Goal: Task Accomplishment & Management: Use online tool/utility

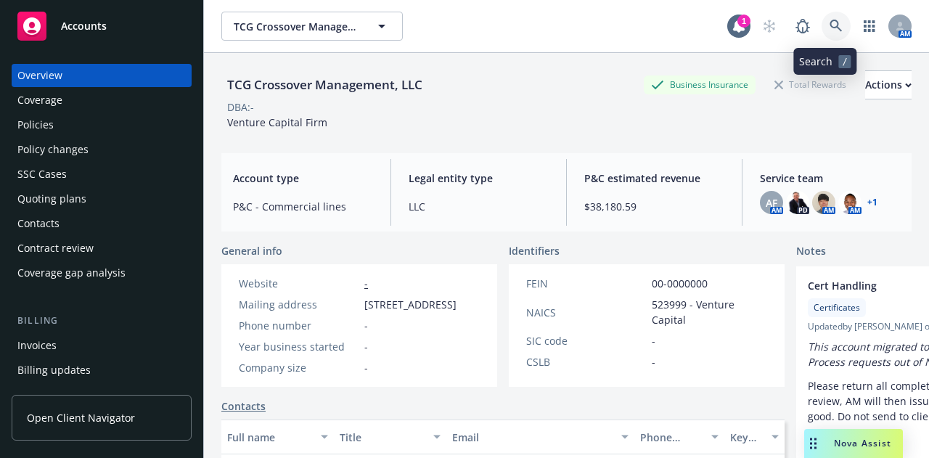
click at [829, 28] on icon at bounding box center [835, 26] width 13 height 13
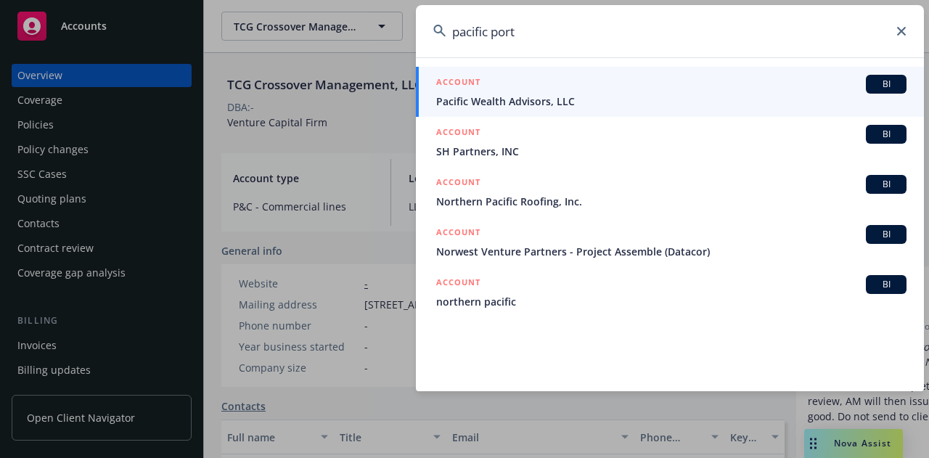
type input "pacific port"
click at [668, 91] on div "ACCOUNT BI" at bounding box center [671, 84] width 470 height 19
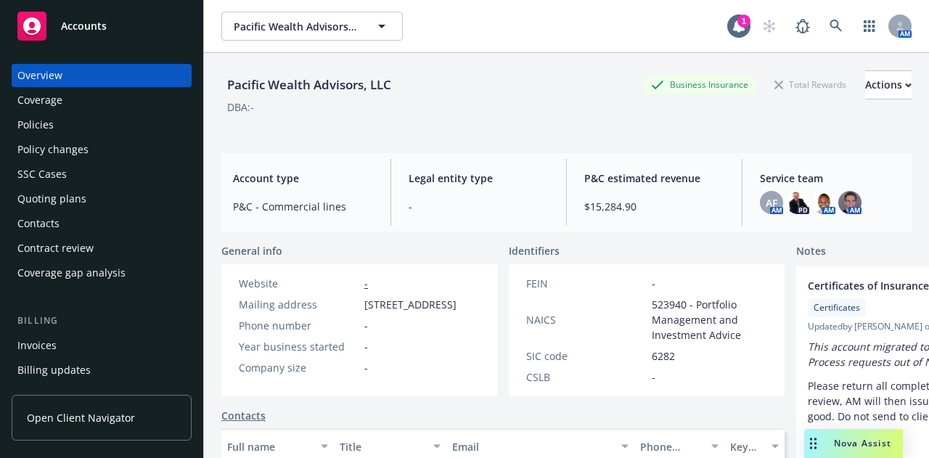
click at [99, 126] on div "Policies" at bounding box center [101, 124] width 168 height 23
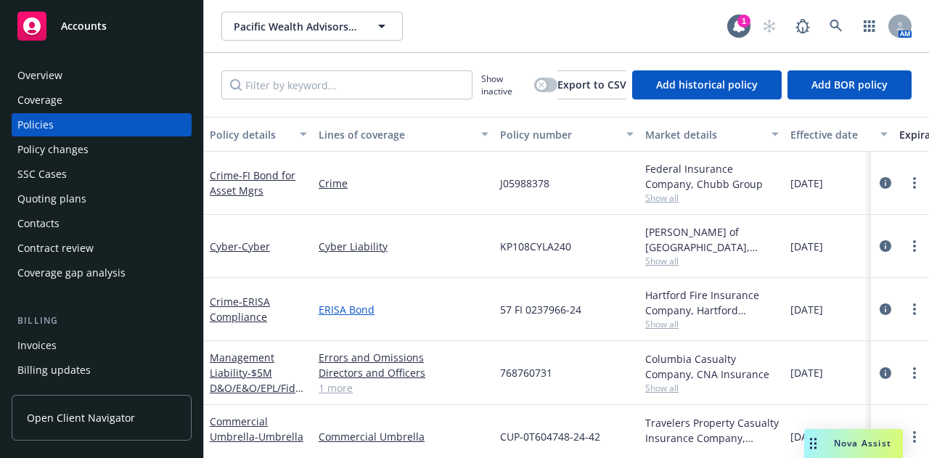
click at [431, 307] on link "ERISA Bond" at bounding box center [404, 309] width 170 height 15
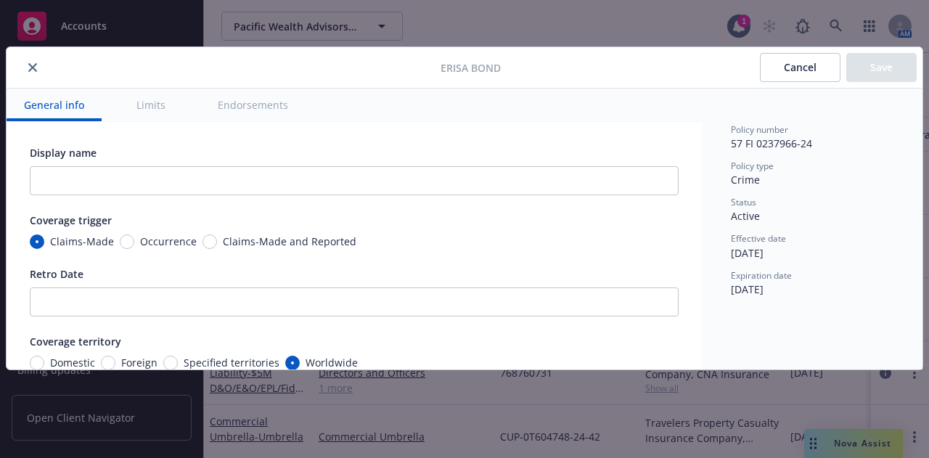
type textarea "x"
click at [36, 67] on icon "close" at bounding box center [32, 67] width 9 height 9
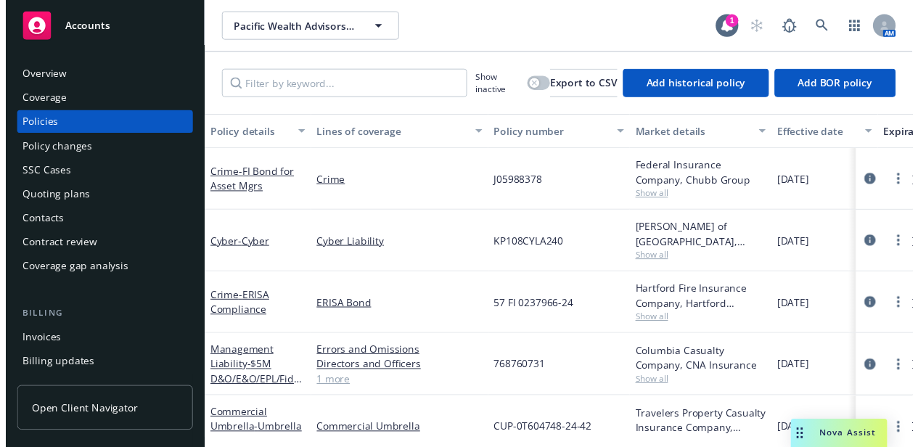
scroll to position [136, 0]
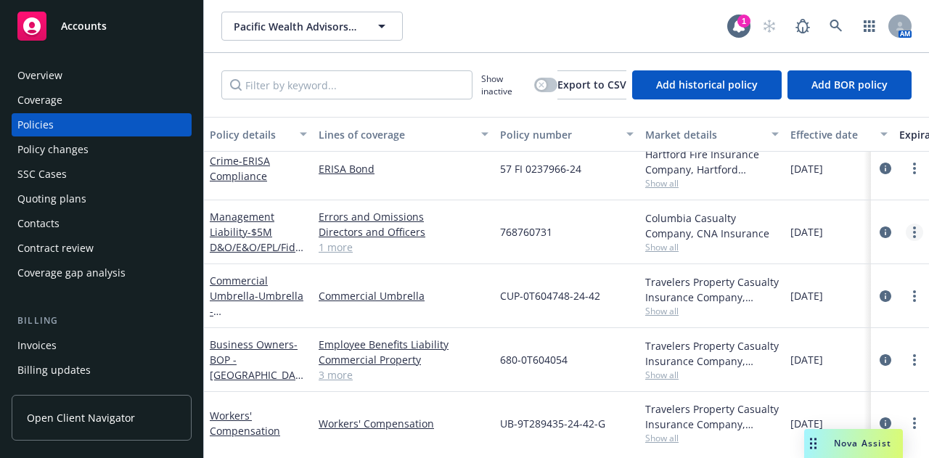
click at [913, 237] on icon "more" at bounding box center [914, 232] width 3 height 12
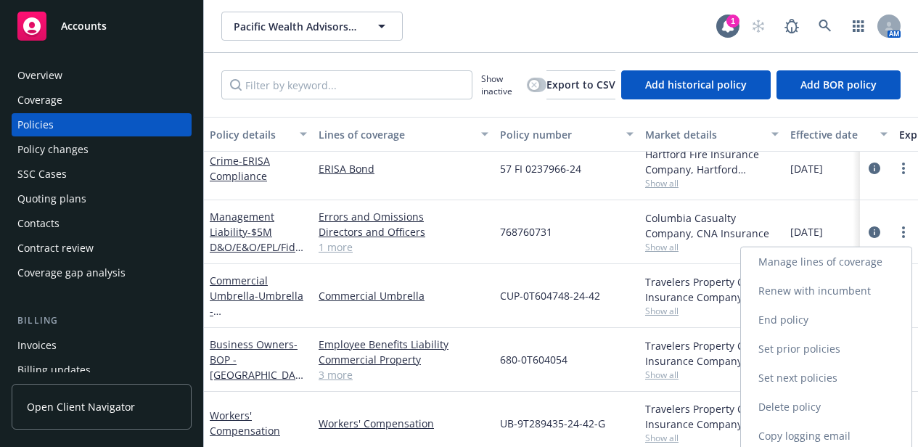
click at [830, 320] on link "End policy" at bounding box center [826, 319] width 171 height 29
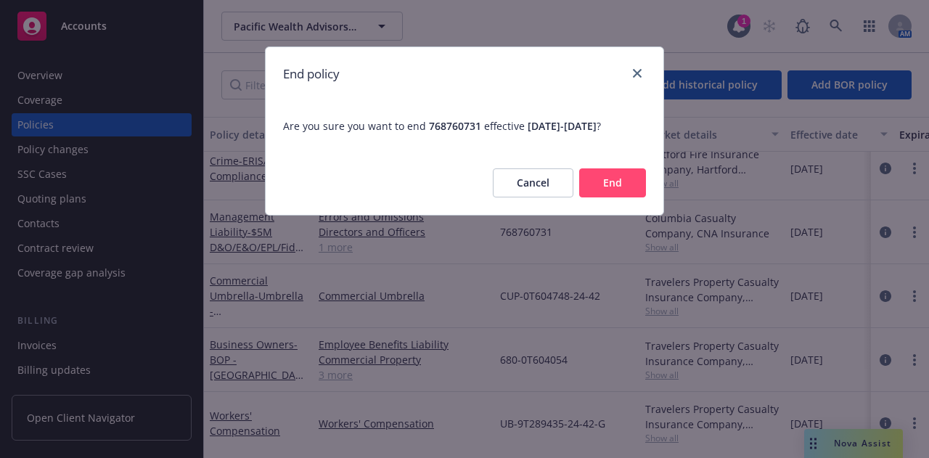
click at [540, 194] on button "Cancel" at bounding box center [533, 182] width 81 height 29
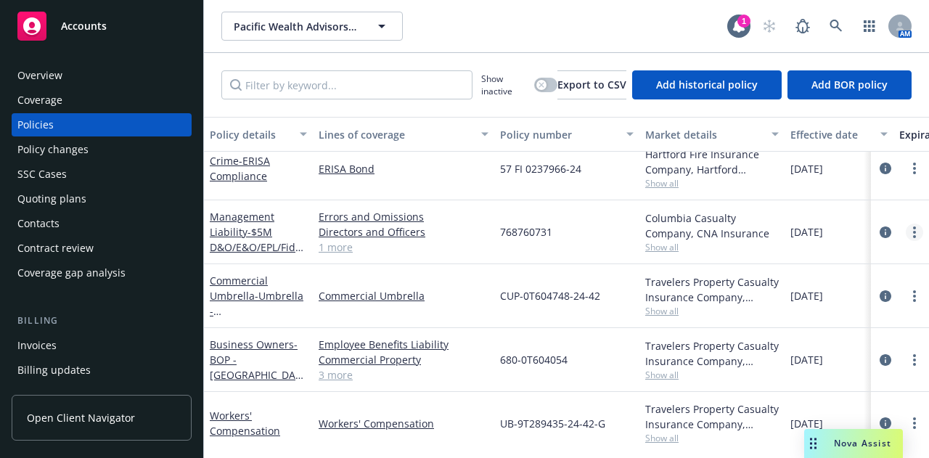
click at [913, 231] on circle "more" at bounding box center [914, 232] width 3 height 3
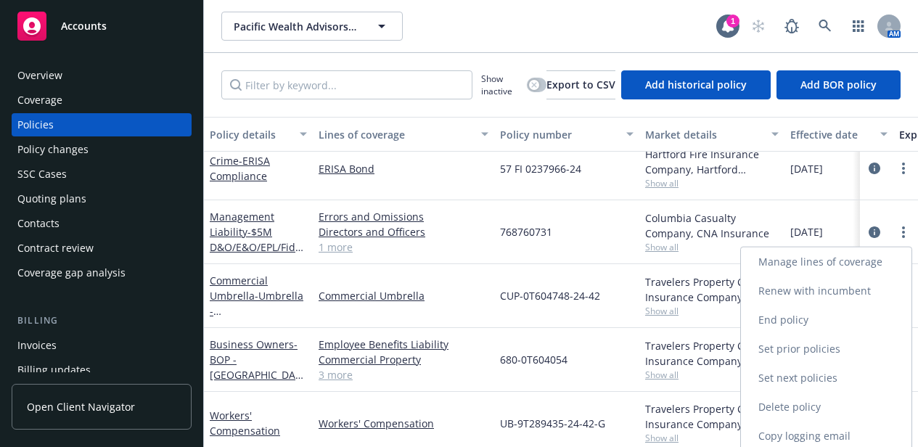
scroll to position [33, 0]
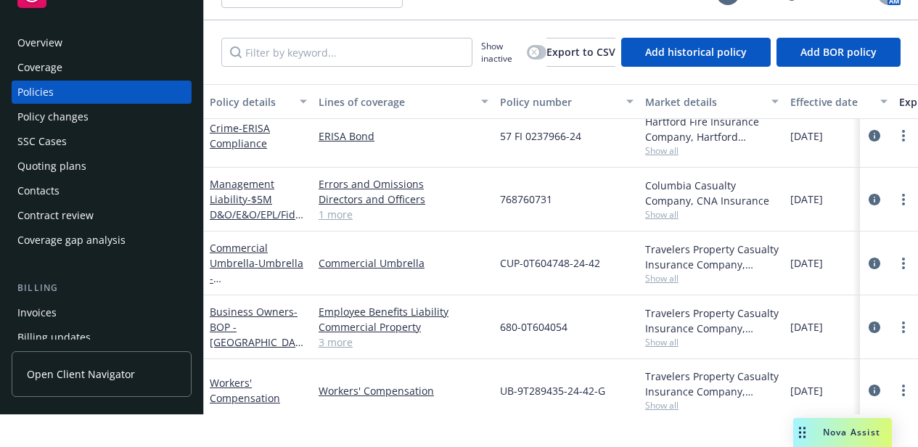
click at [553, 207] on div "768760731" at bounding box center [566, 200] width 145 height 64
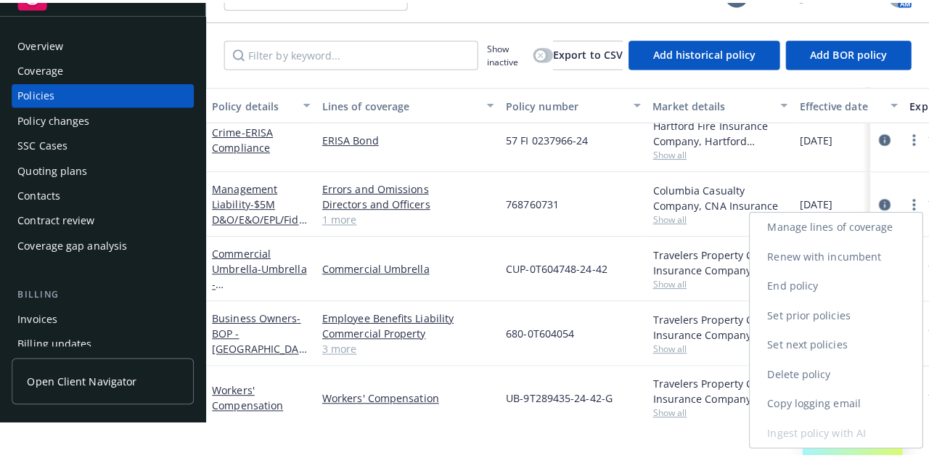
scroll to position [0, 0]
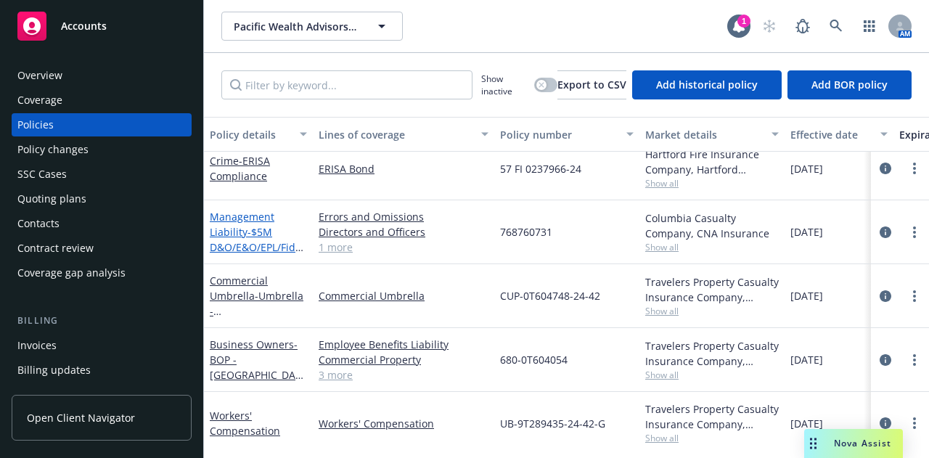
click at [254, 236] on span "- $5M D&O/E&O/EPL/Fiduciary" at bounding box center [258, 247] width 97 height 44
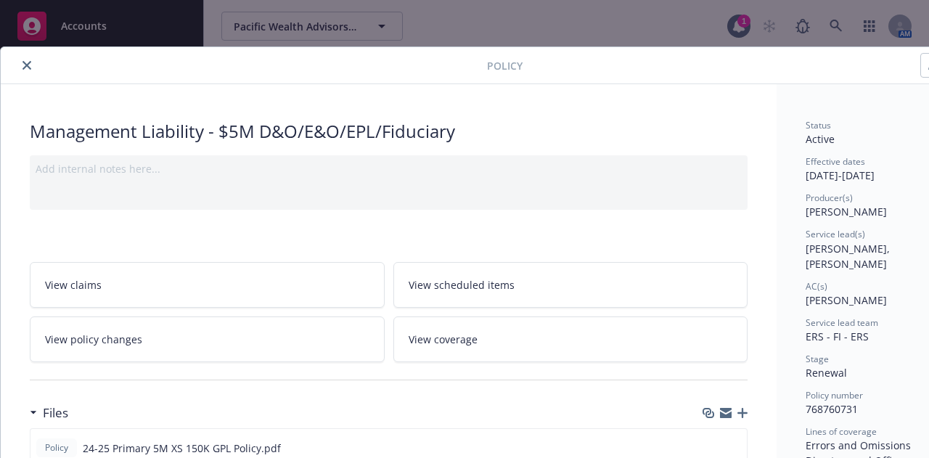
click at [29, 67] on icon "close" at bounding box center [26, 65] width 9 height 9
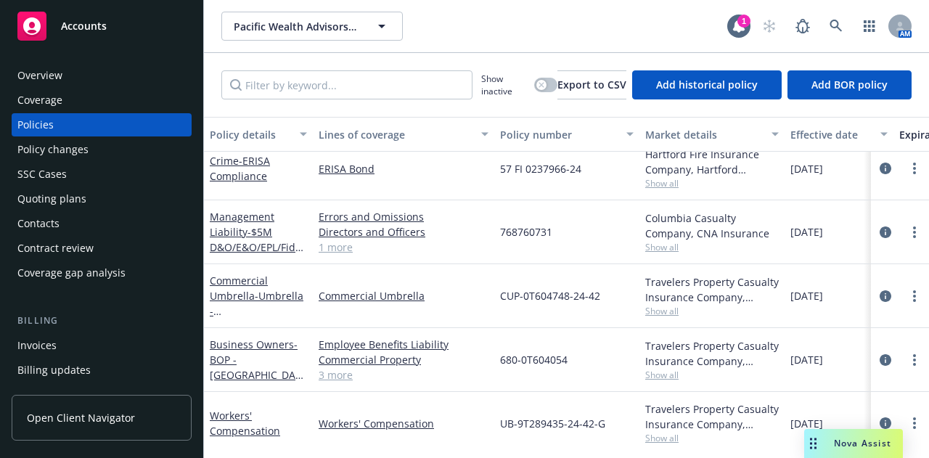
click at [110, 155] on div "Policy changes" at bounding box center [101, 149] width 168 height 23
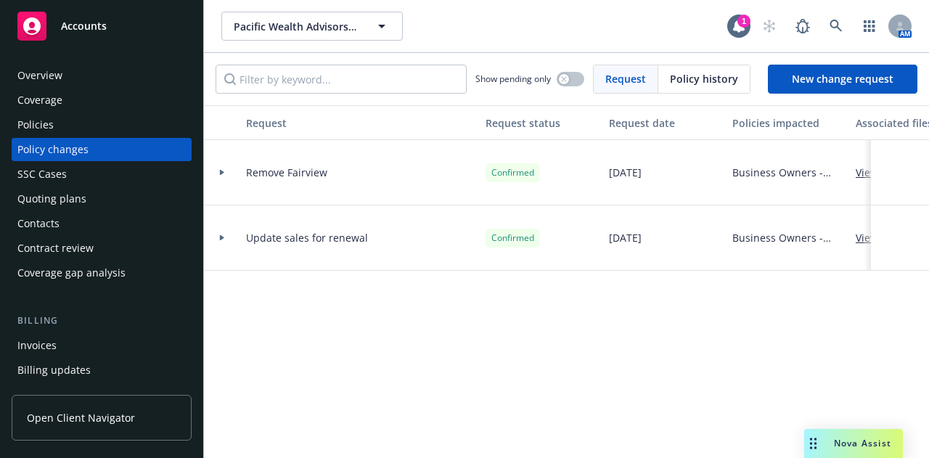
click at [846, 442] on span "Nova Assist" at bounding box center [862, 443] width 57 height 12
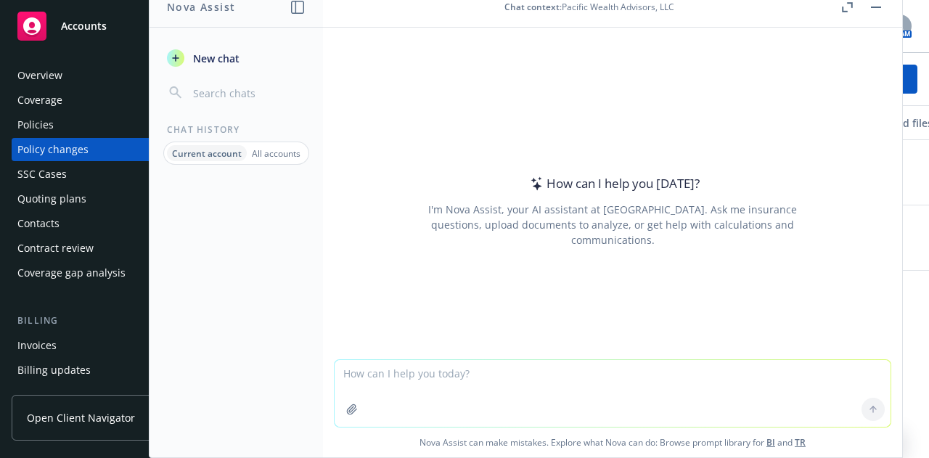
click at [546, 411] on textarea at bounding box center [612, 393] width 556 height 67
type textarea "How do I create a tail policy in Navigator?"
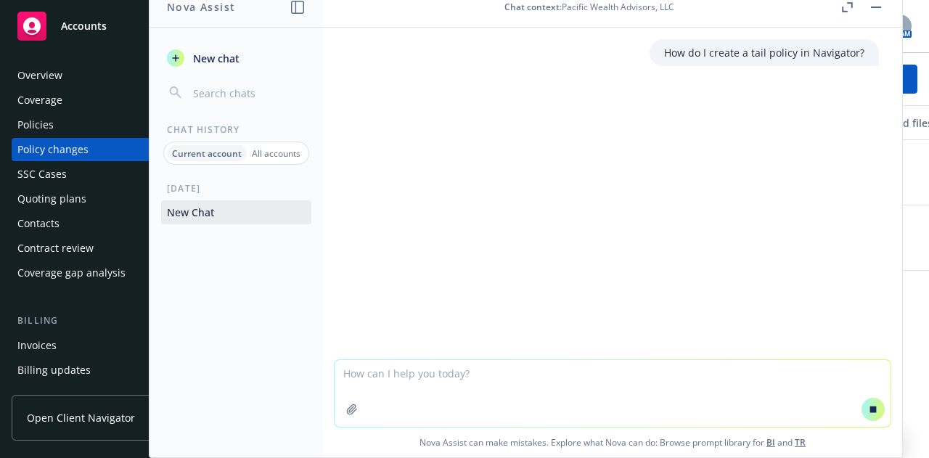
click at [573, 210] on div "How do I create a tail policy in Navigator?" at bounding box center [612, 194] width 579 height 332
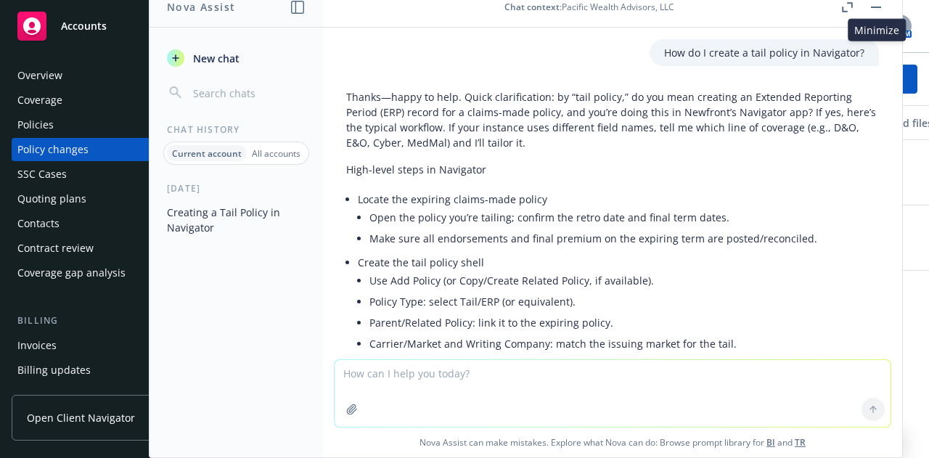
click at [877, 7] on rect "button" at bounding box center [876, 7] width 10 height 1
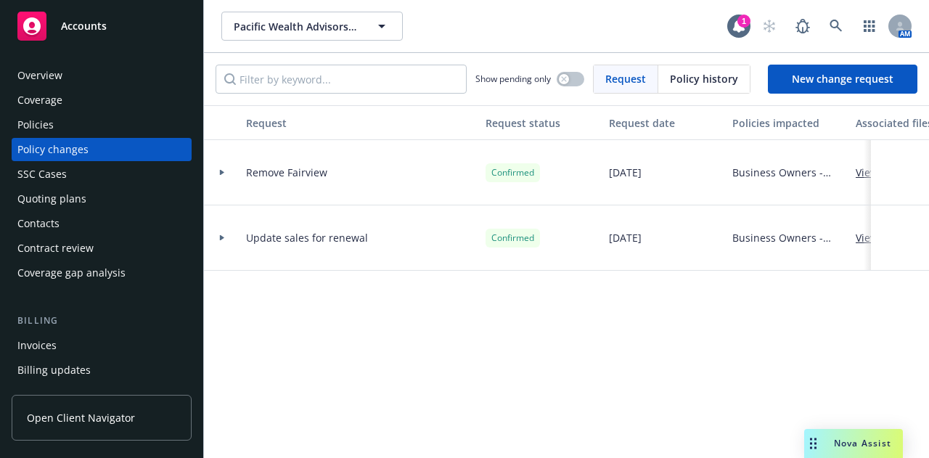
click at [57, 117] on div "Policies" at bounding box center [101, 124] width 168 height 23
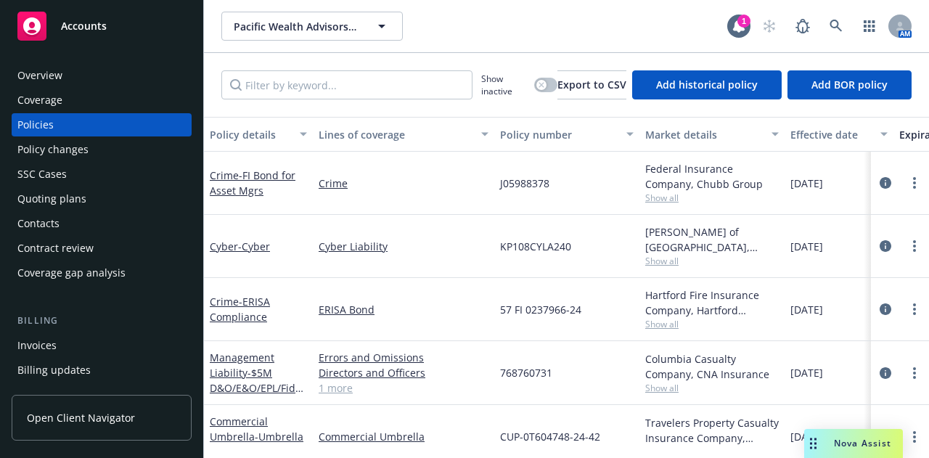
scroll to position [155, 0]
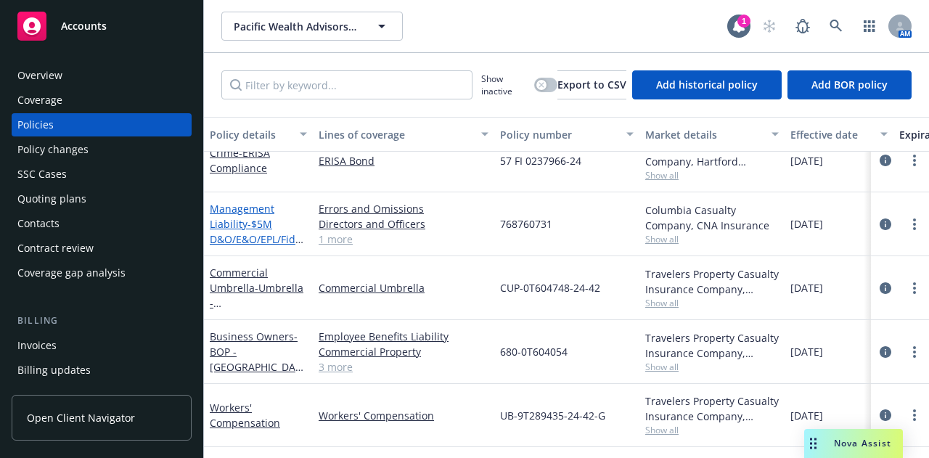
click at [246, 233] on span "- $5M D&O/E&O/EPL/Fiduciary" at bounding box center [258, 239] width 97 height 44
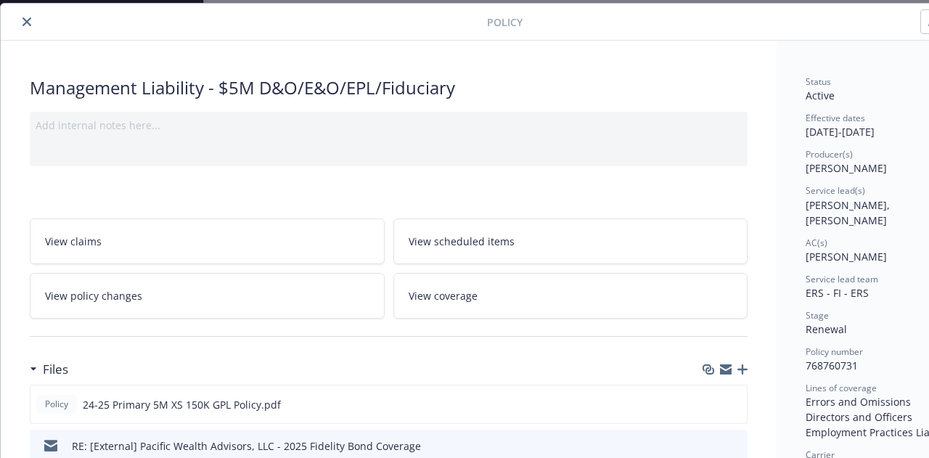
scroll to position [44, 80]
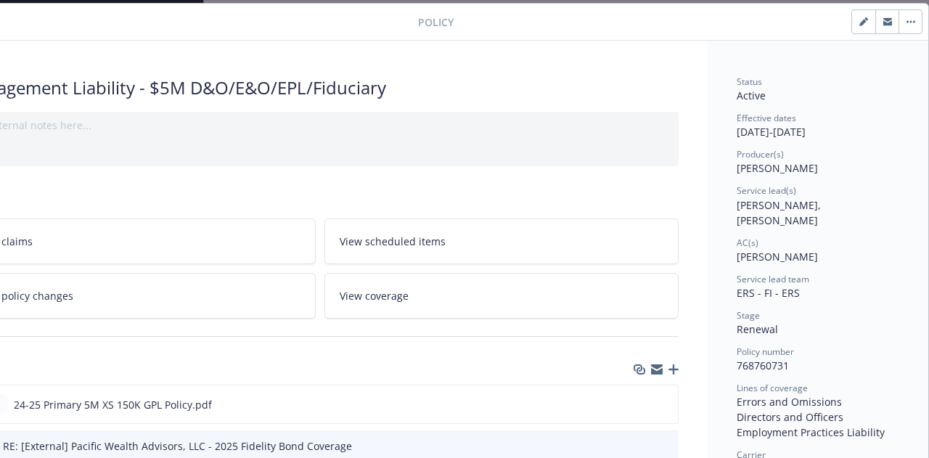
click at [904, 28] on button "button" at bounding box center [909, 21] width 23 height 23
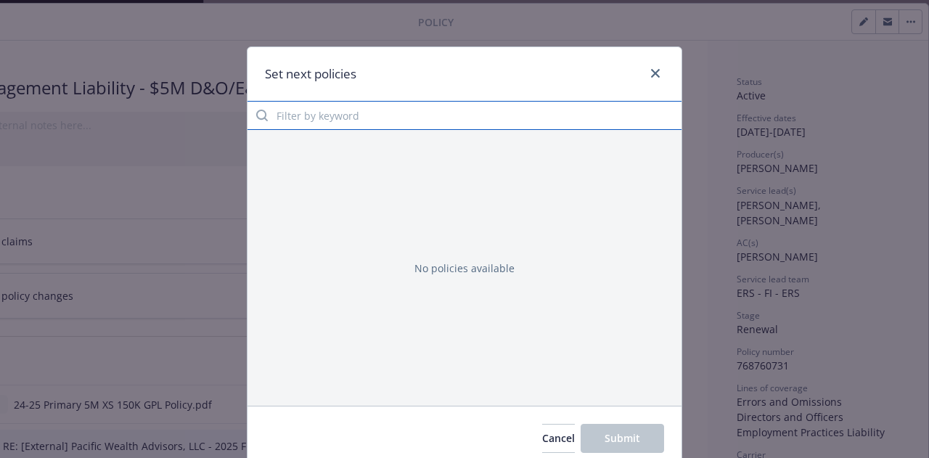
click at [353, 123] on input "Filter by keyword" at bounding box center [464, 115] width 434 height 29
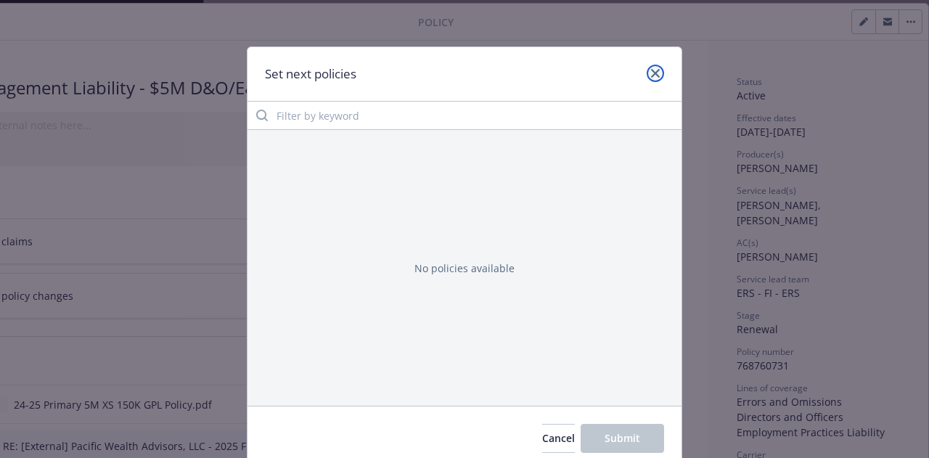
click at [647, 75] on link "close" at bounding box center [655, 73] width 17 height 17
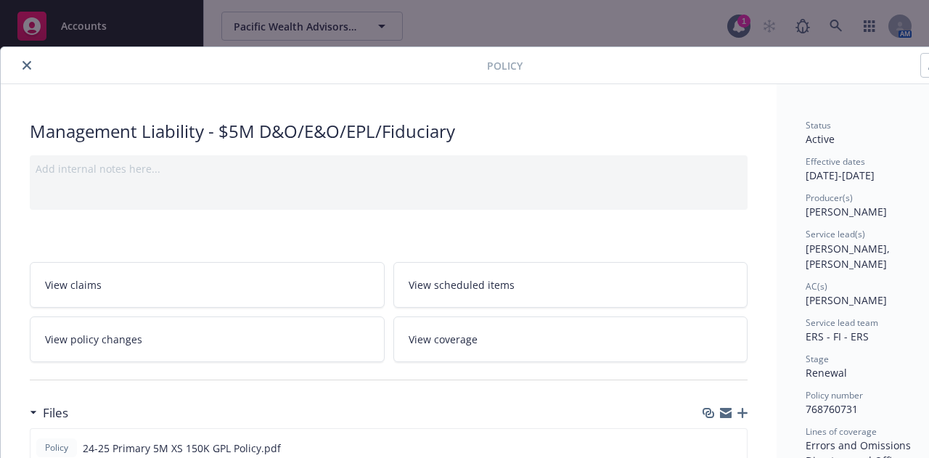
click at [20, 67] on button "close" at bounding box center [26, 65] width 17 height 17
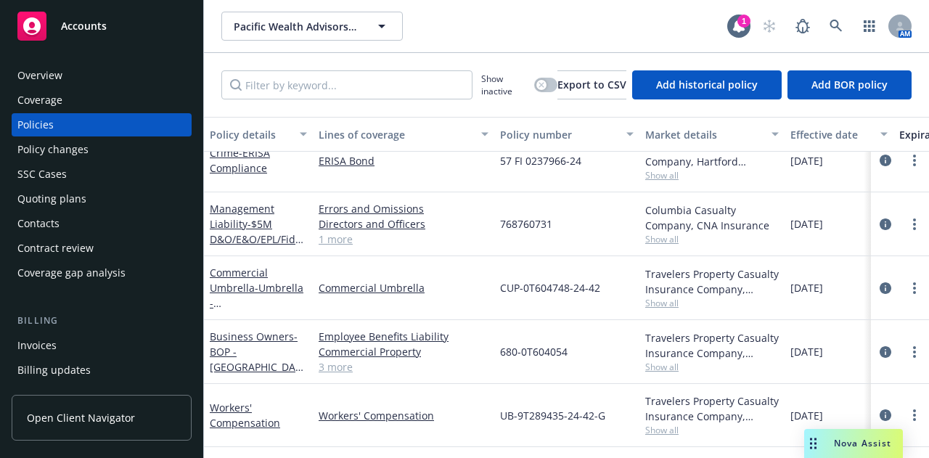
click at [55, 200] on div "Quoting plans" at bounding box center [51, 198] width 69 height 23
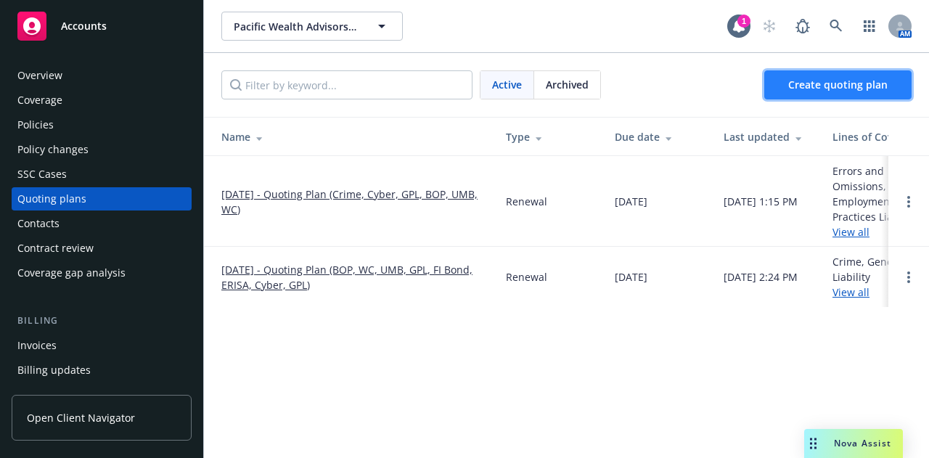
click at [829, 77] on link "Create quoting plan" at bounding box center [837, 84] width 147 height 29
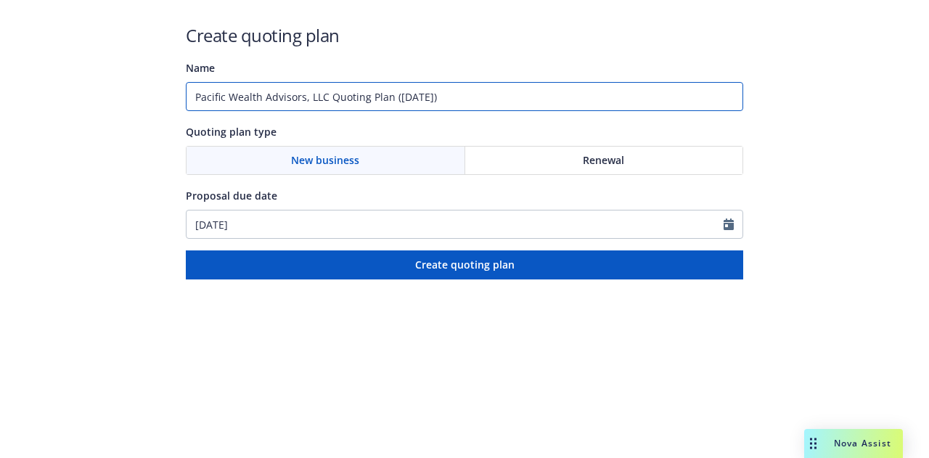
drag, startPoint x: 464, startPoint y: 98, endPoint x: 393, endPoint y: 98, distance: 71.8
click at [393, 98] on input "Pacific Wealth Advisors, LLC Quoting Plan ([DATE])" at bounding box center [464, 96] width 557 height 29
click at [191, 100] on input "Pacific Wealth Advisors, LLC Quoting Plan" at bounding box center [464, 96] width 557 height 29
drag, startPoint x: 461, startPoint y: 91, endPoint x: 387, endPoint y: 99, distance: 73.7
click at [387, 99] on input "[DATE] - Pacific Wealth Advisors, LLC Quoting Plan" at bounding box center [464, 96] width 557 height 29
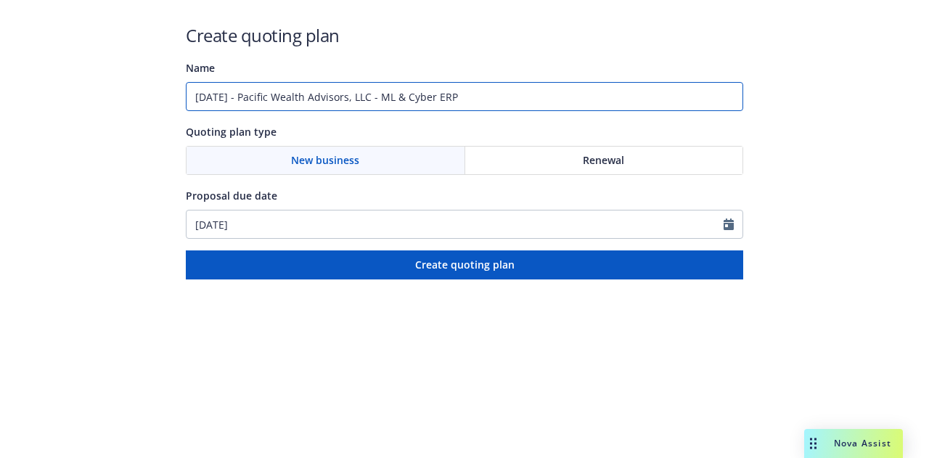
type input "[DATE] - Pacific Wealth Advisors, LLC - ML & Cyber ERP"
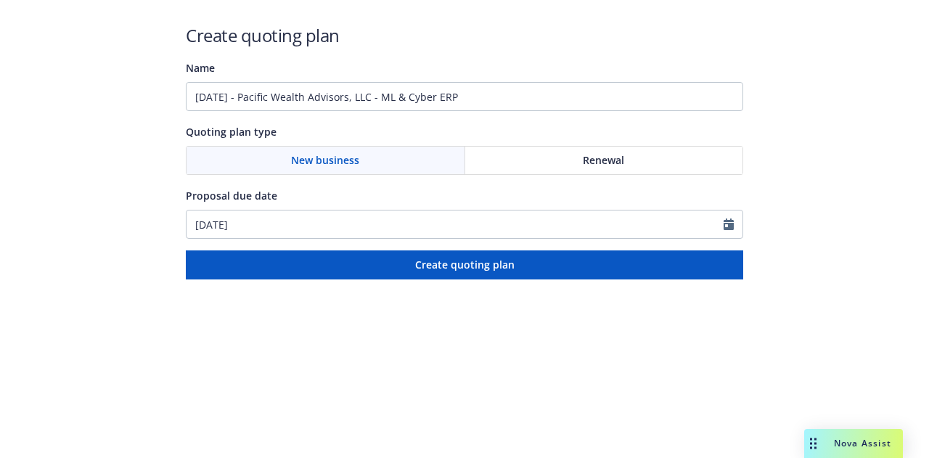
click at [584, 159] on span "Renewal" at bounding box center [603, 159] width 41 height 15
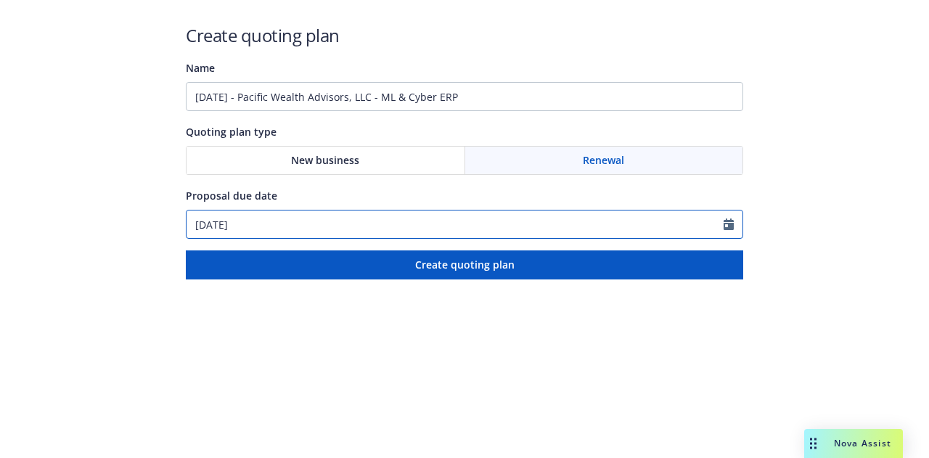
click at [337, 231] on input "[DATE]" at bounding box center [454, 224] width 537 height 28
select select "9"
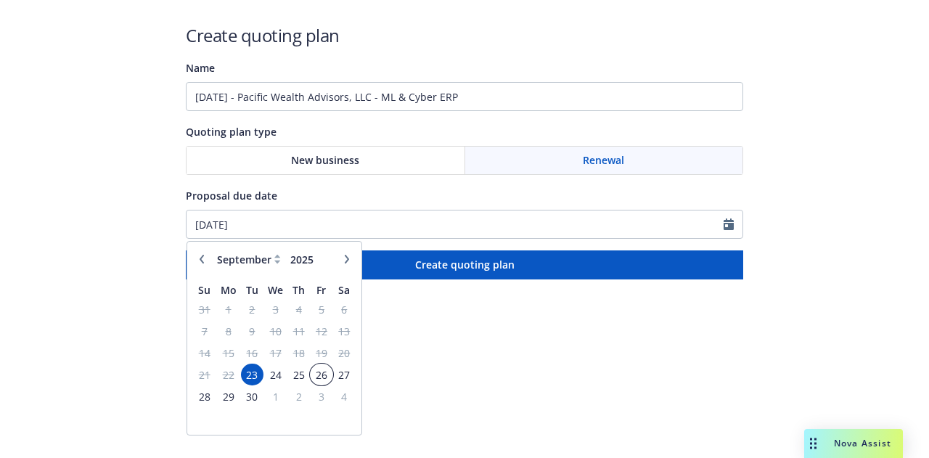
click at [324, 368] on span "26" at bounding box center [321, 375] width 20 height 18
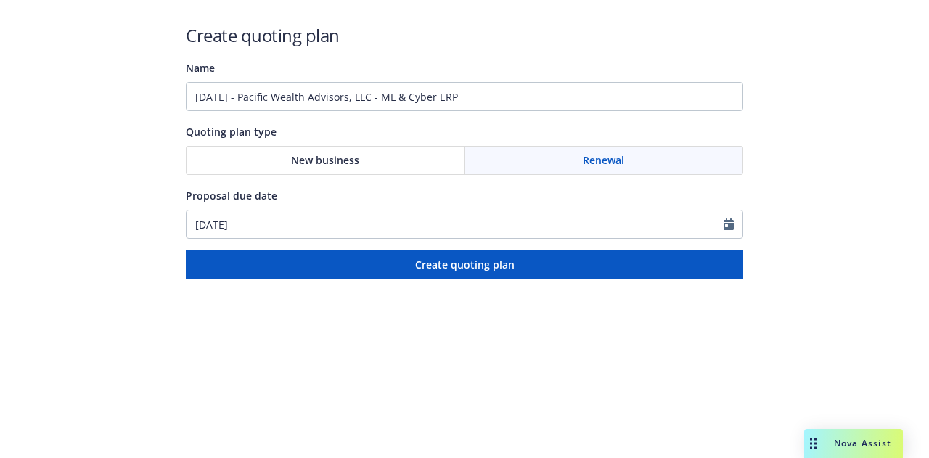
type input "[DATE]"
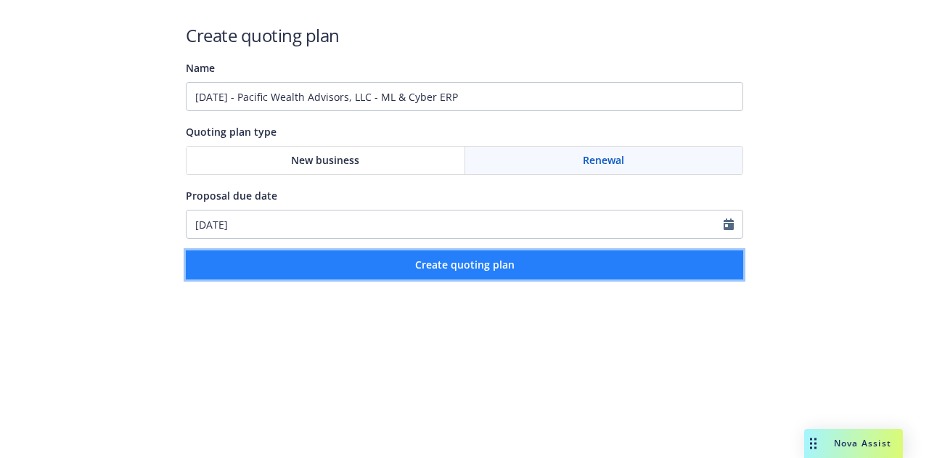
click at [483, 269] on span "Create quoting plan" at bounding box center [464, 265] width 99 height 14
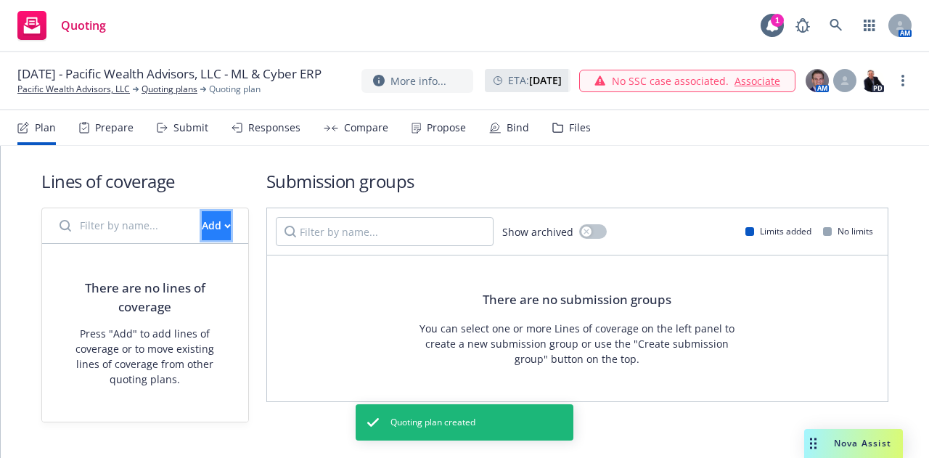
click at [216, 216] on button "Add" at bounding box center [216, 225] width 29 height 29
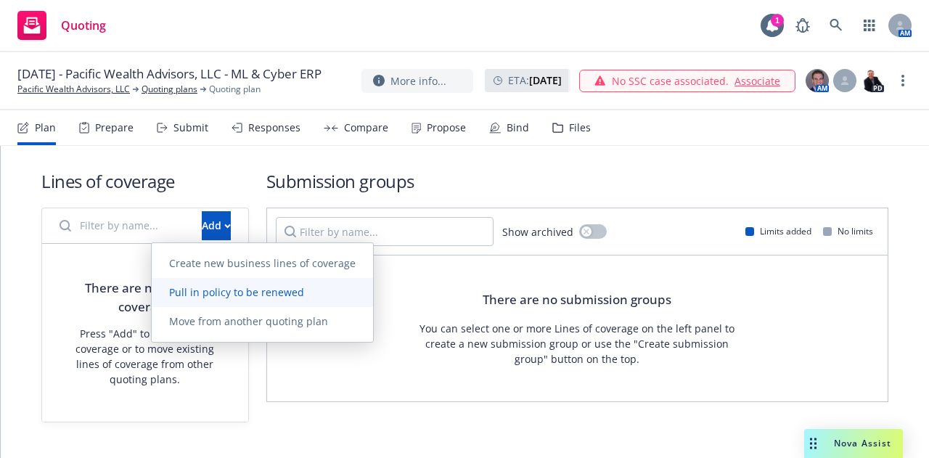
click at [246, 289] on span "Pull in policy to be renewed" at bounding box center [237, 292] width 170 height 14
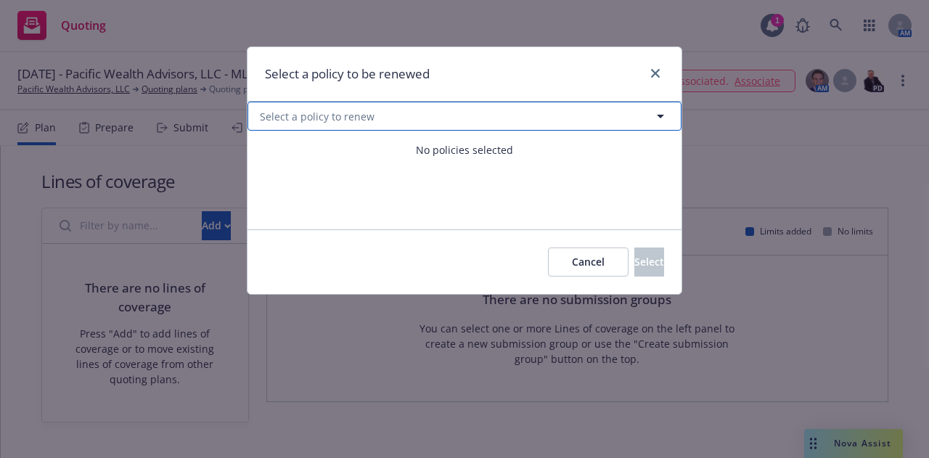
click at [414, 121] on button "Select a policy to renew" at bounding box center [464, 116] width 434 height 29
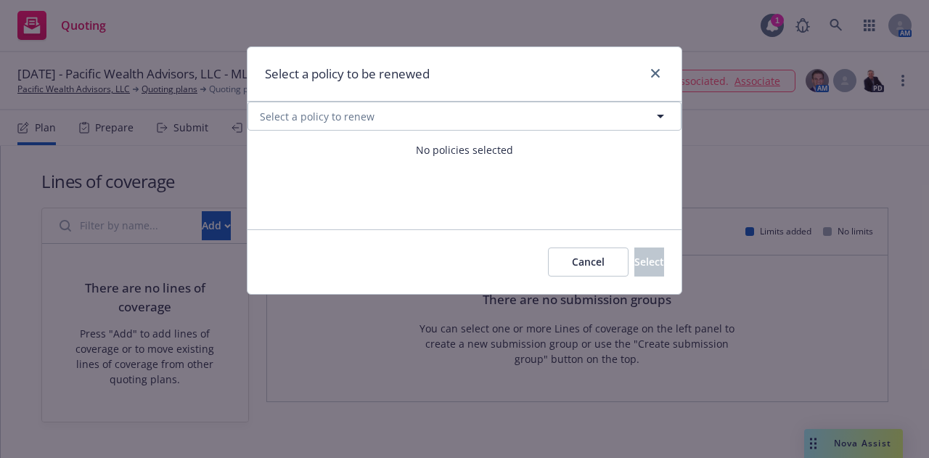
select select "ACTIVE"
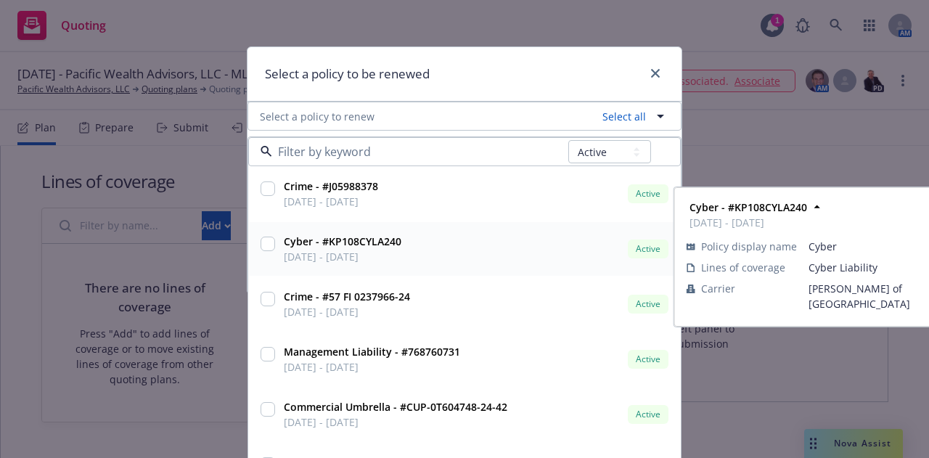
click at [263, 247] on input "checkbox" at bounding box center [267, 244] width 15 height 15
checkbox input "true"
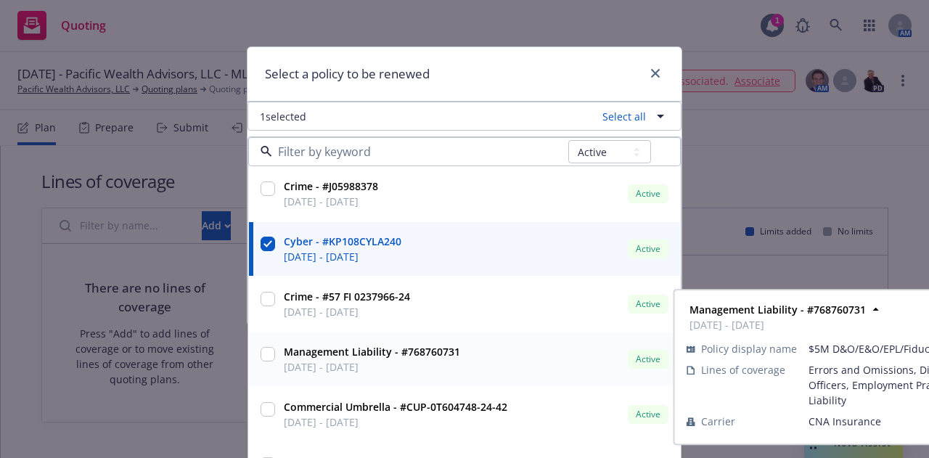
click at [266, 351] on input "checkbox" at bounding box center [267, 354] width 15 height 15
checkbox input "true"
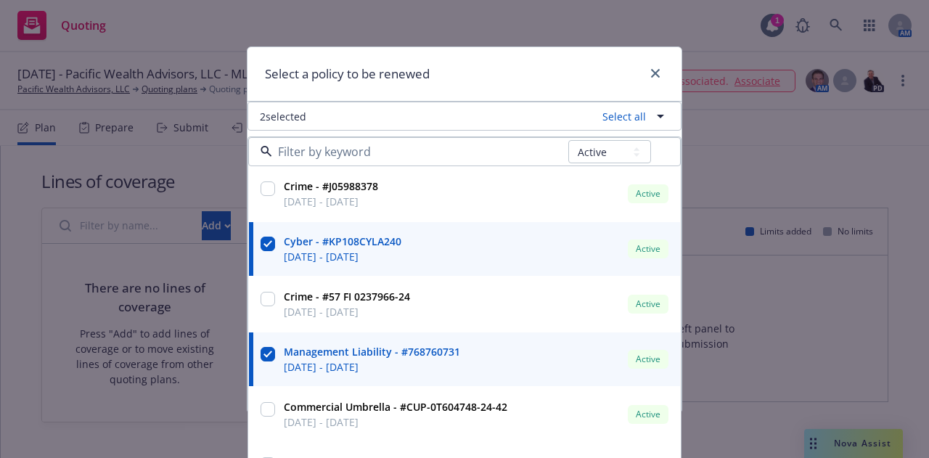
click at [550, 59] on div "Select a policy to be renewed" at bounding box center [464, 74] width 434 height 54
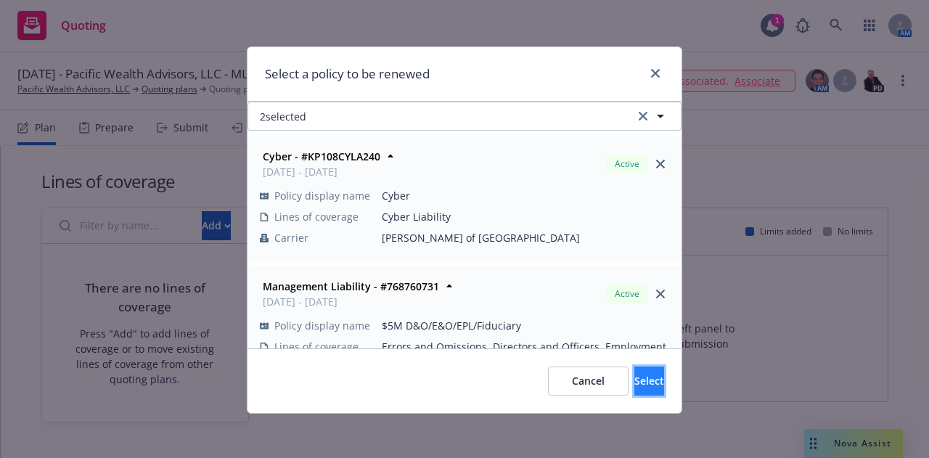
click at [634, 382] on span "Select" at bounding box center [649, 381] width 30 height 14
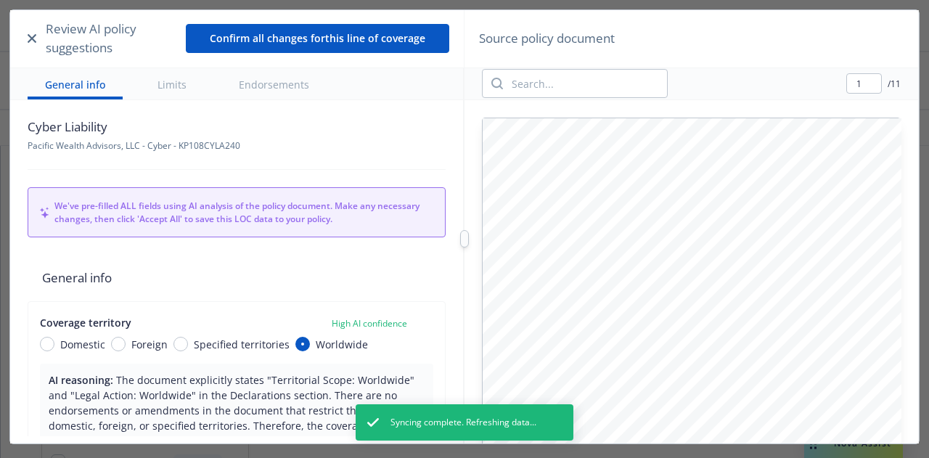
click at [29, 40] on icon "button" at bounding box center [32, 38] width 9 height 9
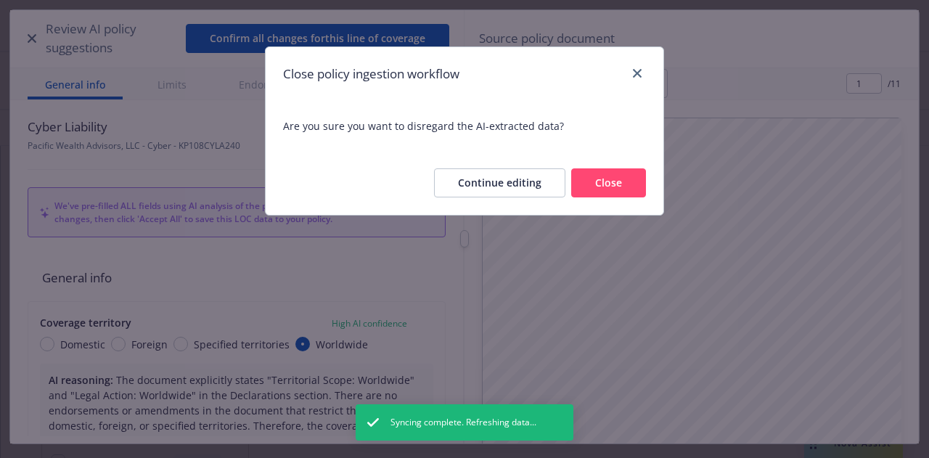
click at [619, 181] on button "Close" at bounding box center [608, 182] width 75 height 29
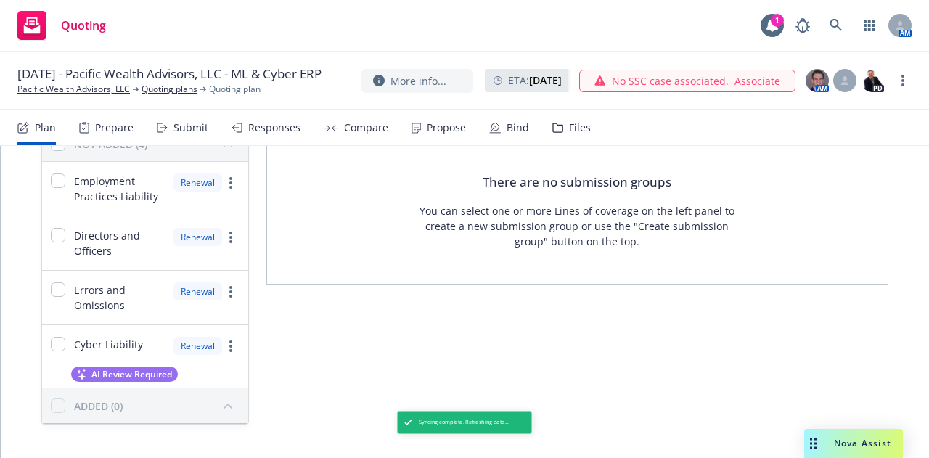
scroll to position [148, 0]
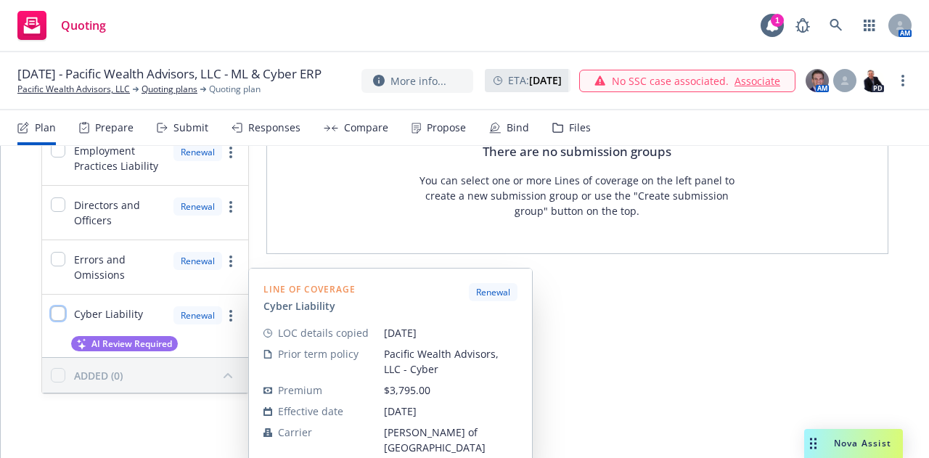
click at [59, 316] on input "checkbox" at bounding box center [58, 313] width 15 height 15
checkbox input "true"
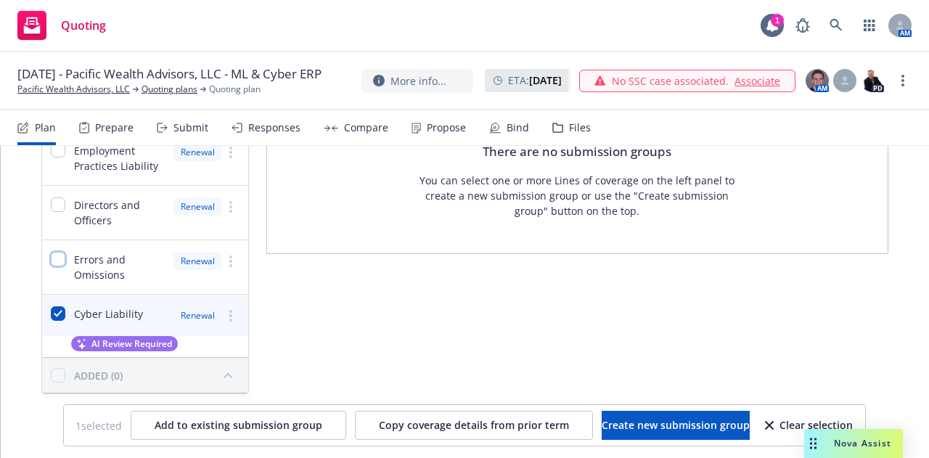
click at [61, 258] on input "checkbox" at bounding box center [58, 259] width 15 height 15
checkbox input "true"
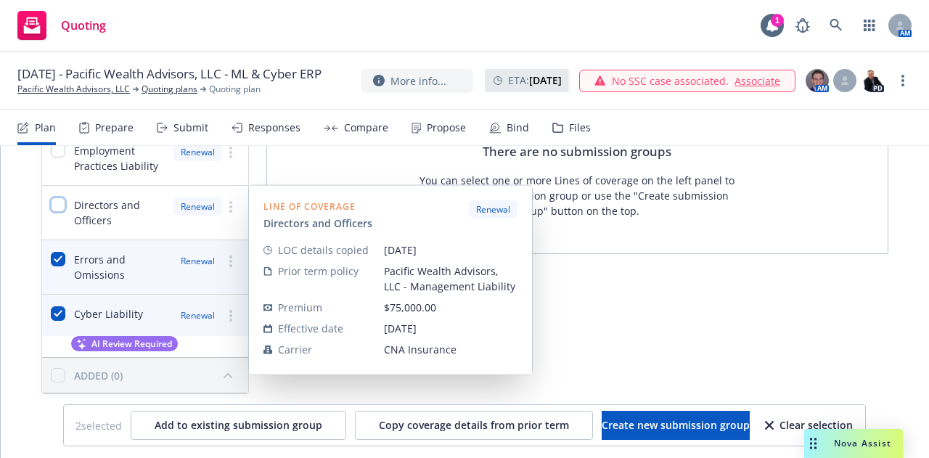
click at [61, 202] on input "checkbox" at bounding box center [58, 204] width 15 height 15
checkbox input "true"
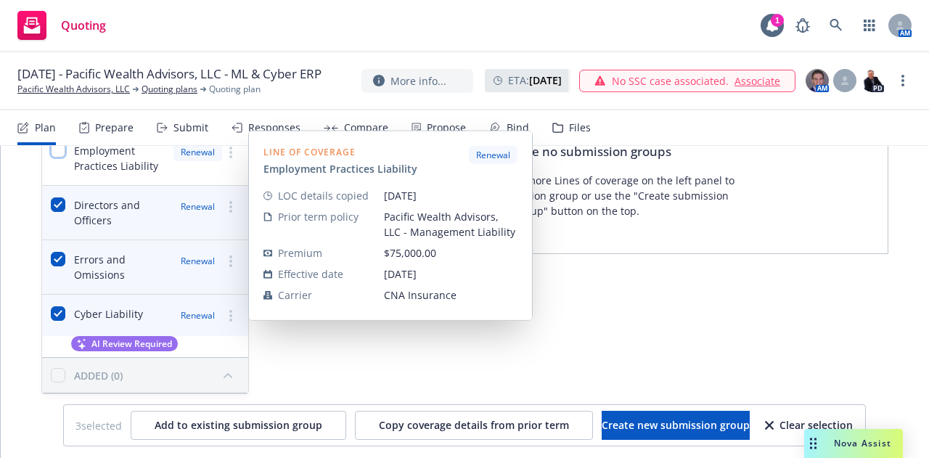
click at [63, 153] on input "checkbox" at bounding box center [58, 150] width 15 height 15
checkbox input "true"
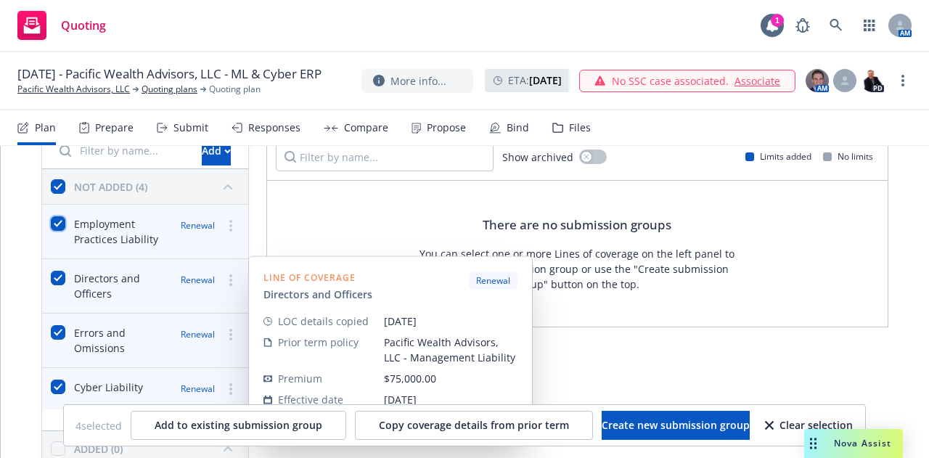
scroll to position [72, 0]
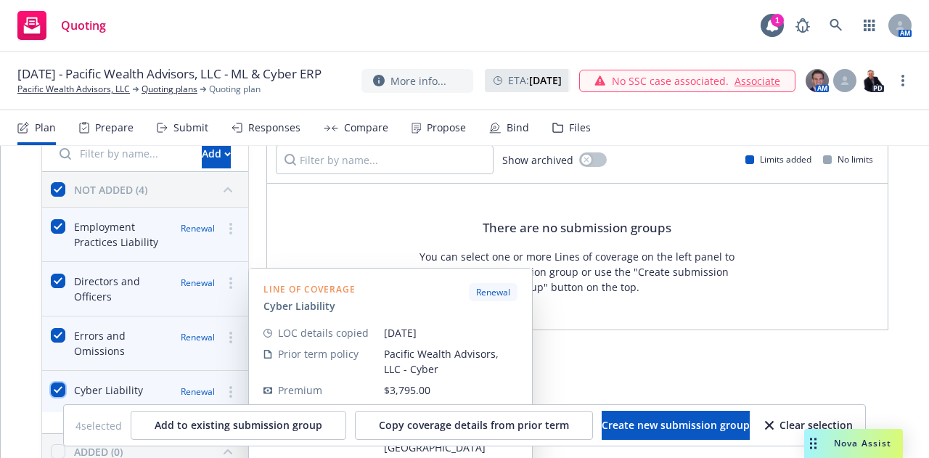
click at [57, 390] on input "checkbox" at bounding box center [58, 389] width 15 height 15
checkbox input "false"
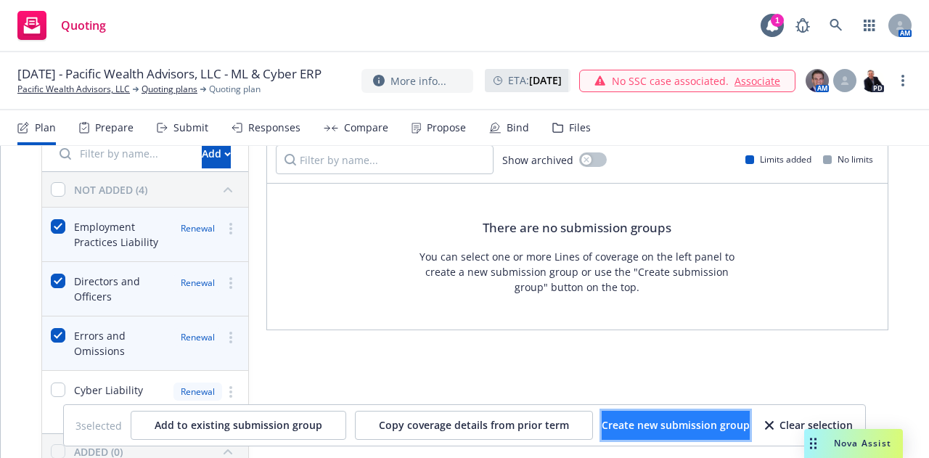
click at [665, 424] on span "Create new submission group" at bounding box center [676, 425] width 148 height 14
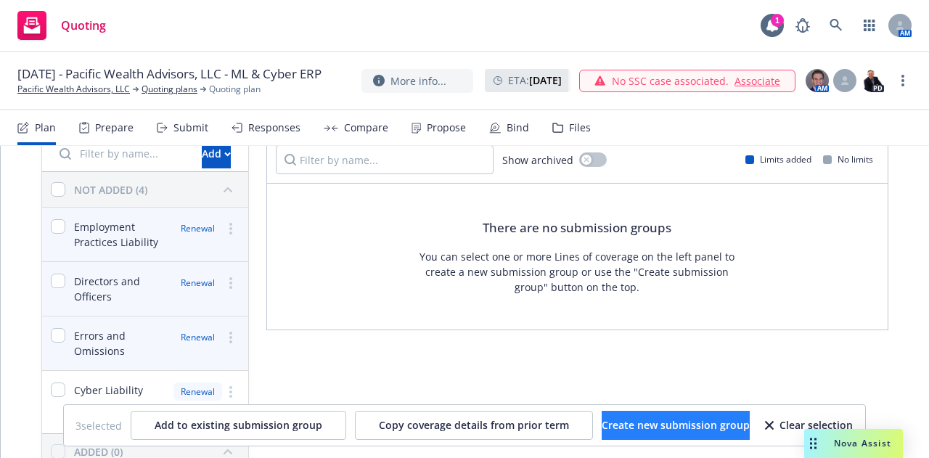
checkbox input "false"
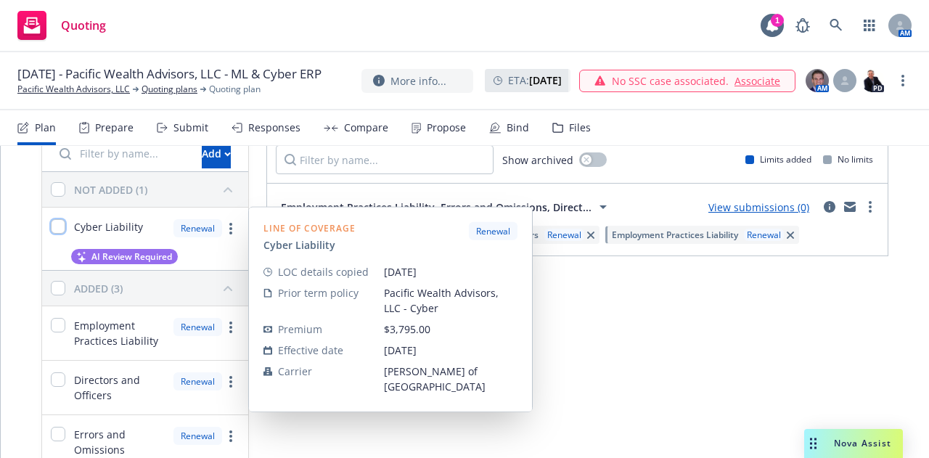
click at [60, 226] on input "checkbox" at bounding box center [58, 226] width 15 height 15
checkbox input "true"
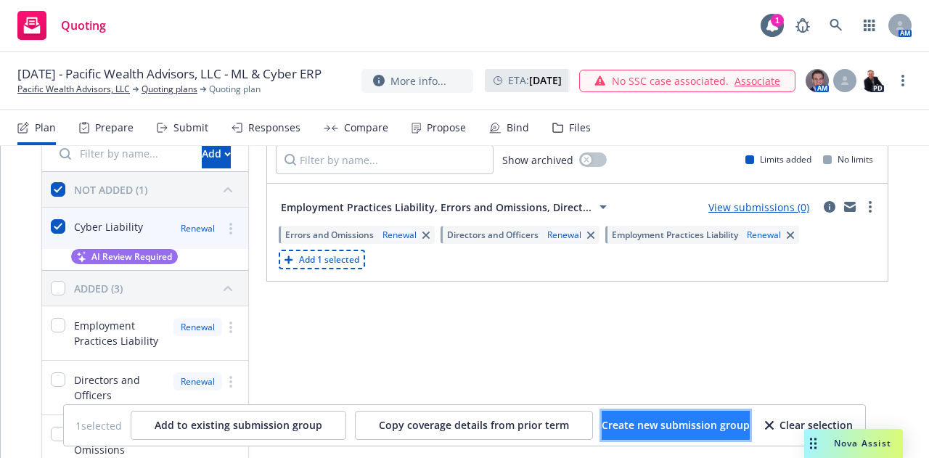
click at [678, 418] on span "Create new submission group" at bounding box center [676, 425] width 148 height 14
checkbox input "false"
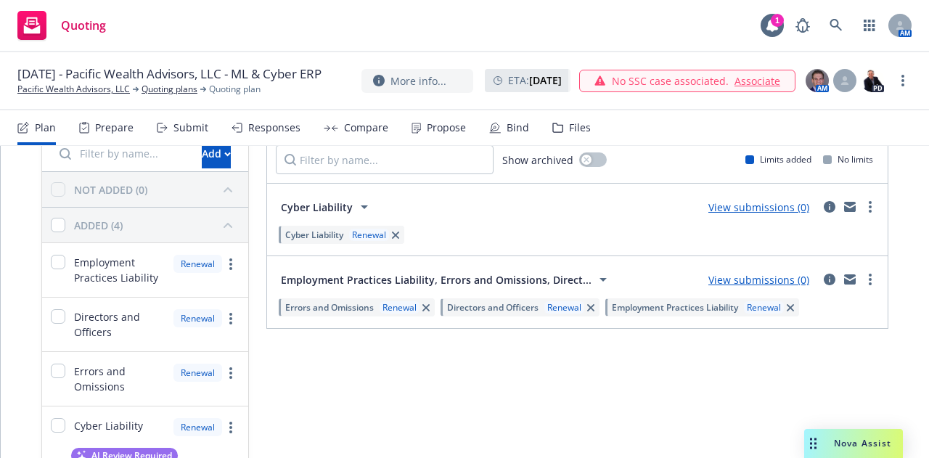
click at [756, 278] on link "View submissions (0)" at bounding box center [758, 280] width 101 height 14
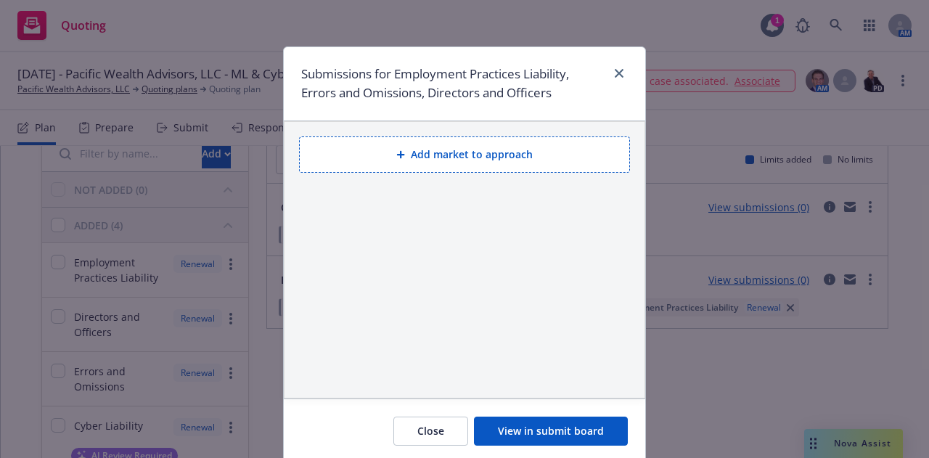
click at [460, 151] on button "Add market to approach" at bounding box center [464, 154] width 331 height 36
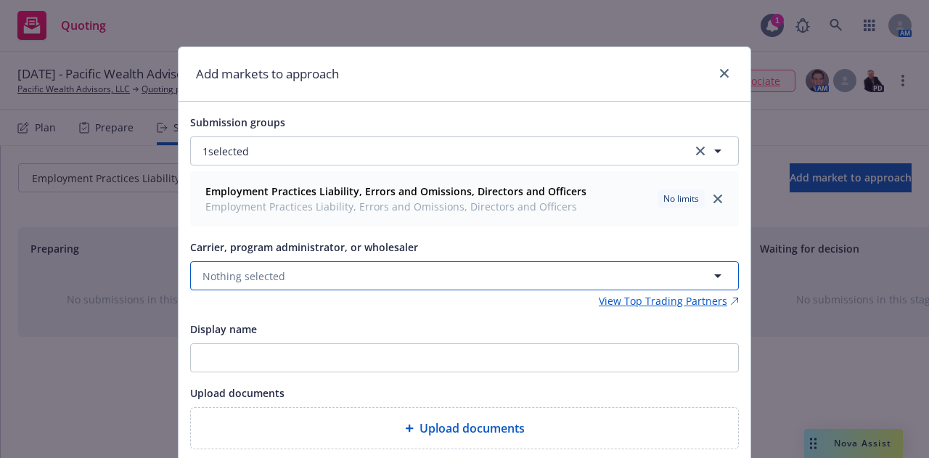
click at [332, 279] on button "Nothing selected" at bounding box center [464, 275] width 549 height 29
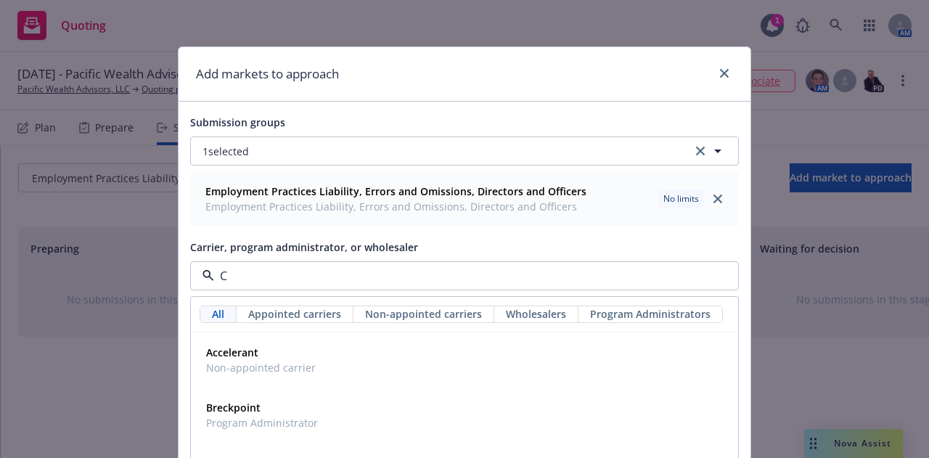
type input "CN"
click at [250, 366] on span "Appointed carrier" at bounding box center [249, 367] width 86 height 15
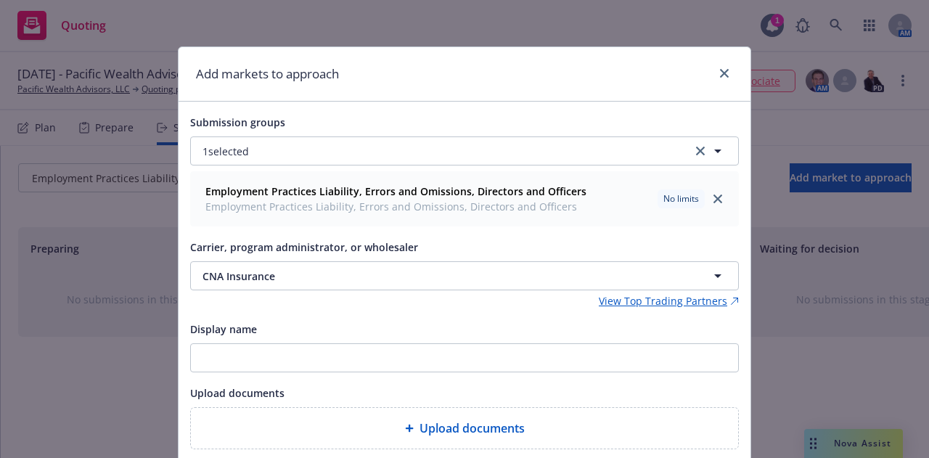
scroll to position [103, 0]
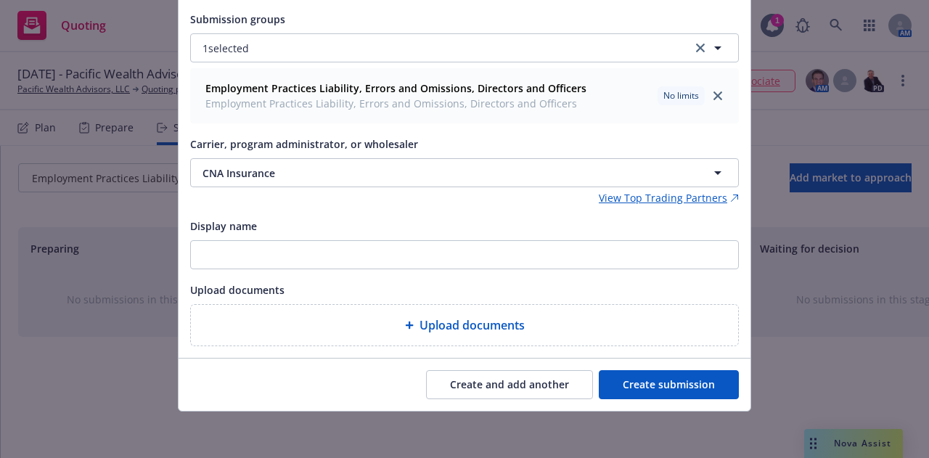
click at [689, 377] on button "Create submission" at bounding box center [669, 384] width 140 height 29
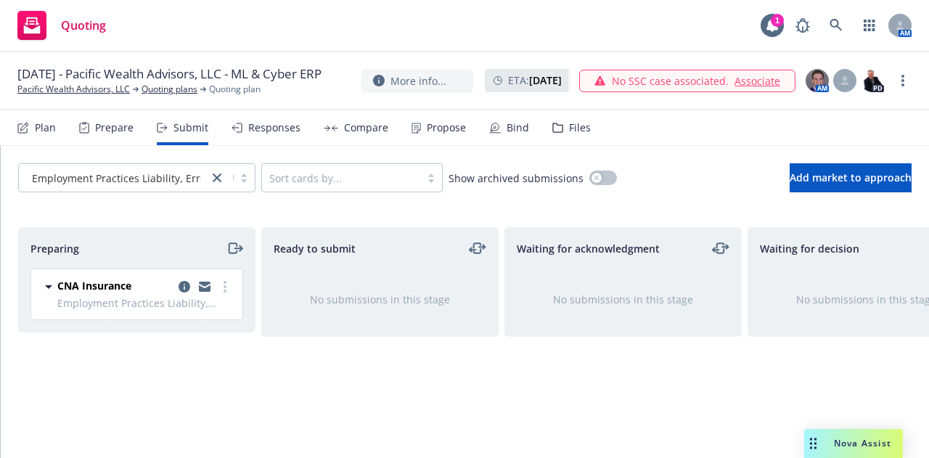
click at [51, 133] on div "Plan" at bounding box center [45, 128] width 21 height 12
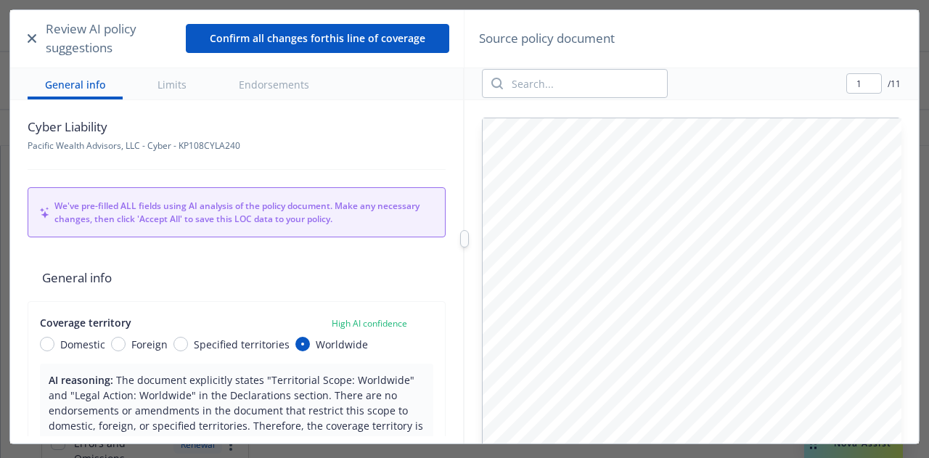
click at [36, 38] on icon "button" at bounding box center [32, 38] width 9 height 9
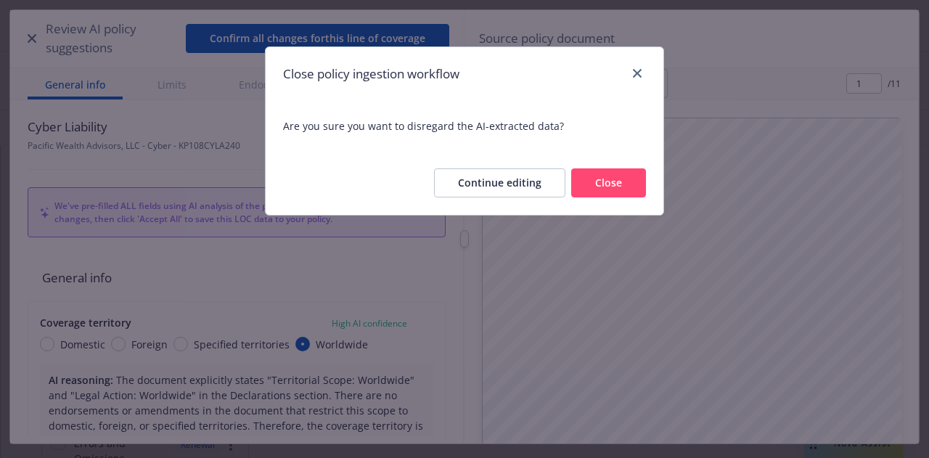
click at [607, 179] on button "Close" at bounding box center [608, 182] width 75 height 29
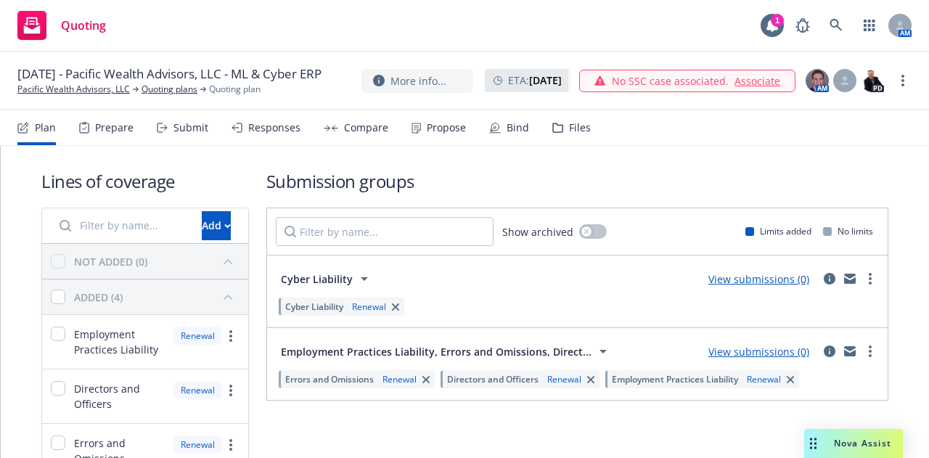
click at [784, 281] on link "View submissions (0)" at bounding box center [758, 279] width 101 height 14
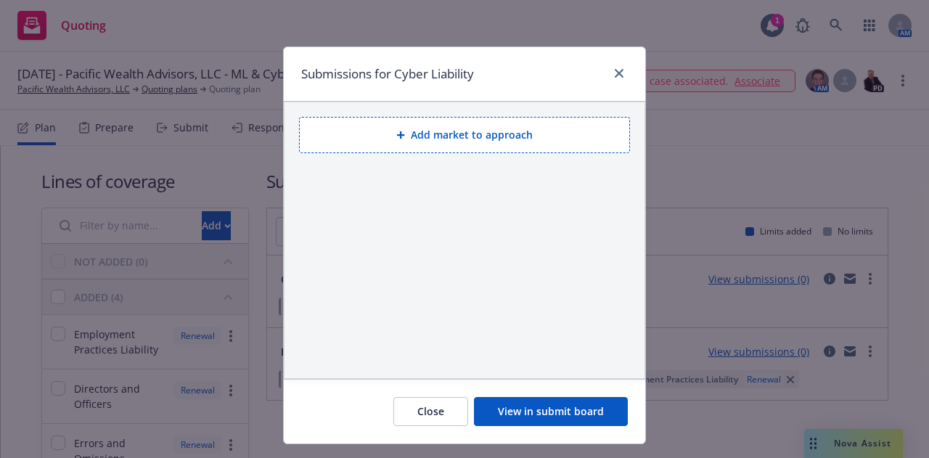
click at [418, 127] on button "Add market to approach" at bounding box center [464, 135] width 331 height 36
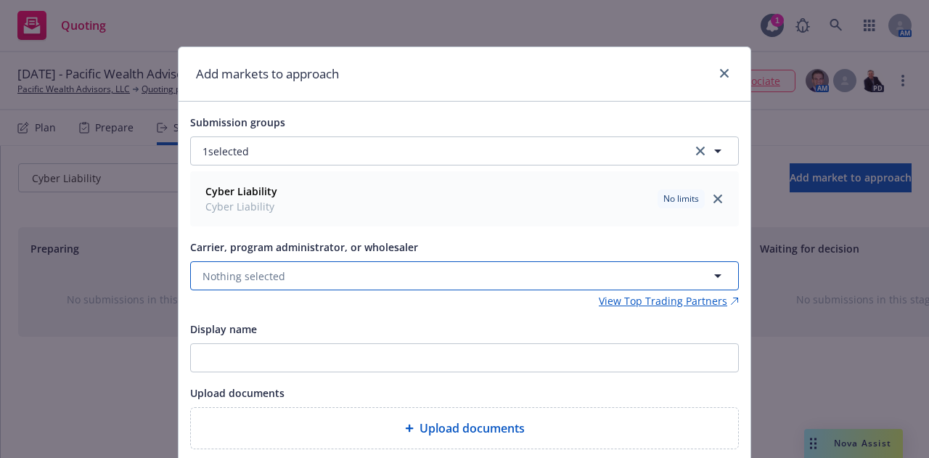
click at [253, 283] on span "Nothing selected" at bounding box center [243, 275] width 83 height 15
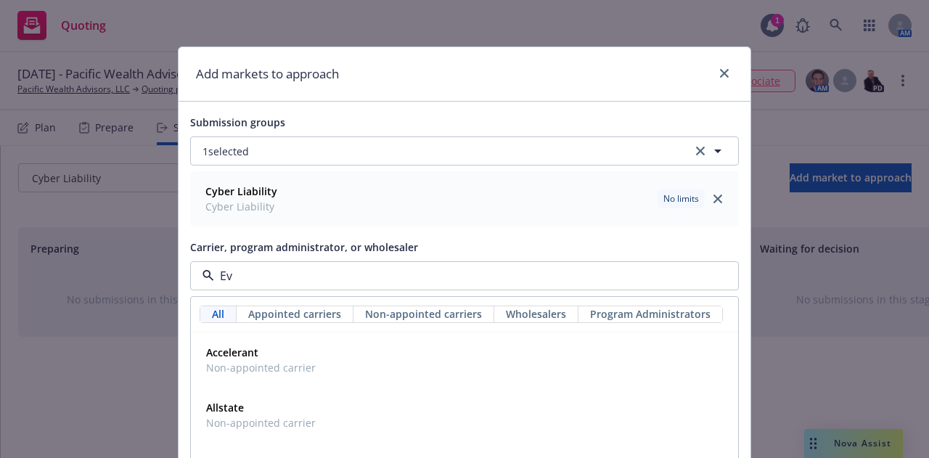
type input "Evo"
click at [270, 361] on span "Program Administrator" at bounding box center [262, 367] width 112 height 15
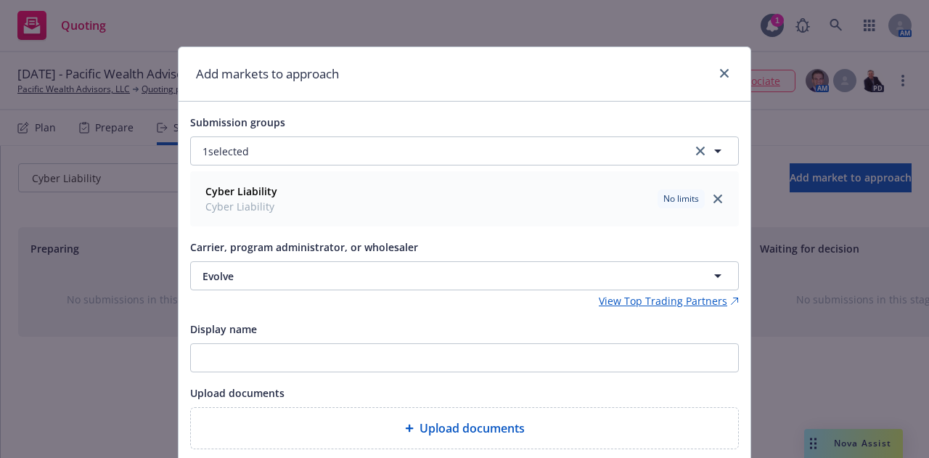
scroll to position [103, 0]
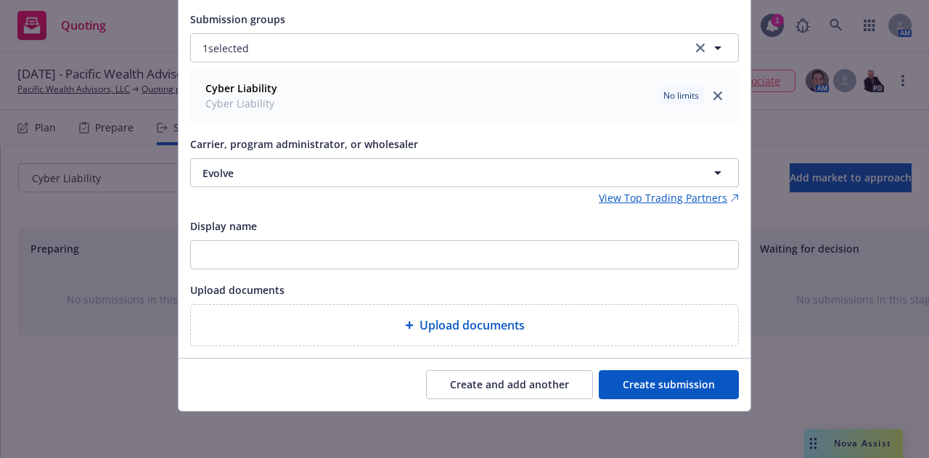
click at [618, 394] on button "Create submission" at bounding box center [669, 384] width 140 height 29
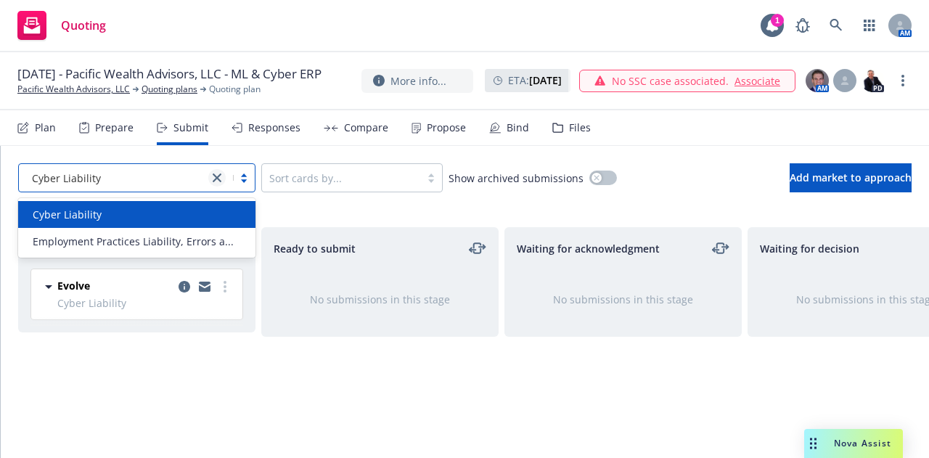
click at [218, 178] on icon "close" at bounding box center [217, 177] width 9 height 9
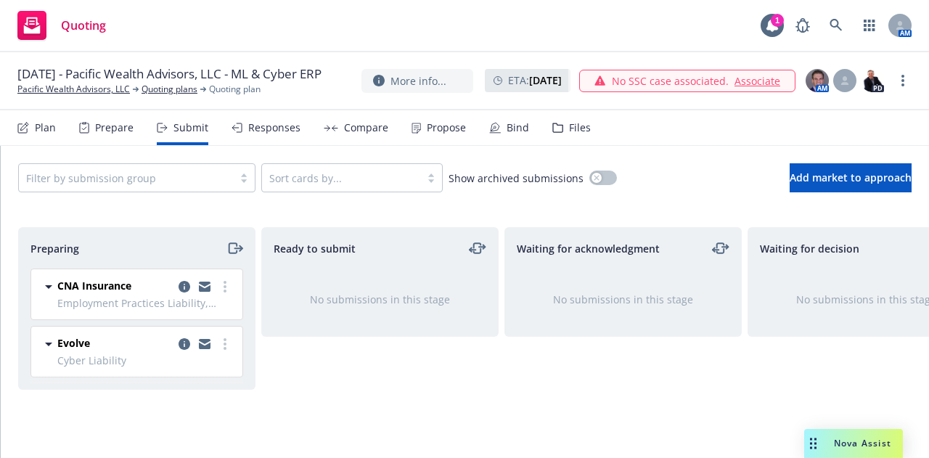
click at [366, 382] on div "Ready to submit No submissions in this stage" at bounding box center [379, 327] width 237 height 200
click at [227, 284] on link "more" at bounding box center [224, 286] width 17 height 17
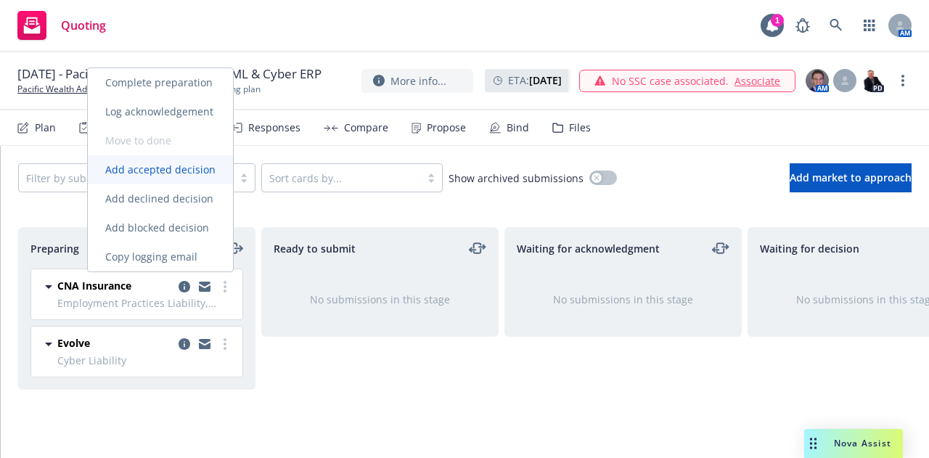
click at [189, 173] on span "Add accepted decision" at bounding box center [160, 170] width 145 height 14
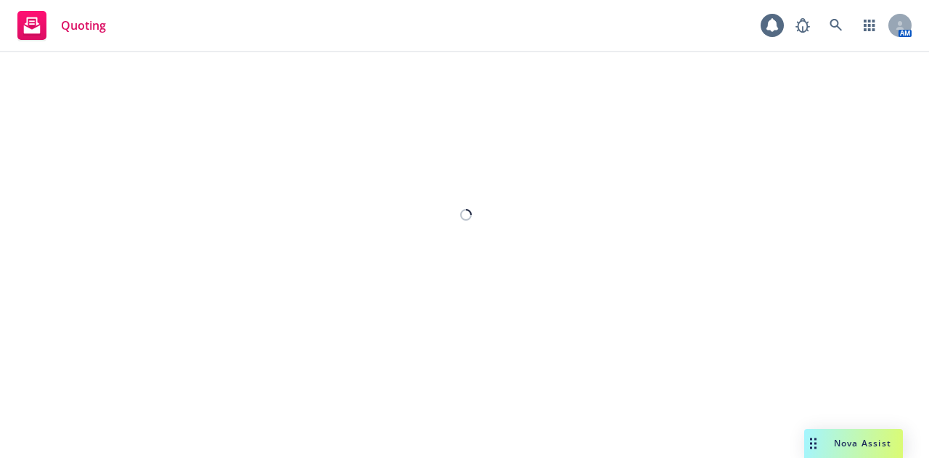
select select "12"
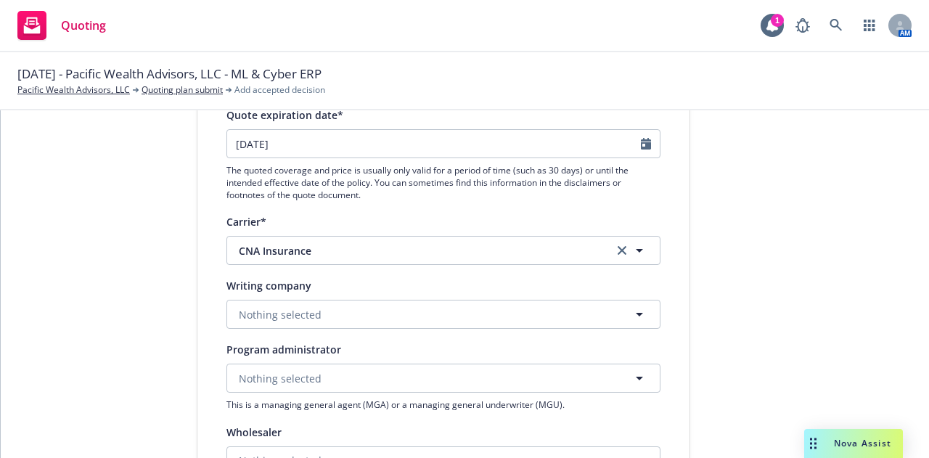
scroll to position [178, 0]
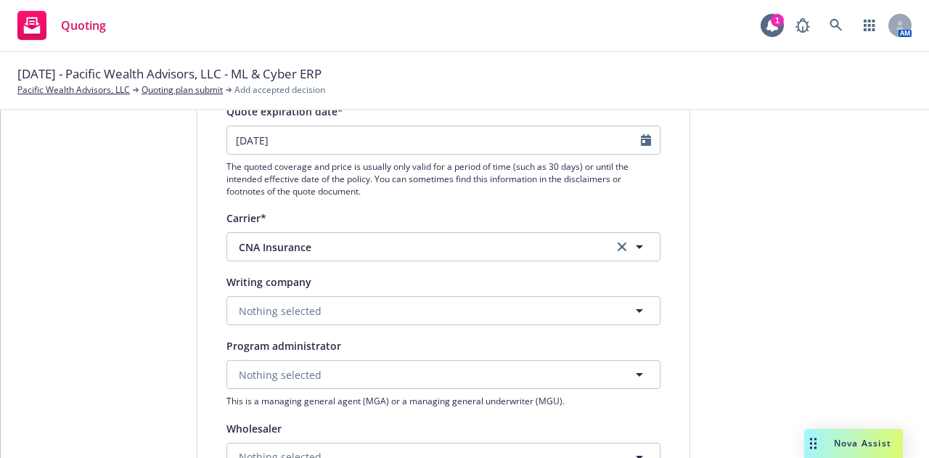
click at [641, 132] on div at bounding box center [650, 140] width 19 height 28
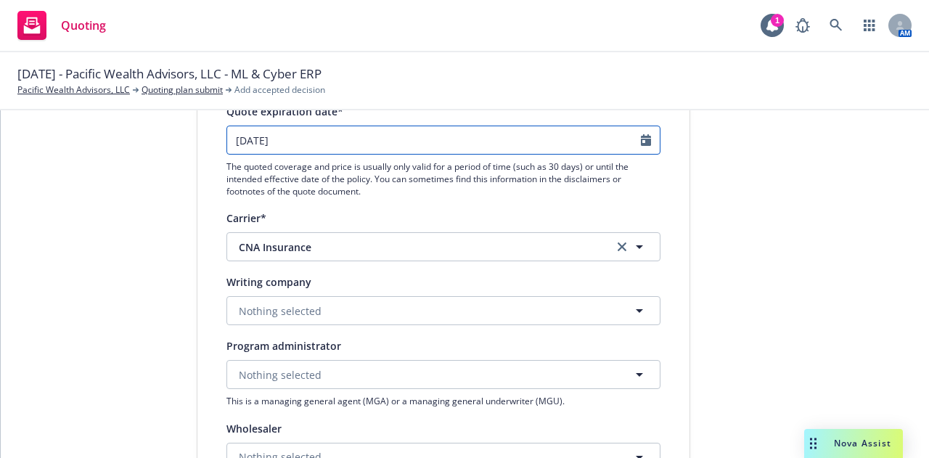
click at [641, 143] on icon "Calendar" at bounding box center [646, 140] width 10 height 12
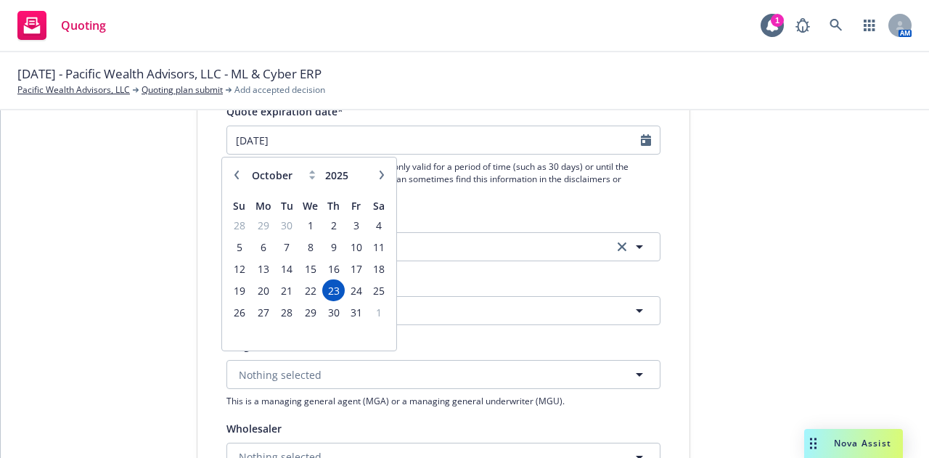
click at [382, 173] on icon "button" at bounding box center [381, 175] width 9 height 9
select select "1"
type input "2026"
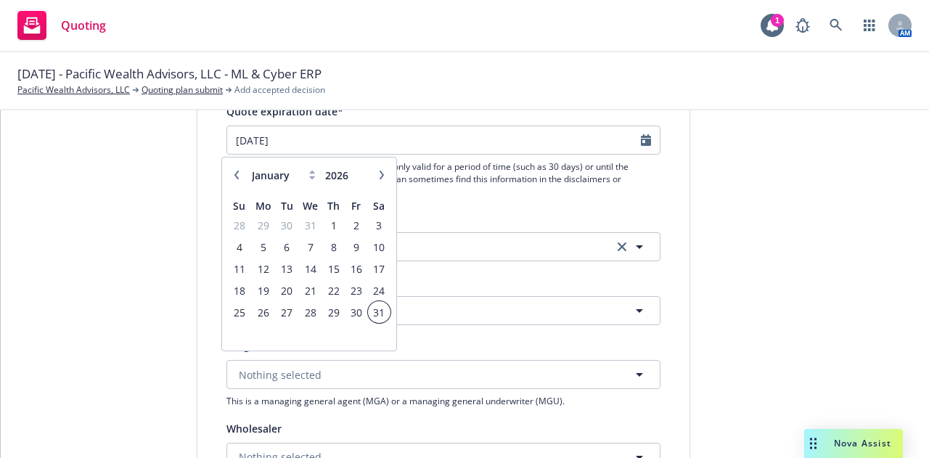
click at [377, 312] on span "31" at bounding box center [379, 312] width 20 height 18
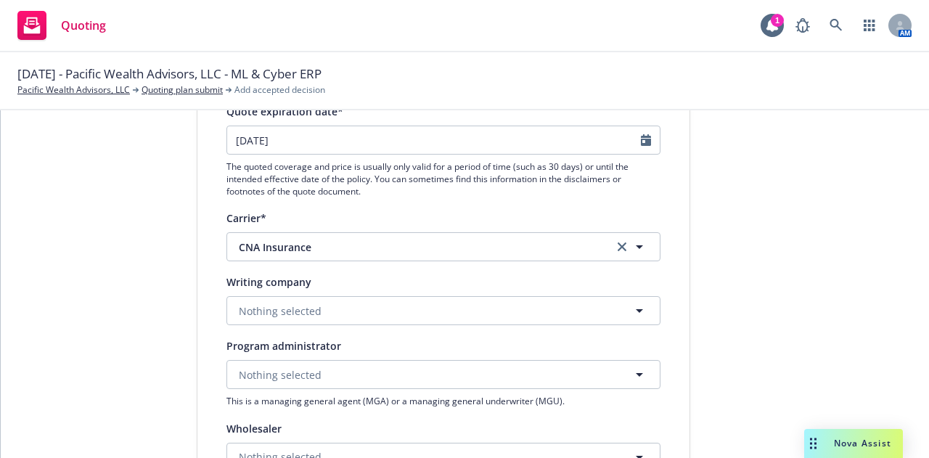
type input "01/31/2026"
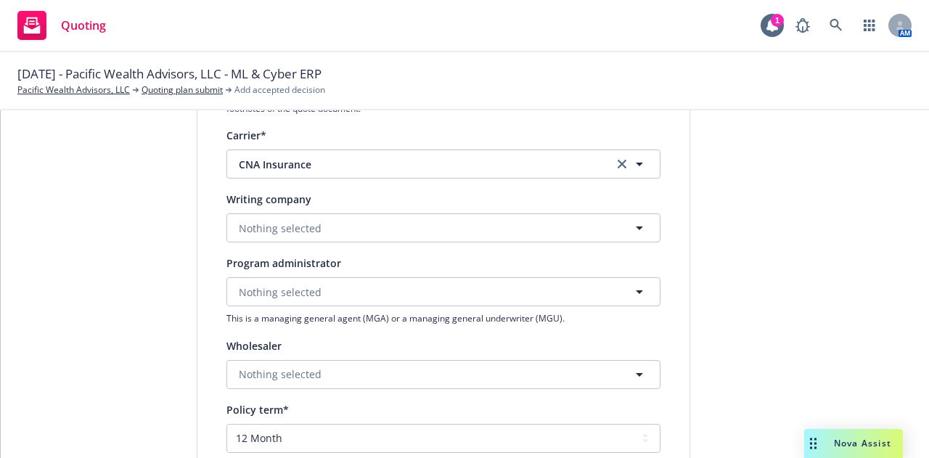
scroll to position [271, 0]
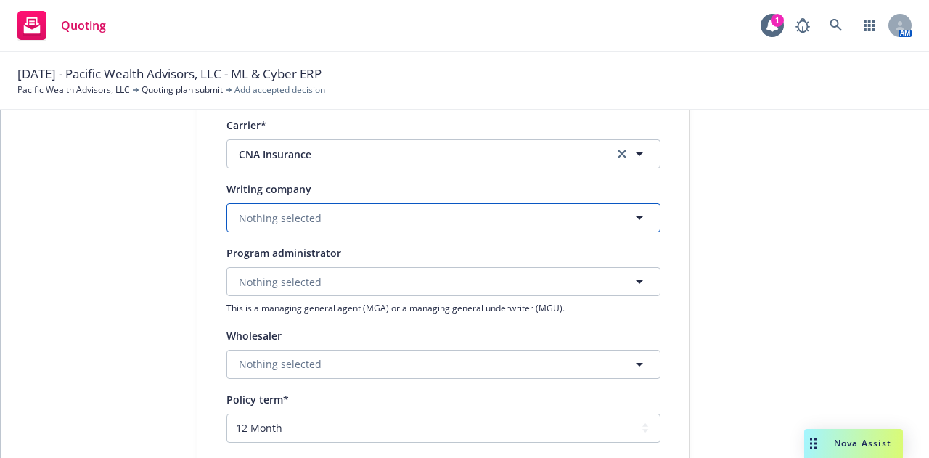
click at [311, 208] on button "Nothing selected" at bounding box center [443, 217] width 434 height 29
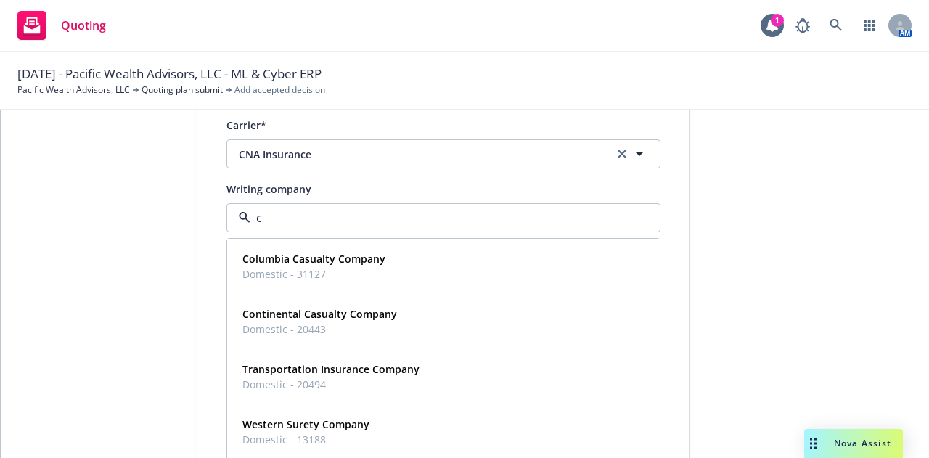
type input "co"
click at [319, 263] on strong "Columbia Casualty Company" at bounding box center [313, 259] width 143 height 14
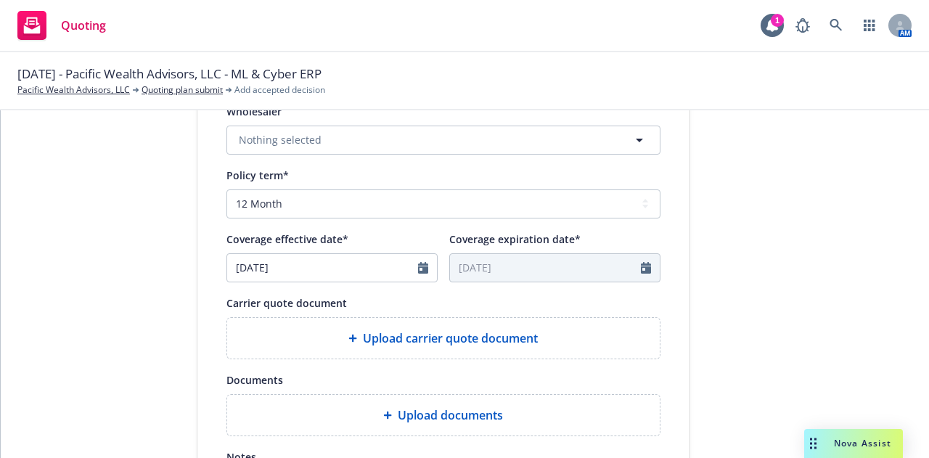
scroll to position [494, 0]
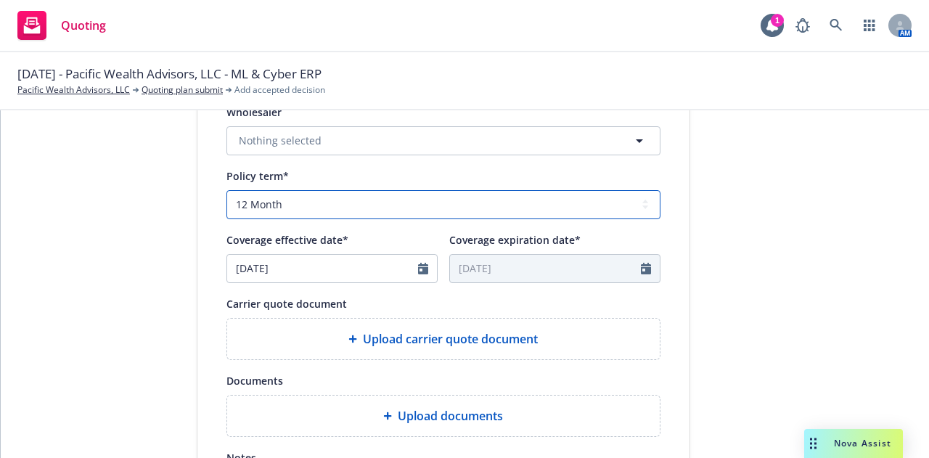
click at [331, 209] on select "Select policy term 12 Month 6 Month 4 Month 3 Month 2 Month 1 Month 36 Month (3…" at bounding box center [443, 204] width 434 height 29
select select "72"
click at [226, 190] on select "Select policy term 12 Month 6 Month 4 Month 3 Month 2 Month 1 Month 36 Month (3…" at bounding box center [443, 204] width 434 height 29
type input "12/31/2031"
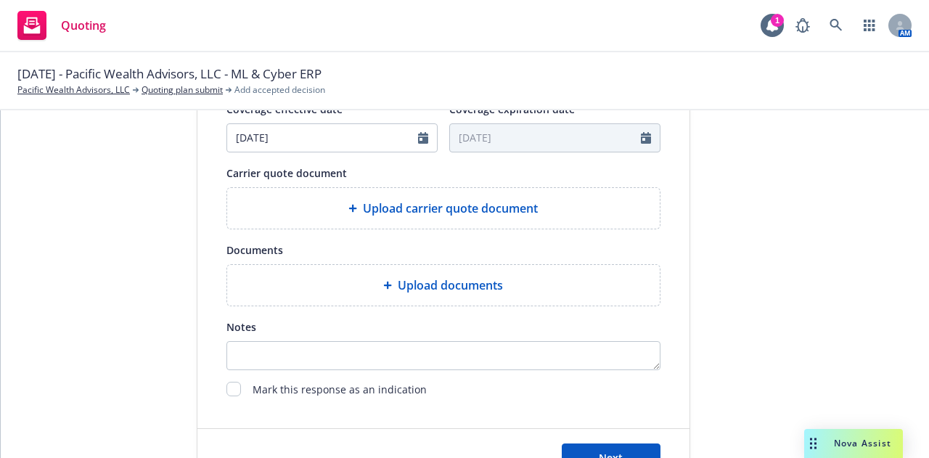
scroll to position [683, 0]
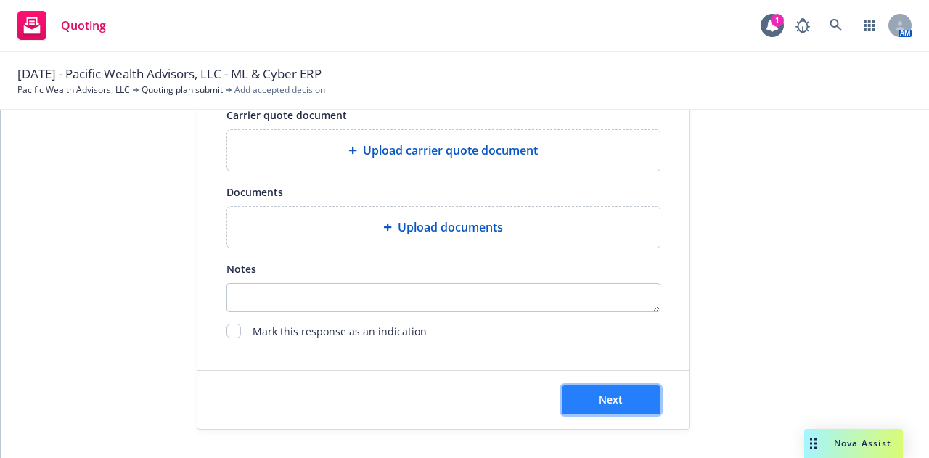
click at [615, 408] on button "Next" at bounding box center [611, 399] width 99 height 29
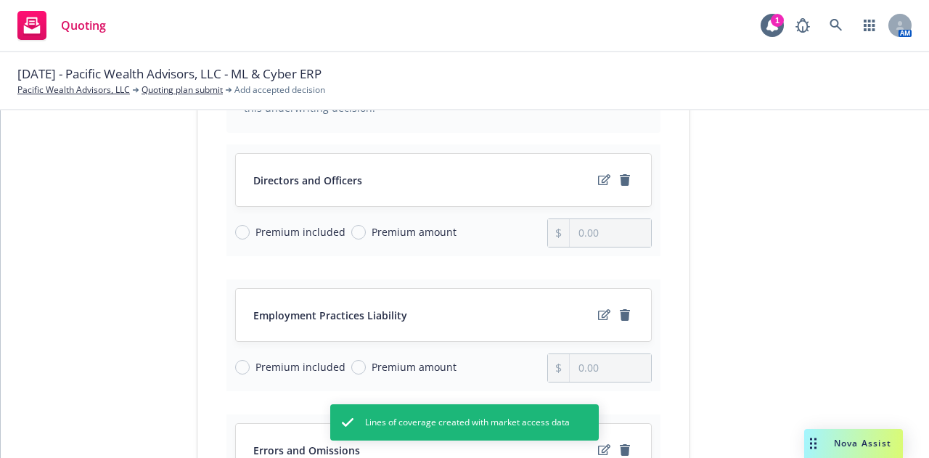
scroll to position [296, 0]
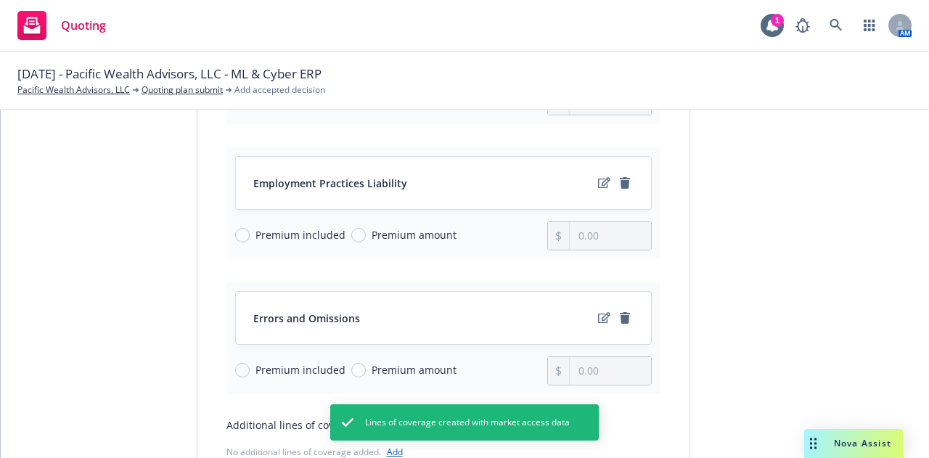
click at [274, 237] on span "Premium included" at bounding box center [300, 234] width 90 height 15
click at [250, 237] on input "Premium included" at bounding box center [242, 235] width 15 height 15
radio input "true"
click at [281, 374] on span "Premium included" at bounding box center [300, 369] width 90 height 15
click at [250, 374] on input "Premium included" at bounding box center [242, 370] width 15 height 15
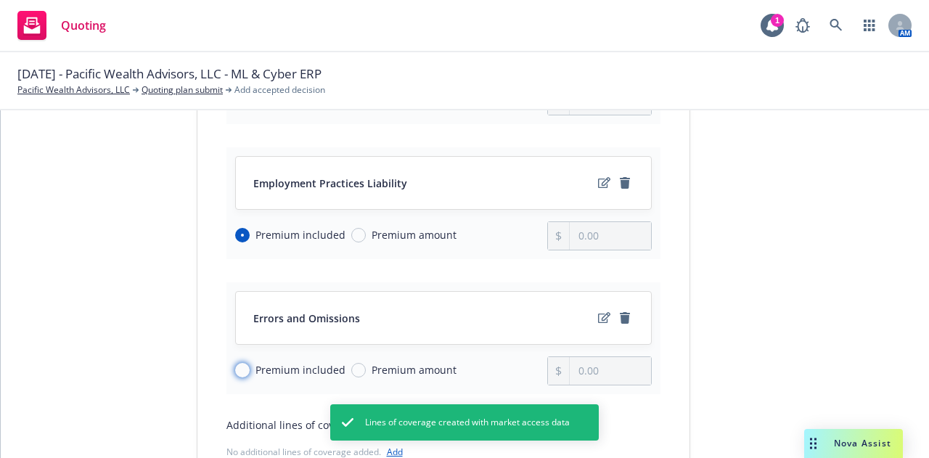
radio input "true"
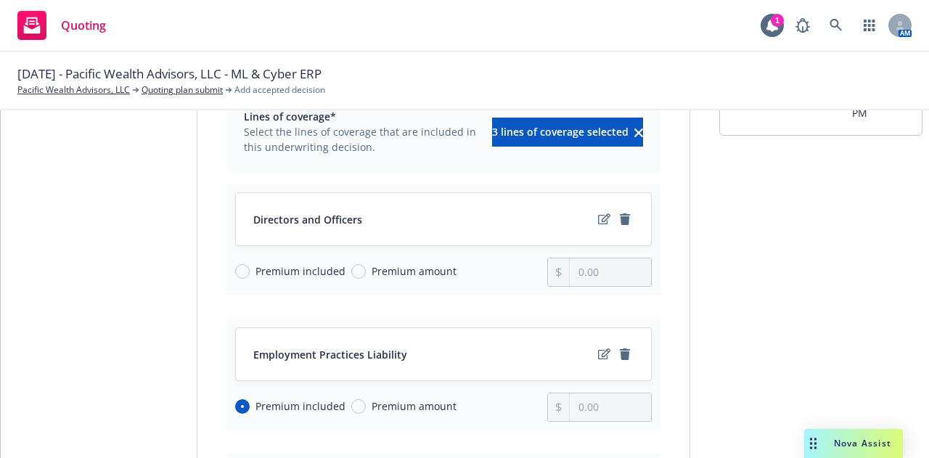
scroll to position [113, 0]
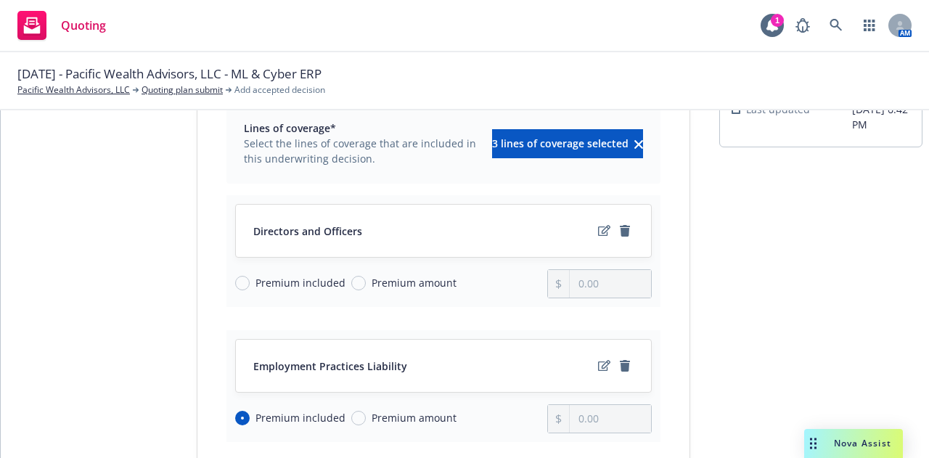
click at [390, 288] on span "Premium amount" at bounding box center [414, 282] width 85 height 15
click at [366, 288] on input "Premium amount" at bounding box center [358, 283] width 15 height 15
radio input "true"
click at [587, 289] on input "0.00" at bounding box center [610, 284] width 81 height 28
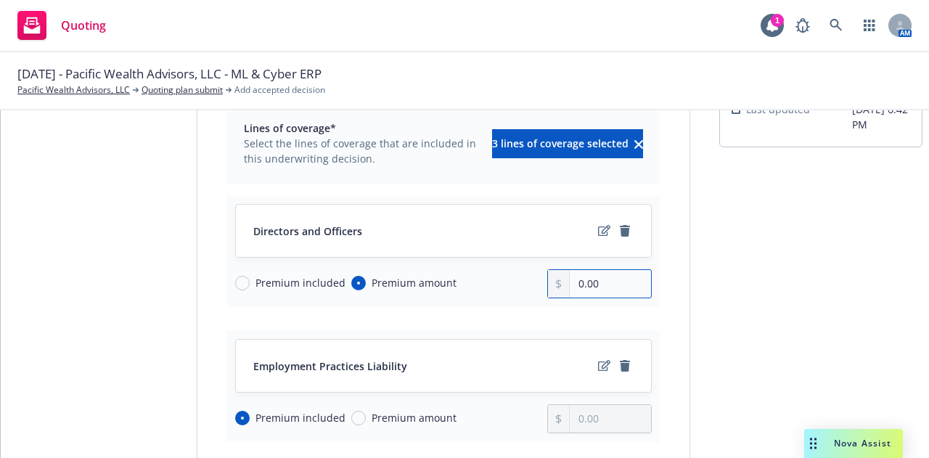
click at [587, 289] on input "0.00" at bounding box center [610, 284] width 81 height 28
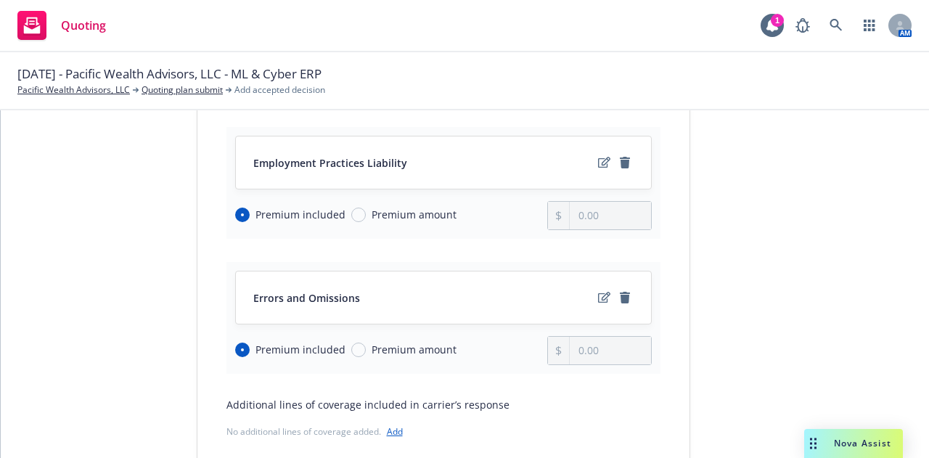
scroll to position [468, 0]
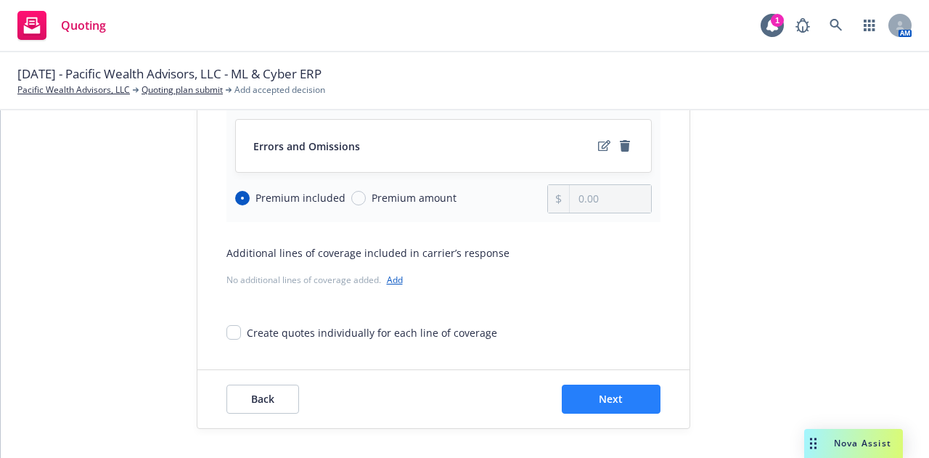
type input "150,000.00"
click at [590, 398] on button "Next" at bounding box center [611, 399] width 99 height 29
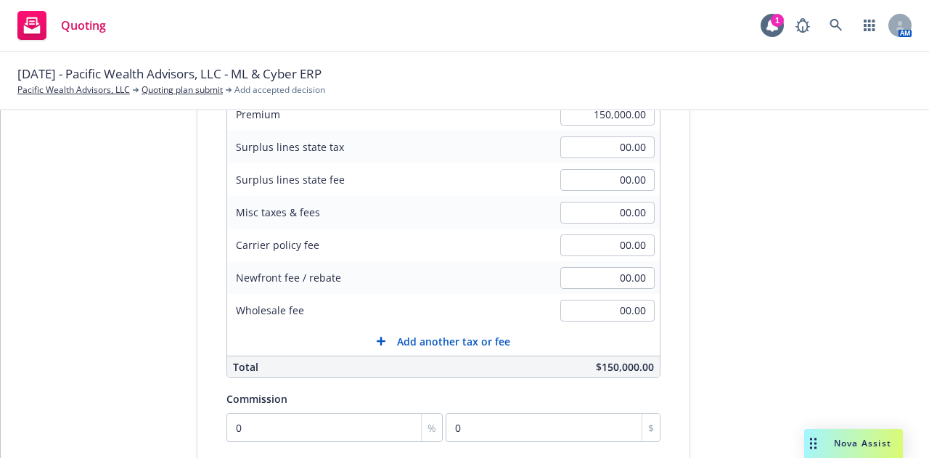
scroll to position [0, 0]
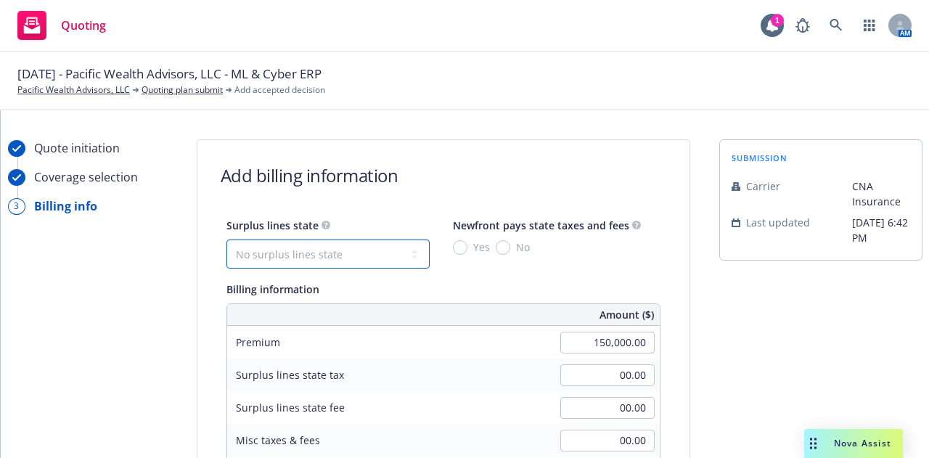
click at [396, 250] on select "No surplus lines state Alaska Alabama Arkansas Arizona California Colorado Conn…" at bounding box center [327, 253] width 203 height 29
select select "CA"
click at [226, 239] on select "No surplus lines state Alaska Alabama Arkansas Arizona California Colorado Conn…" at bounding box center [327, 253] width 203 height 29
type input "4,500.00"
type input "270.00"
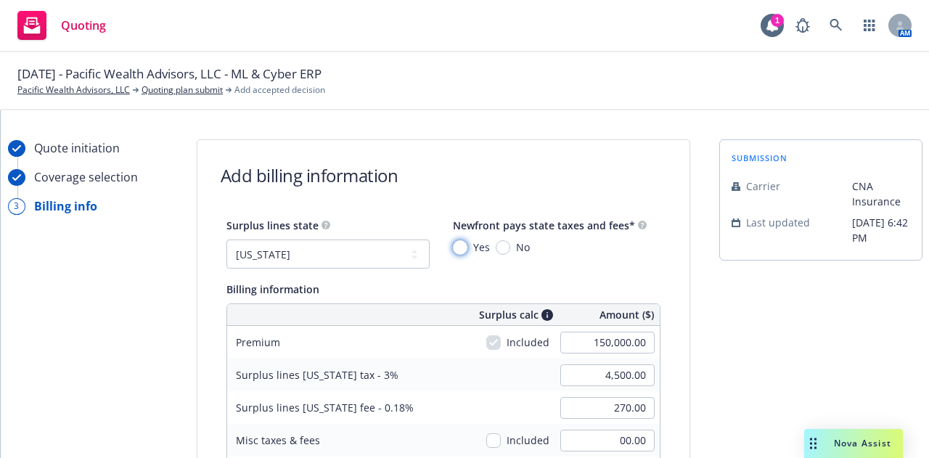
click at [453, 247] on input "Yes" at bounding box center [460, 247] width 15 height 15
radio input "true"
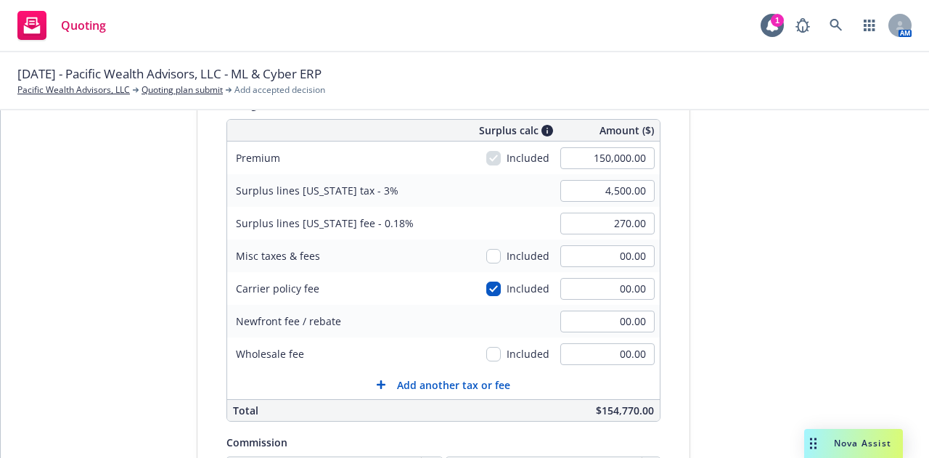
scroll to position [185, 0]
click at [486, 285] on input "checkbox" at bounding box center [493, 288] width 15 height 15
checkbox input "false"
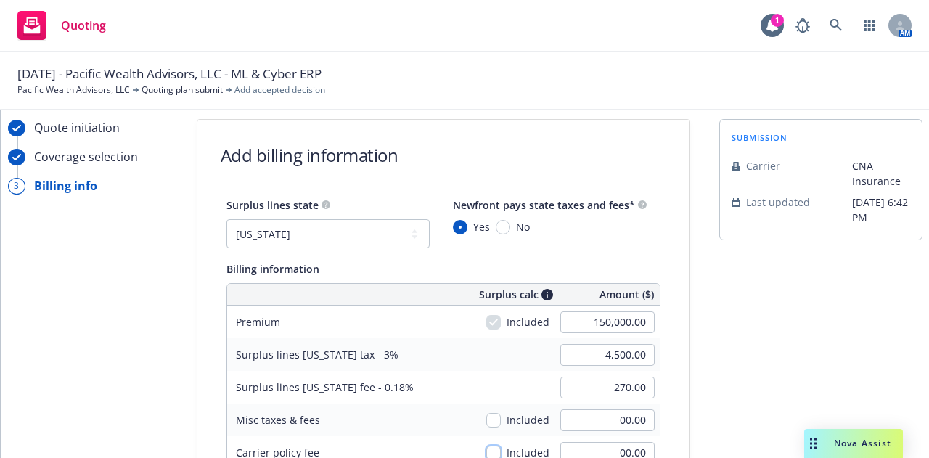
scroll to position [19, 0]
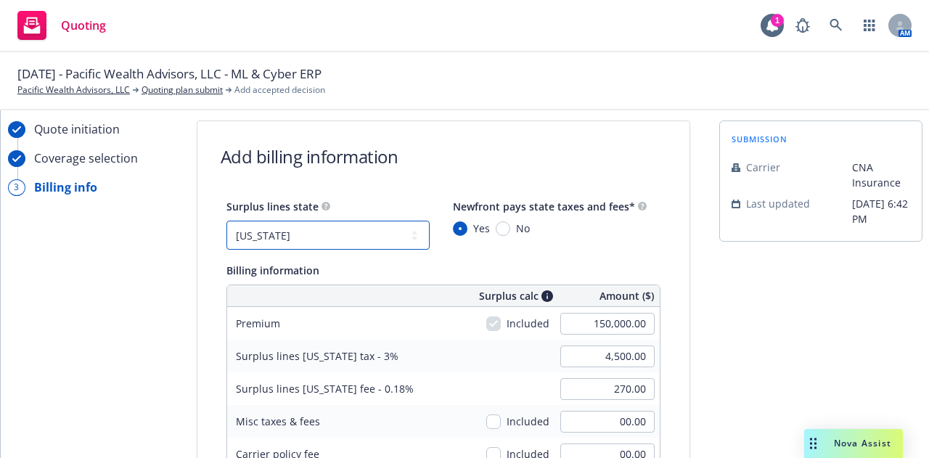
click at [303, 238] on select "No surplus lines state Alaska Alabama Arkansas Arizona California Colorado Conn…" at bounding box center [327, 235] width 203 height 29
select select "WA"
click at [226, 221] on select "No surplus lines state Alaska Alabama Arkansas Arizona California Colorado Conn…" at bounding box center [327, 235] width 203 height 29
type input "3,000.00"
type input "450.00"
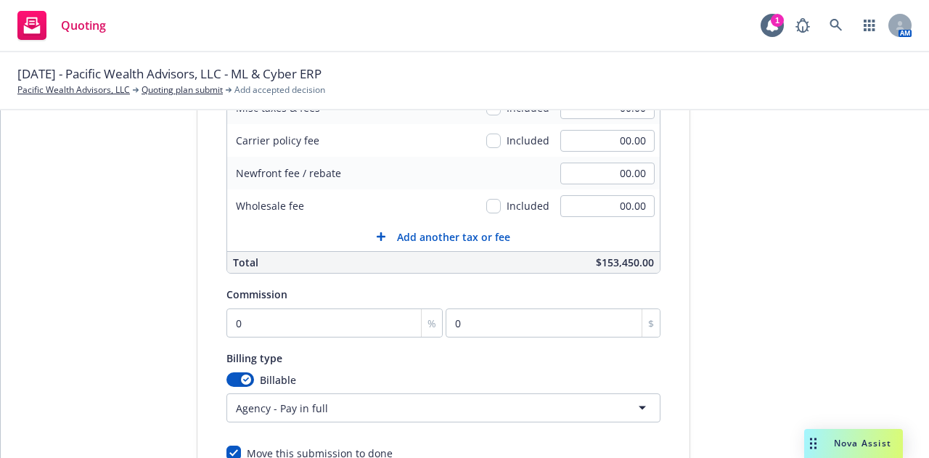
scroll to position [333, 0]
click at [349, 329] on input "0" at bounding box center [334, 322] width 217 height 29
type input "1"
type input "1500"
type input "15"
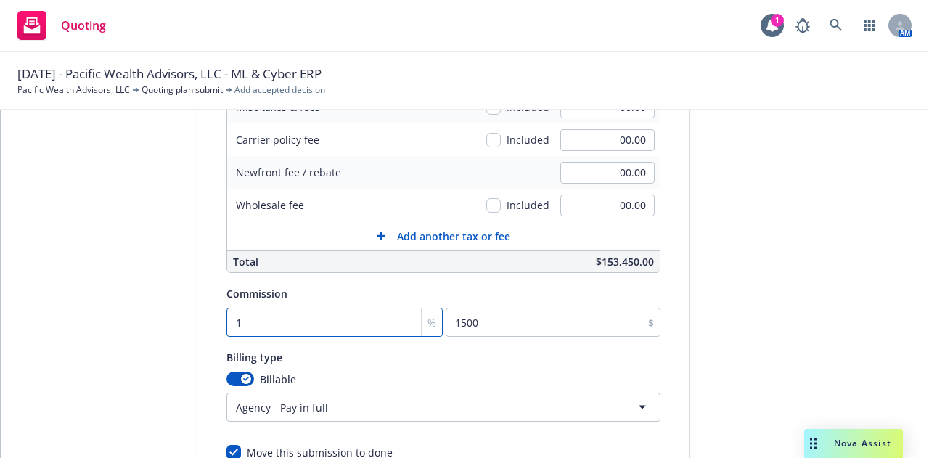
type input "22500"
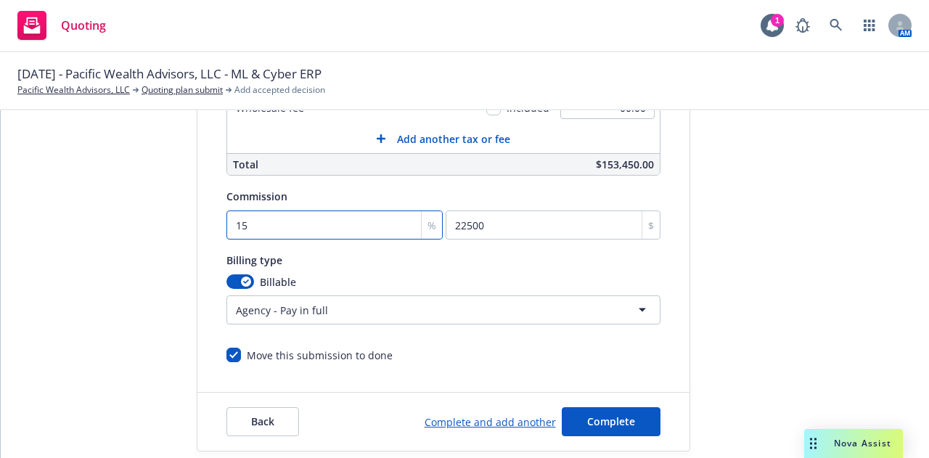
scroll to position [431, 0]
type input "15"
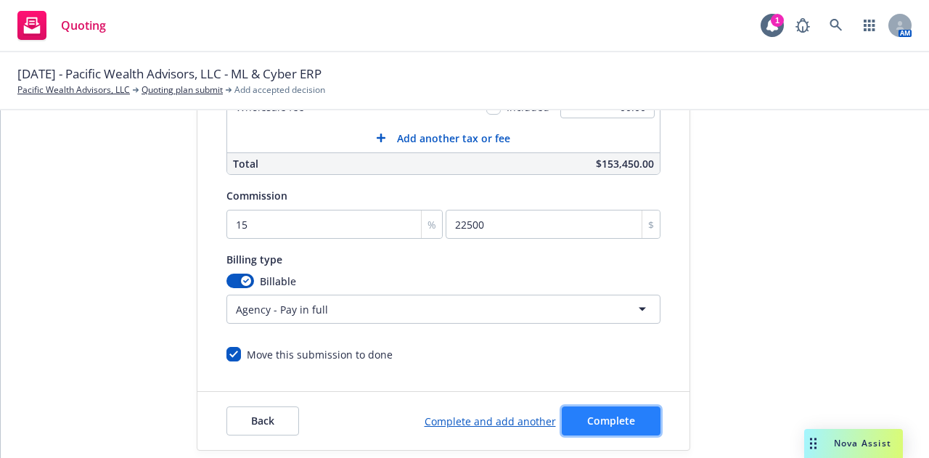
click at [602, 424] on span "Complete" at bounding box center [611, 421] width 48 height 14
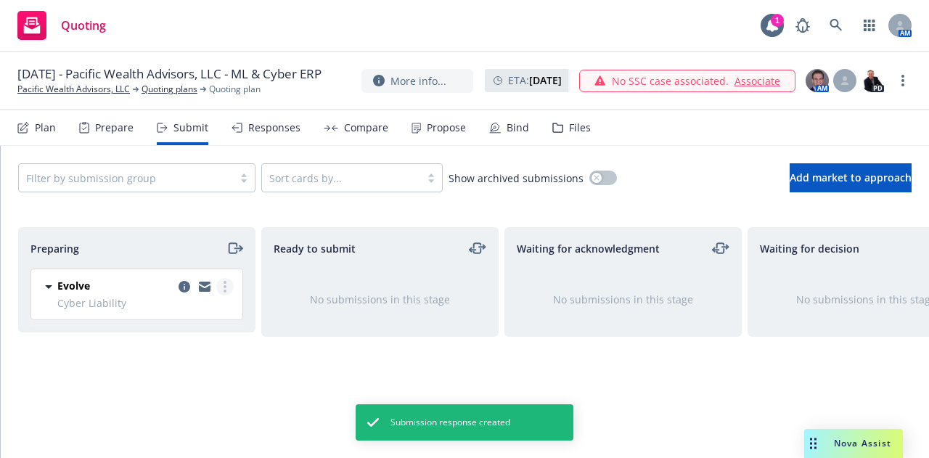
click at [225, 281] on circle "more" at bounding box center [224, 282] width 3 height 3
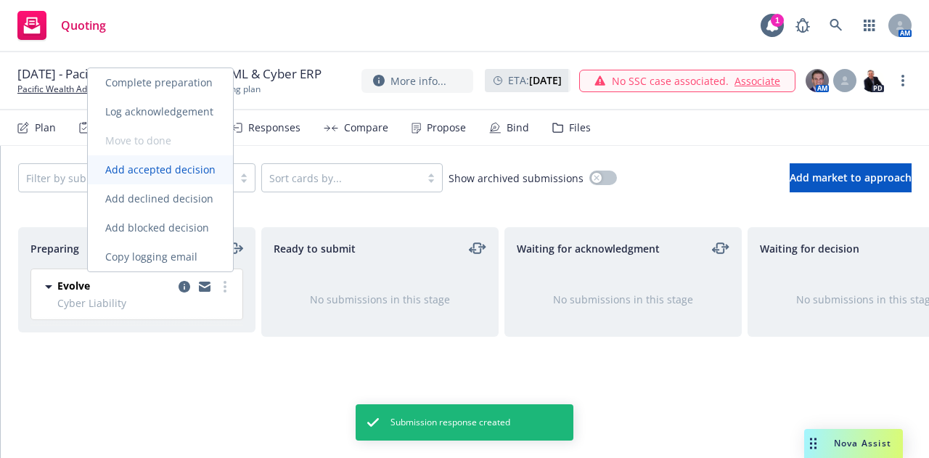
click at [198, 167] on span "Add accepted decision" at bounding box center [160, 170] width 145 height 14
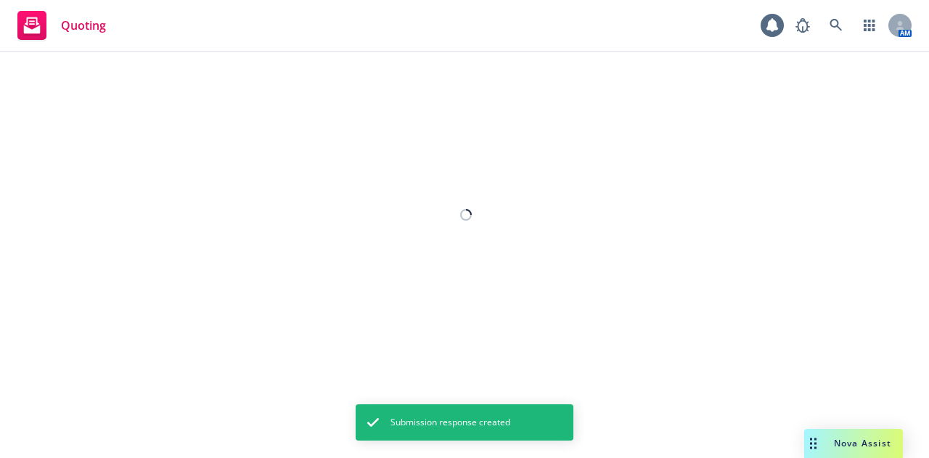
select select "12"
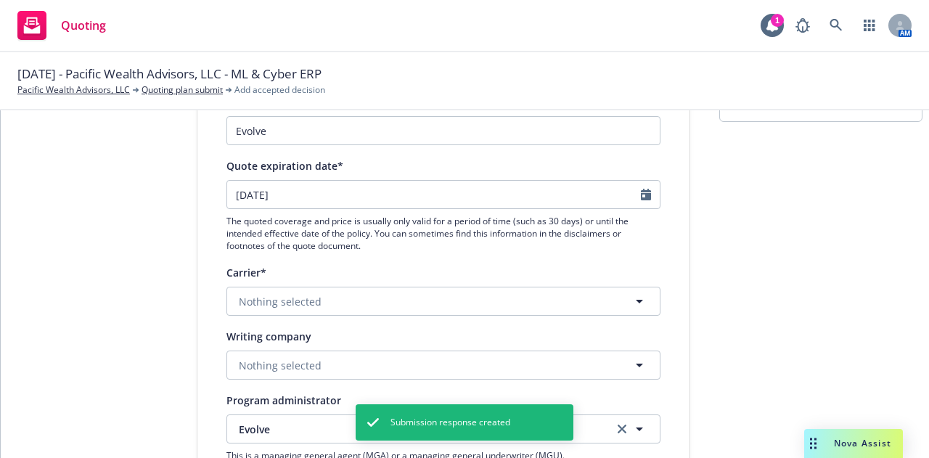
scroll to position [152, 0]
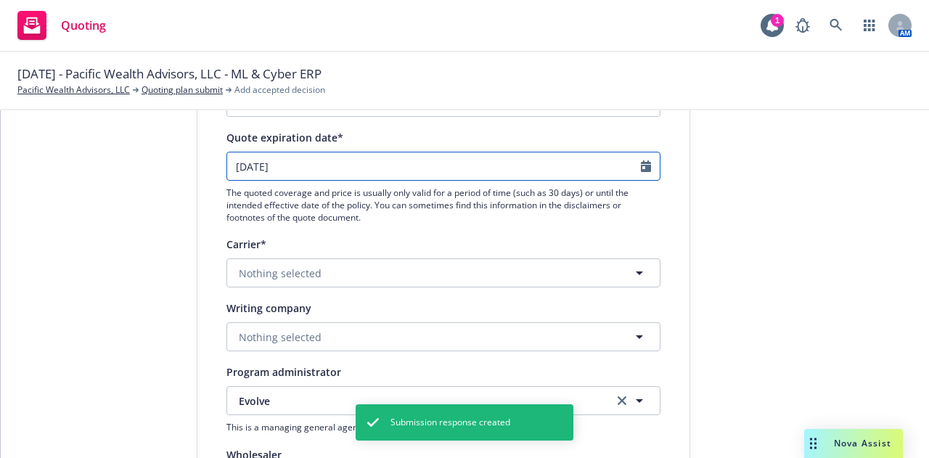
click at [642, 164] on icon "Calendar" at bounding box center [646, 166] width 10 height 12
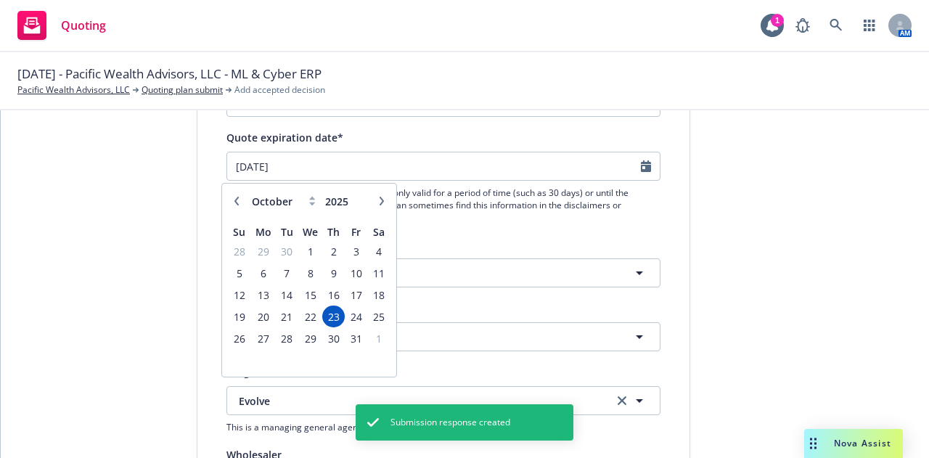
click at [380, 202] on icon "button" at bounding box center [381, 201] width 9 height 9
select select "1"
type input "2026"
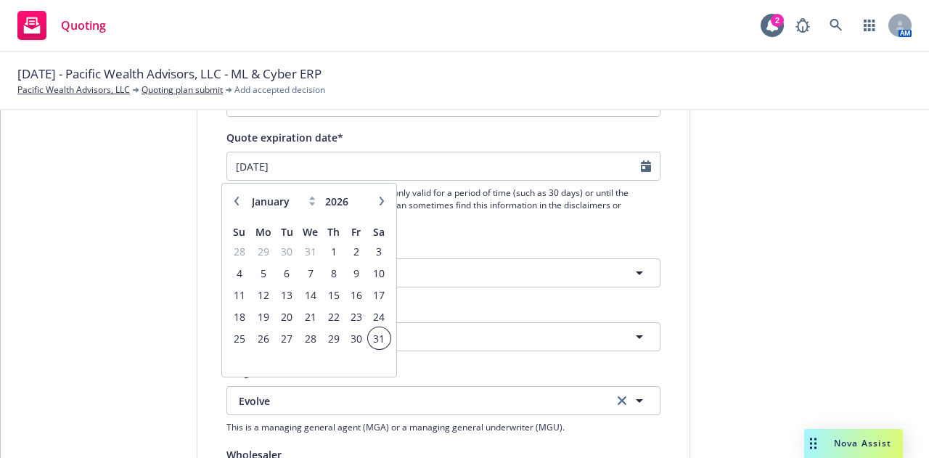
click at [379, 337] on span "31" at bounding box center [379, 338] width 20 height 18
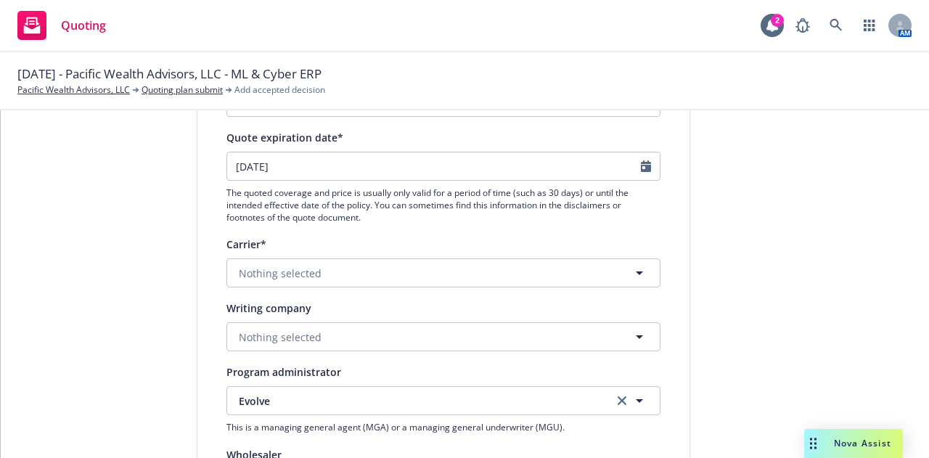
type input "01/31/2026"
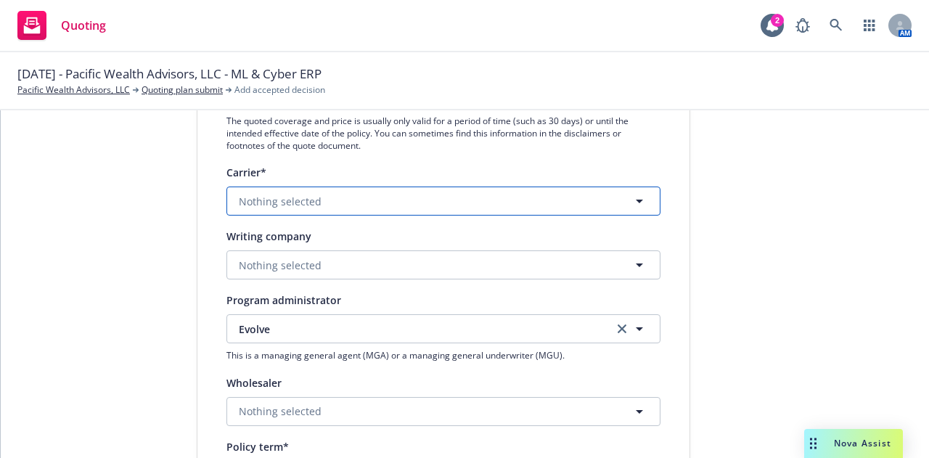
click at [331, 205] on button "Nothing selected" at bounding box center [443, 200] width 434 height 29
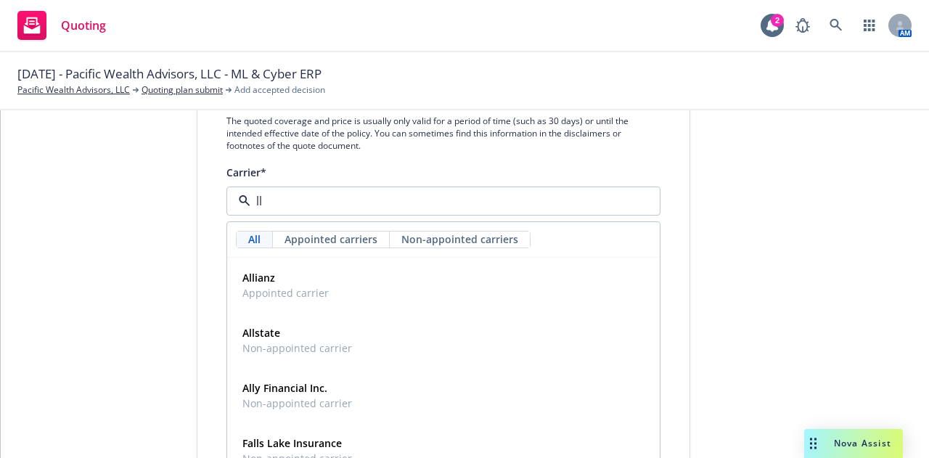
type input "llo"
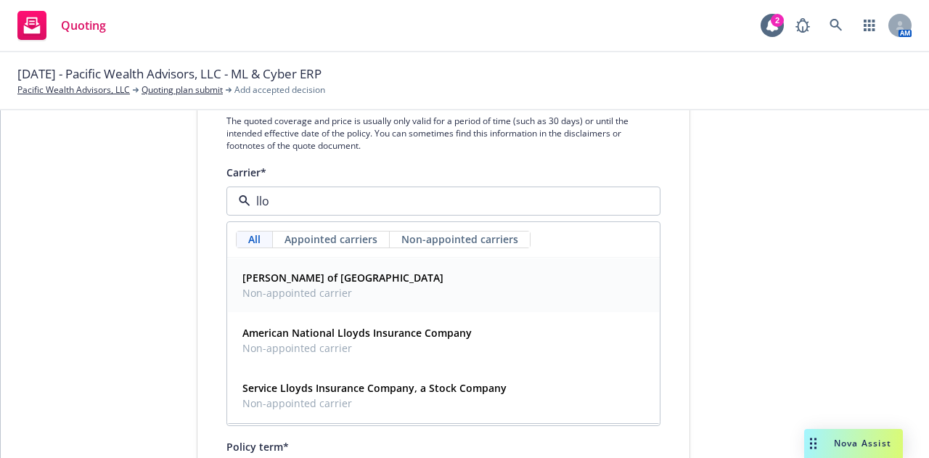
click at [302, 287] on span "Non-appointed carrier" at bounding box center [342, 292] width 201 height 15
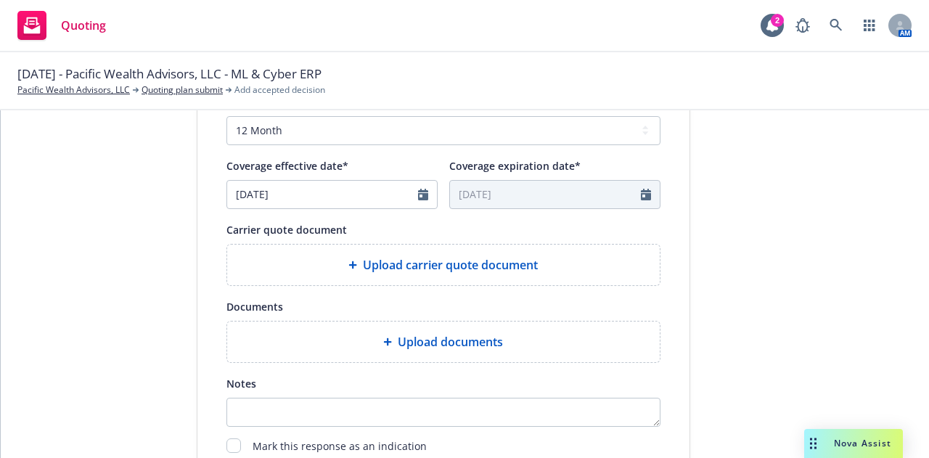
scroll to position [630, 0]
click at [299, 130] on select "Select policy term 12 Month 6 Month 4 Month 3 Month 2 Month 1 Month 36 Month (3…" at bounding box center [443, 129] width 434 height 29
select select "36"
click at [226, 115] on select "Select policy term 12 Month 6 Month 4 Month 3 Month 2 Month 1 Month 36 Month (3…" at bounding box center [443, 129] width 434 height 29
type input "12/31/2028"
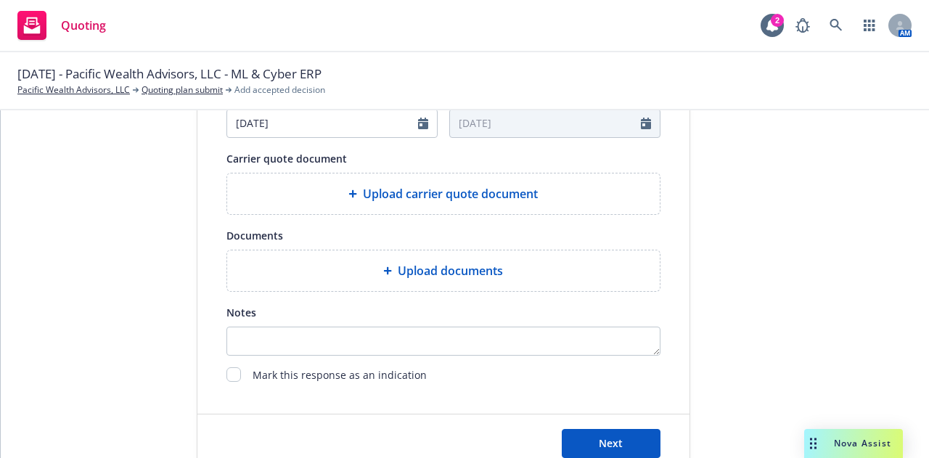
scroll to position [744, 0]
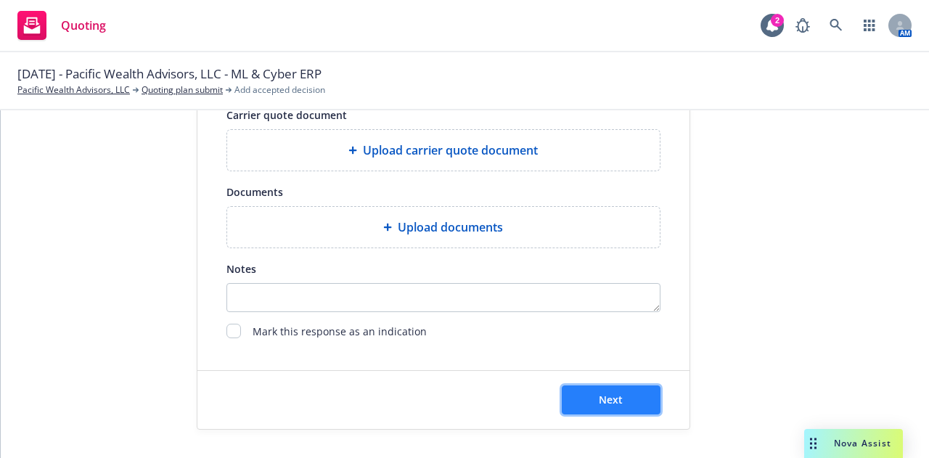
click at [584, 397] on button "Next" at bounding box center [611, 399] width 99 height 29
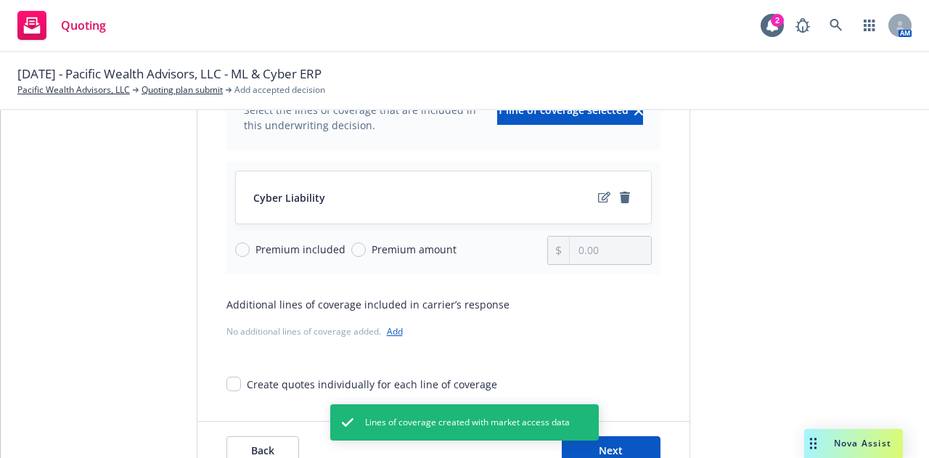
scroll to position [152, 0]
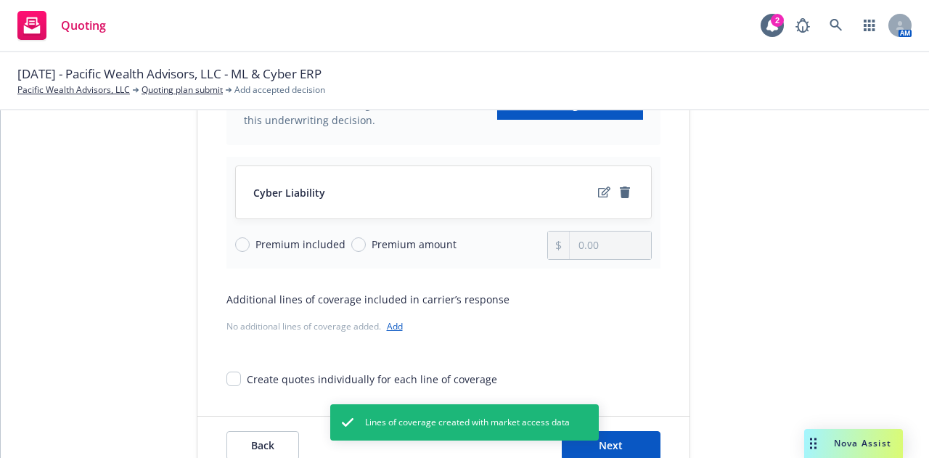
click at [366, 247] on span "Premium amount" at bounding box center [411, 244] width 91 height 15
click at [361, 247] on input "Premium amount" at bounding box center [358, 244] width 15 height 15
radio input "true"
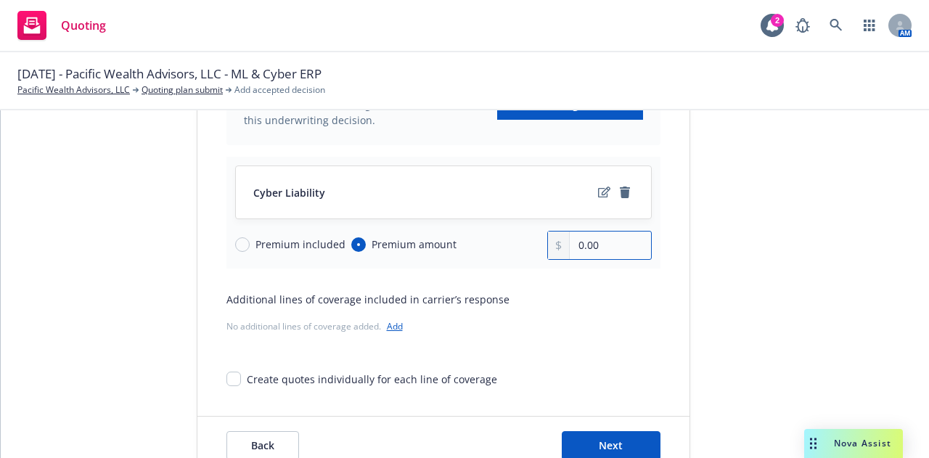
click at [612, 248] on input "0.00" at bounding box center [610, 245] width 81 height 28
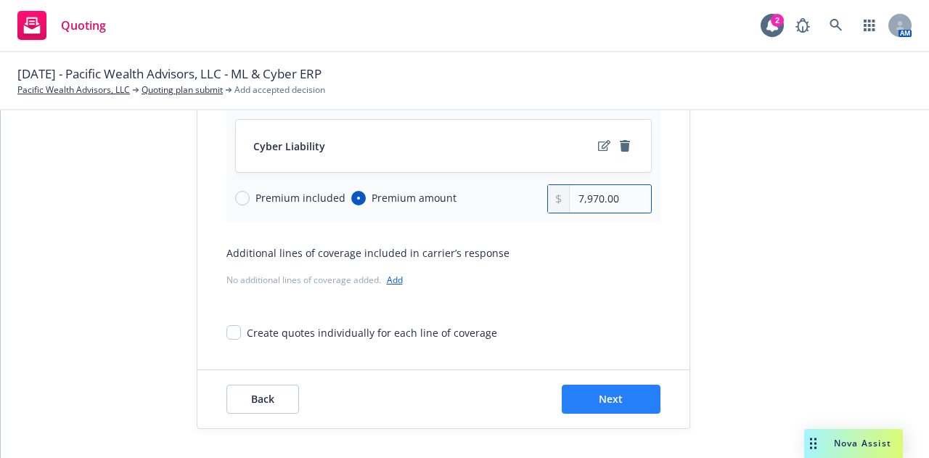
type input "7,970.00"
click at [588, 390] on button "Next" at bounding box center [611, 399] width 99 height 29
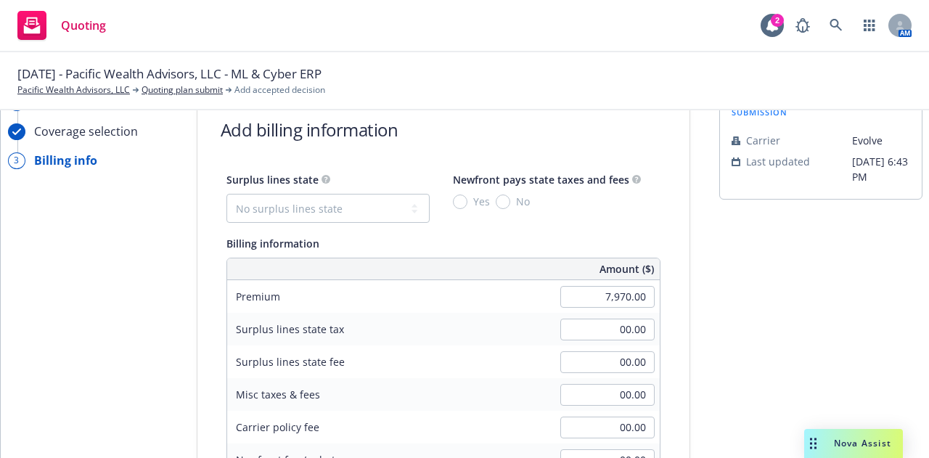
scroll to position [45, 0]
click at [258, 208] on select "No surplus lines state Alaska Alabama Arkansas Arizona California Colorado Conn…" at bounding box center [327, 208] width 203 height 29
select select "CA"
click at [226, 194] on select "No surplus lines state Alaska Alabama Arkansas Arizona California Colorado Conn…" at bounding box center [327, 208] width 203 height 29
type input "239.10"
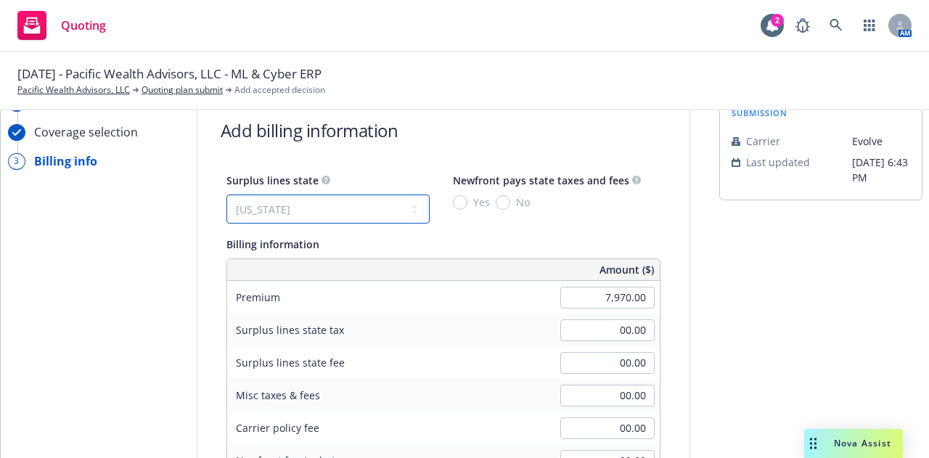
type input "14.35"
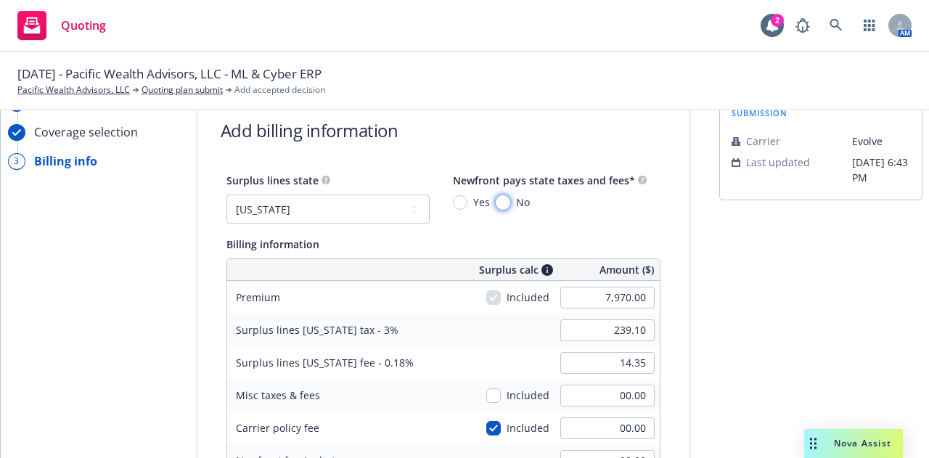
click at [496, 203] on input "No" at bounding box center [503, 202] width 15 height 15
radio input "true"
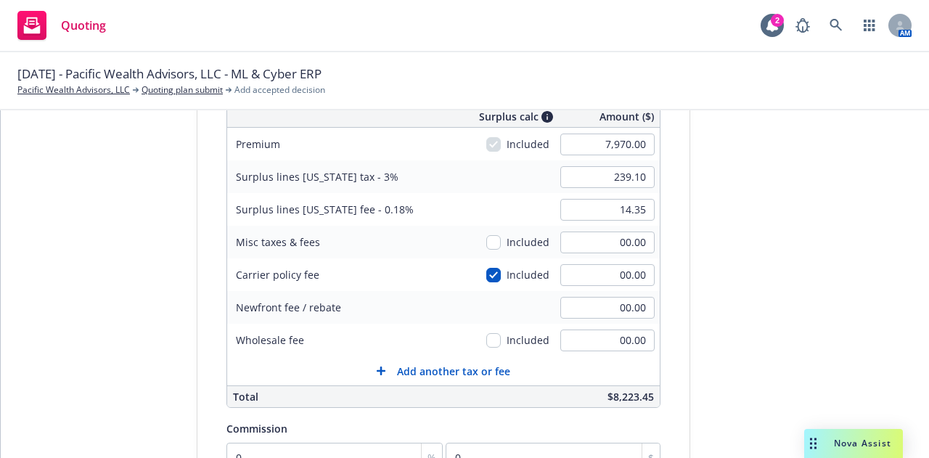
scroll to position [199, 0]
click at [486, 273] on input "checkbox" at bounding box center [493, 274] width 15 height 15
checkbox input "false"
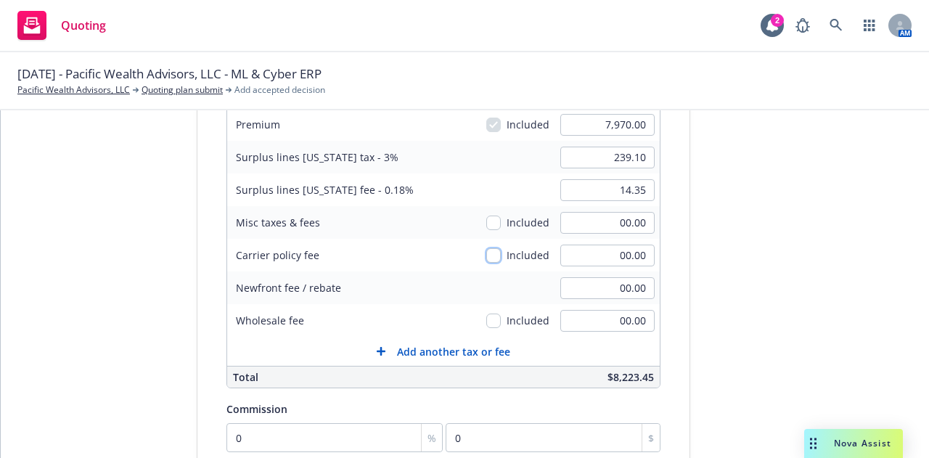
scroll to position [394, 0]
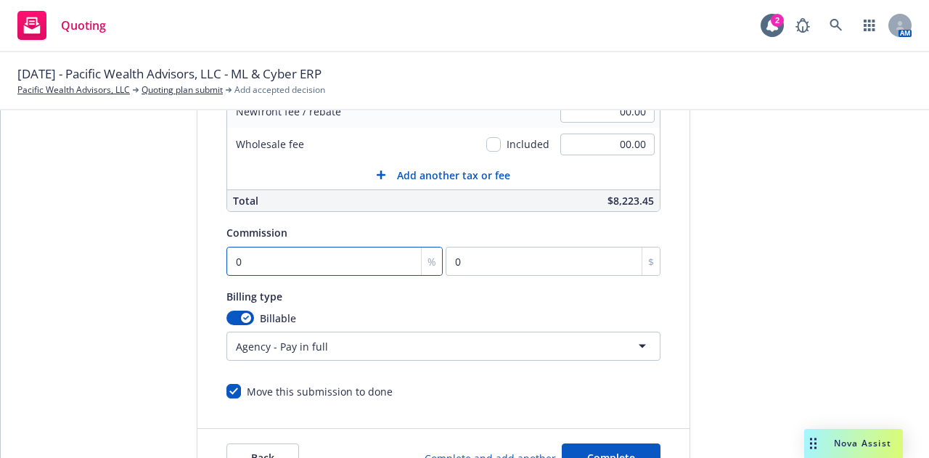
click at [259, 249] on input "0" at bounding box center [334, 261] width 217 height 29
type input "1"
type input "79.7"
type input "15"
type input "1195.5"
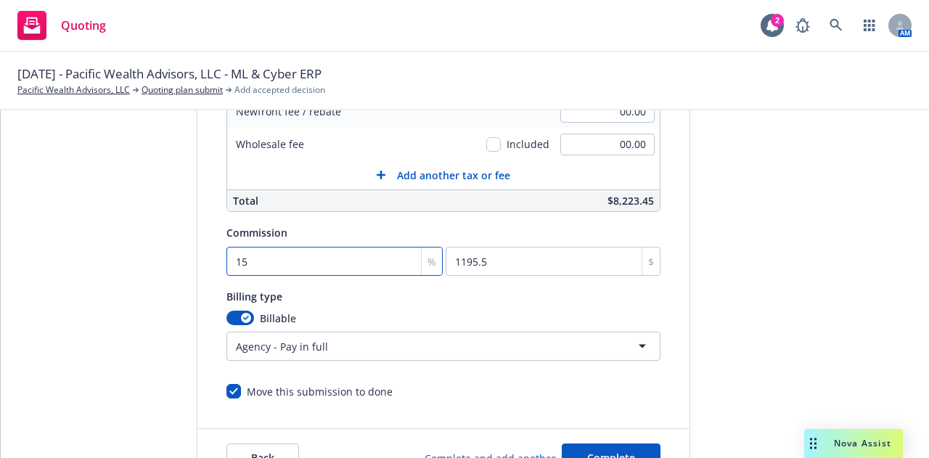
scroll to position [464, 0]
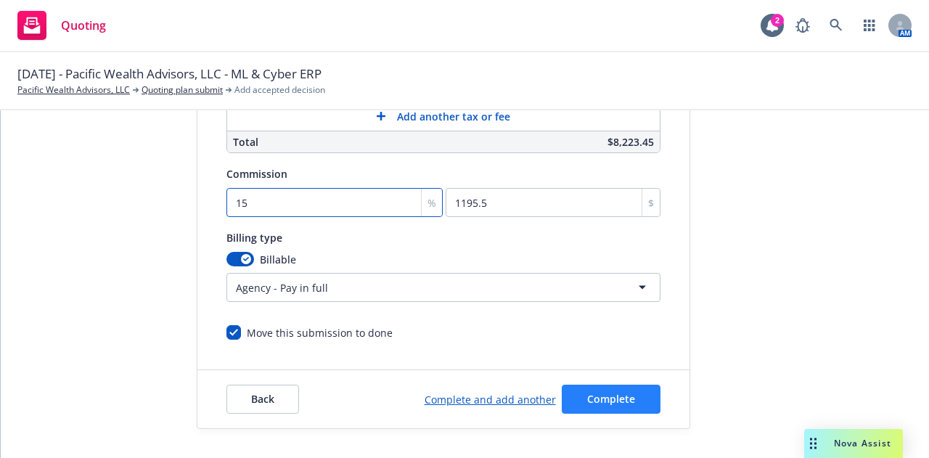
type input "15"
click at [628, 397] on button "Complete" at bounding box center [611, 399] width 99 height 29
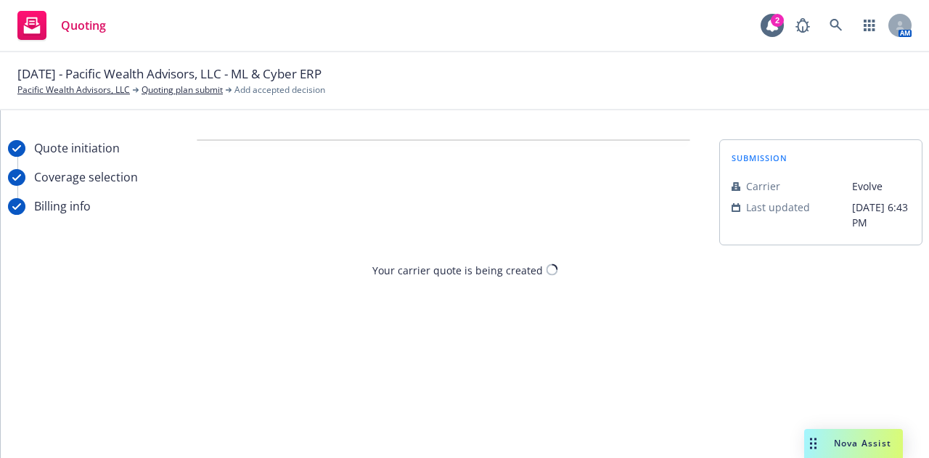
scroll to position [0, 0]
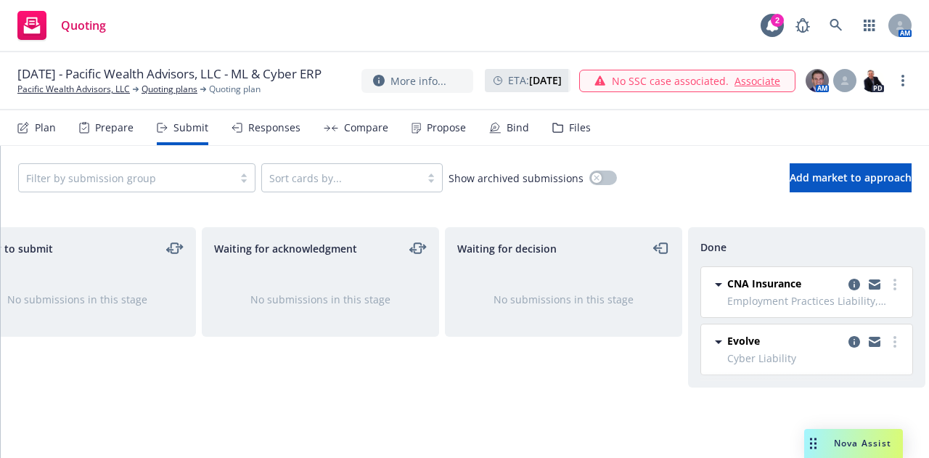
scroll to position [0, 316]
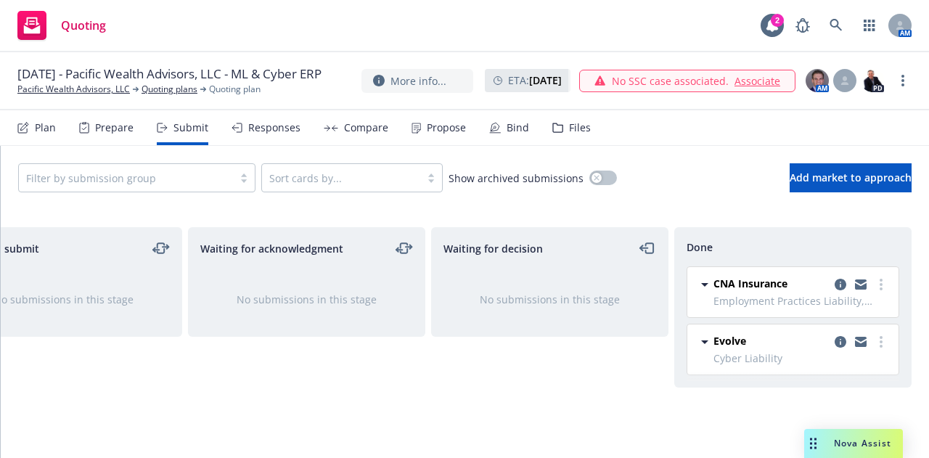
click at [268, 123] on div "Responses" at bounding box center [274, 128] width 52 height 12
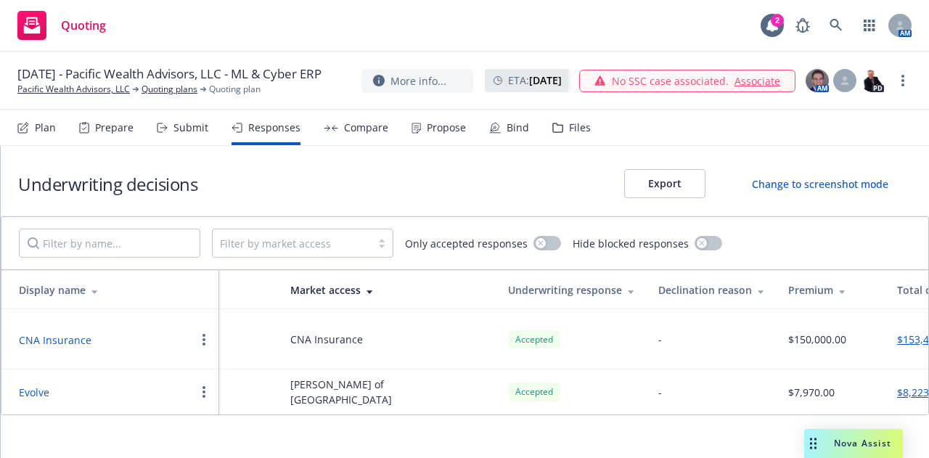
scroll to position [0, 159]
click at [438, 130] on div "Propose" at bounding box center [446, 128] width 39 height 12
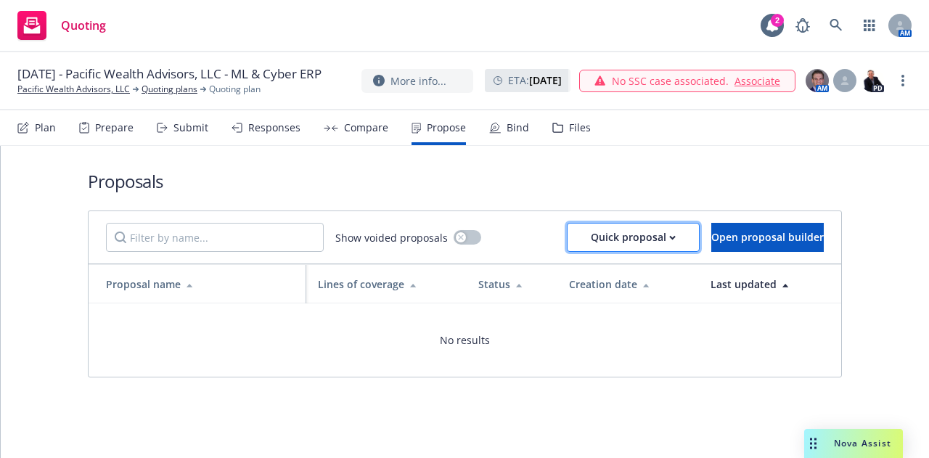
click at [608, 242] on div "Quick proposal" at bounding box center [633, 237] width 85 height 28
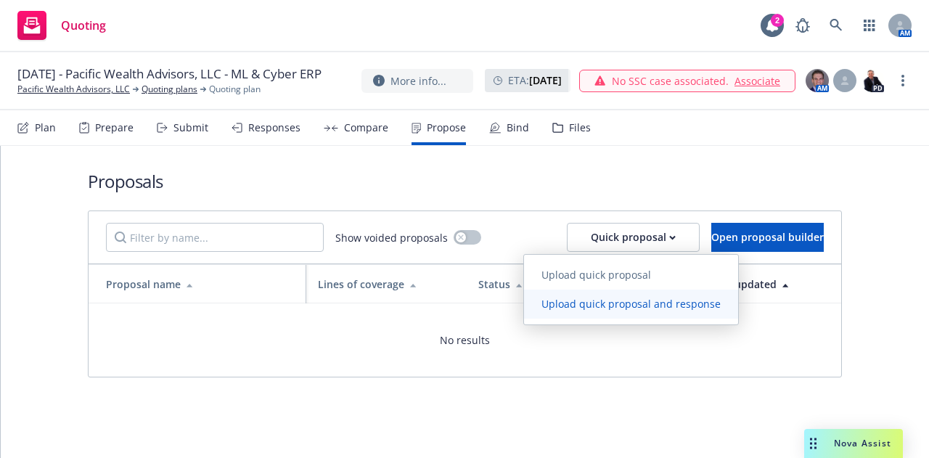
click at [613, 305] on span "Upload quick proposal and response" at bounding box center [631, 304] width 214 height 14
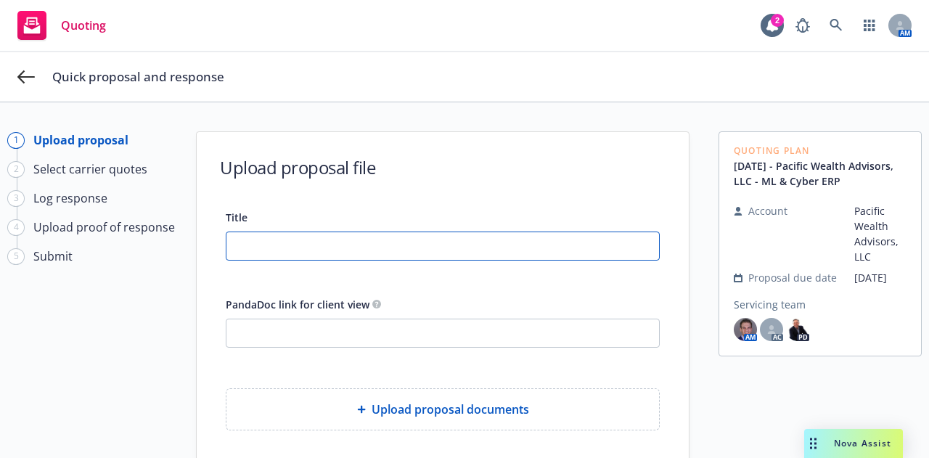
click at [491, 247] on input "Title" at bounding box center [442, 246] width 432 height 28
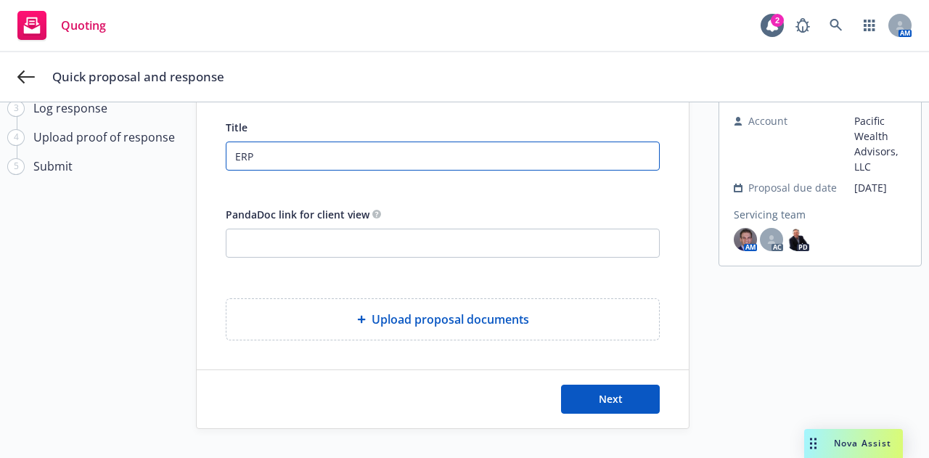
type input "ERP"
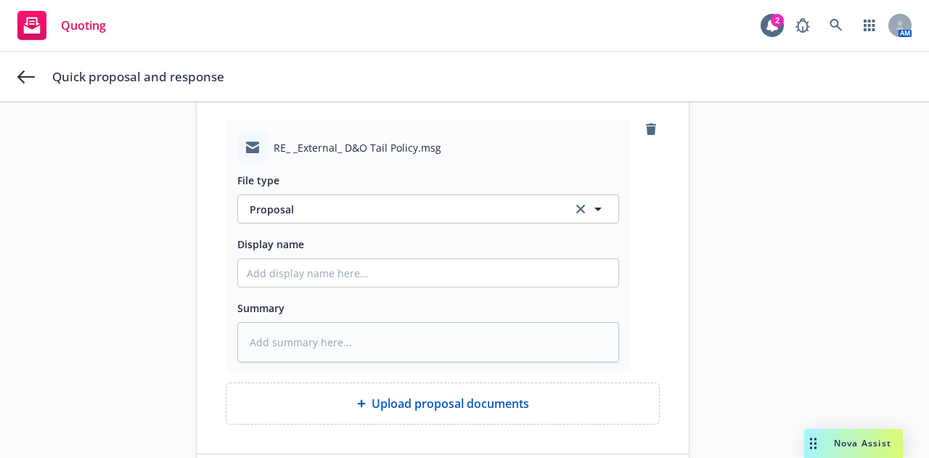
scroll to position [352, 0]
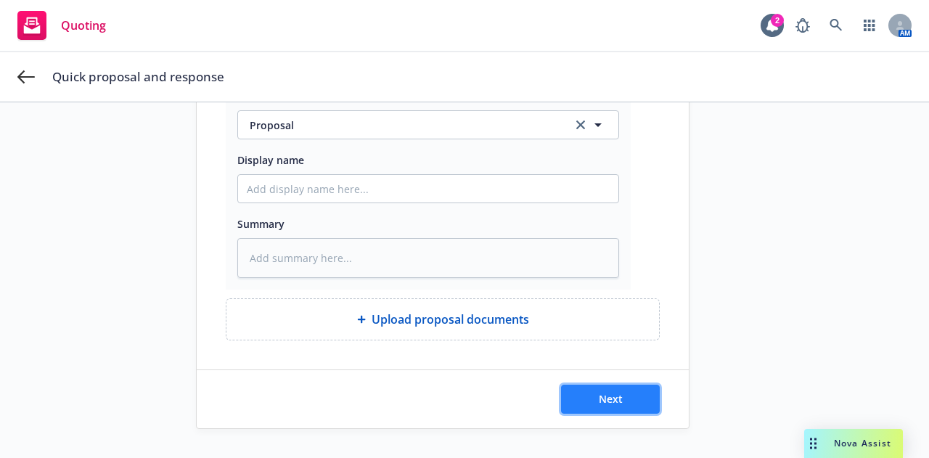
click at [623, 395] on button "Next" at bounding box center [610, 399] width 99 height 29
type textarea "x"
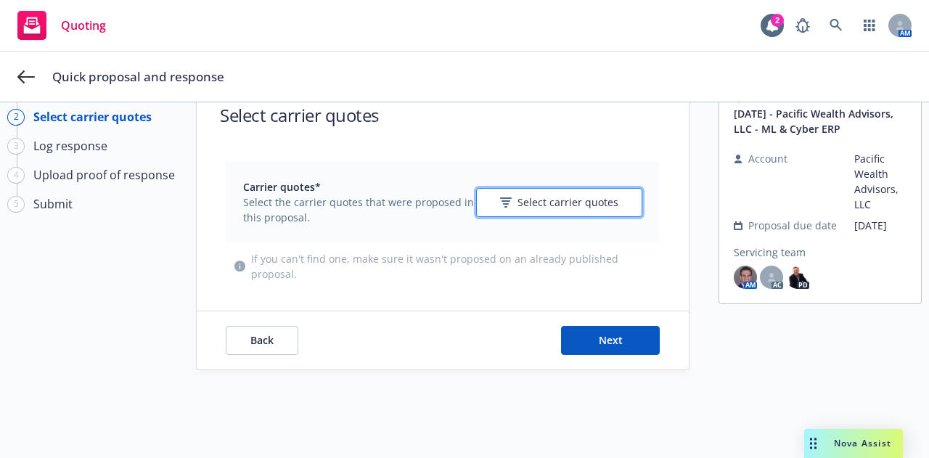
click at [589, 202] on span "Select carrier quotes" at bounding box center [567, 201] width 101 height 15
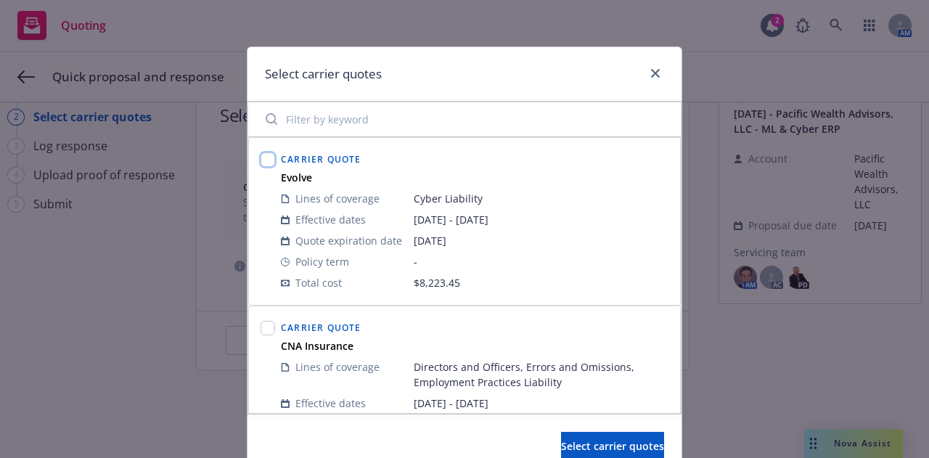
click at [263, 156] on input "checkbox" at bounding box center [267, 159] width 15 height 15
checkbox input "true"
click at [264, 327] on input "checkbox" at bounding box center [267, 328] width 15 height 15
checkbox input "true"
click at [587, 444] on span "Select carrier quotes" at bounding box center [612, 446] width 103 height 14
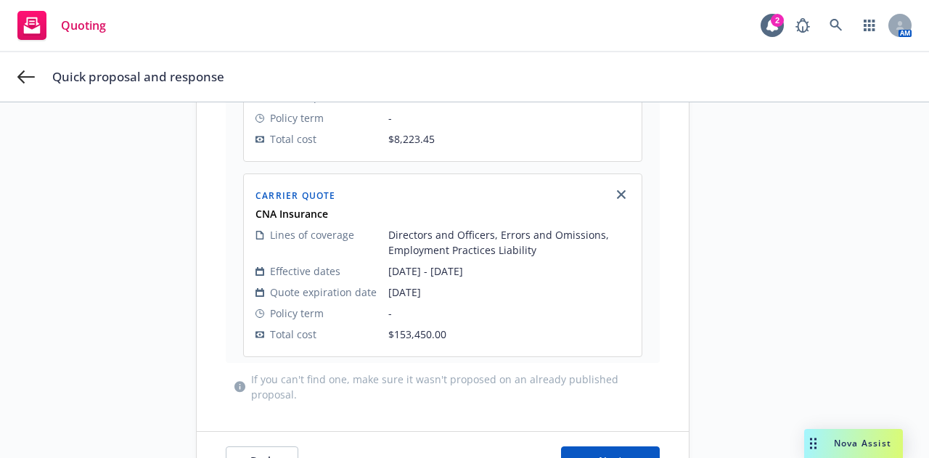
scroll to position [369, 0]
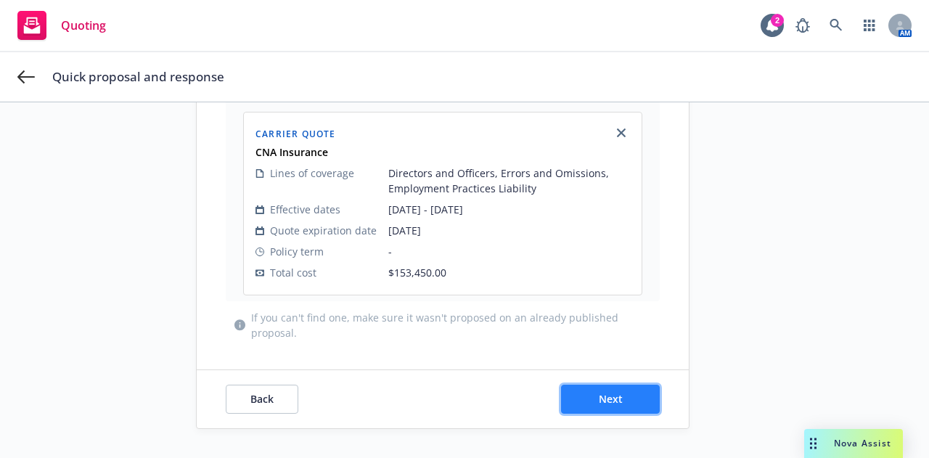
click at [599, 393] on span "Next" at bounding box center [611, 399] width 24 height 14
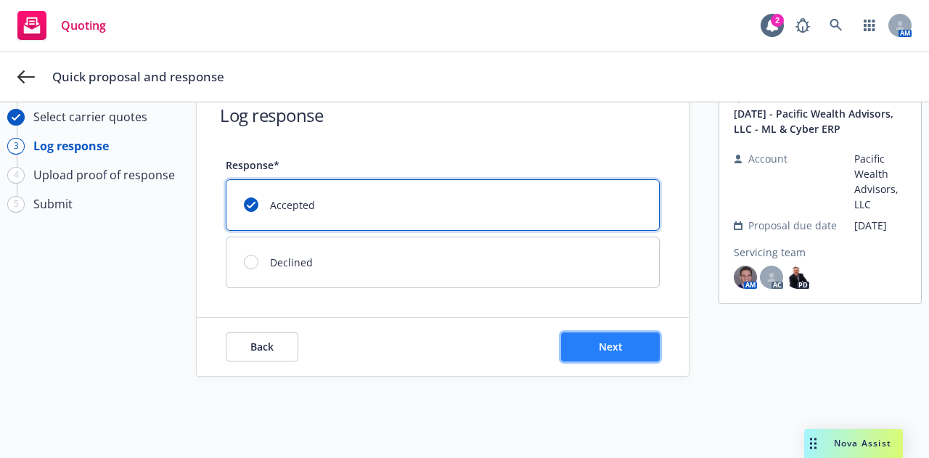
click at [607, 343] on span "Next" at bounding box center [611, 347] width 24 height 14
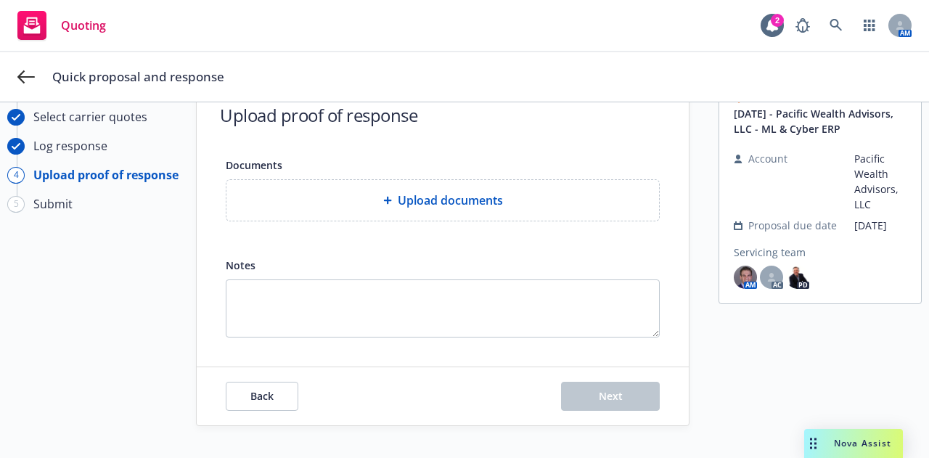
click at [554, 205] on div "Upload documents" at bounding box center [442, 200] width 409 height 17
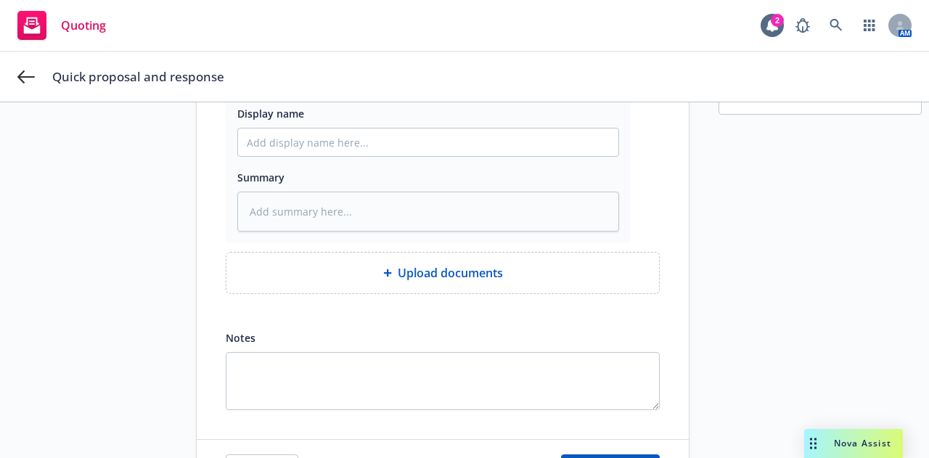
scroll to position [311, 0]
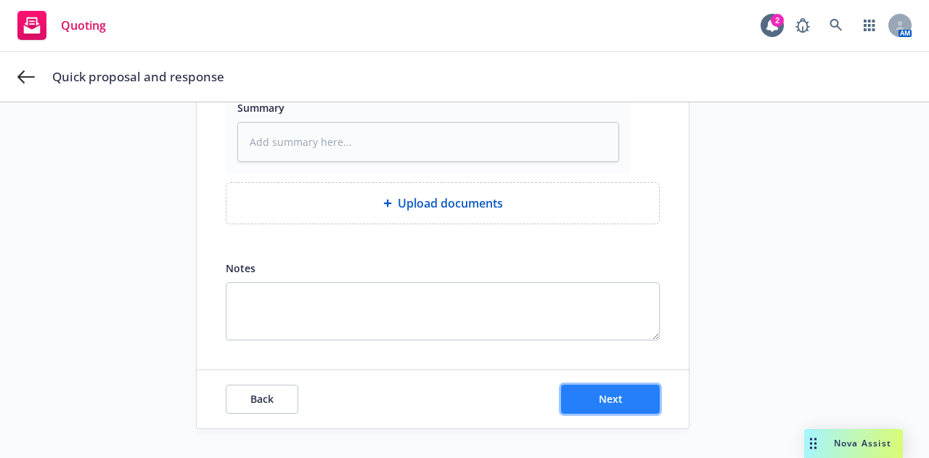
click at [633, 400] on button "Next" at bounding box center [610, 399] width 99 height 29
type textarea "x"
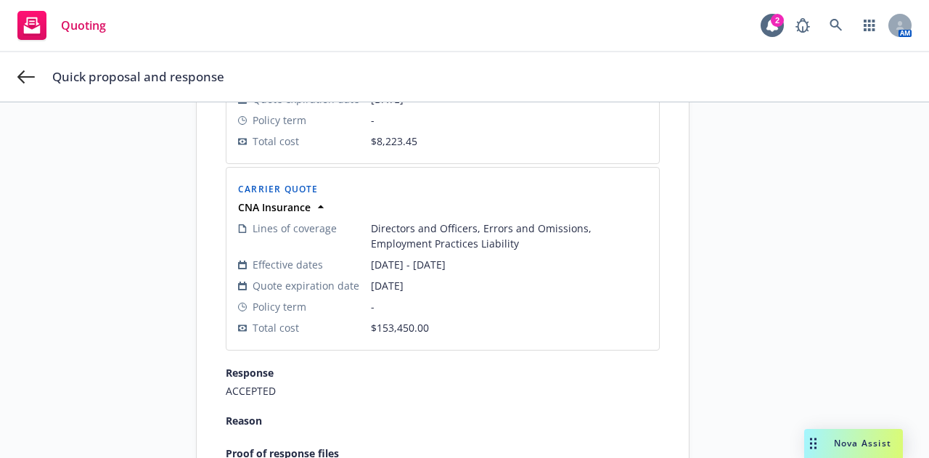
scroll to position [531, 0]
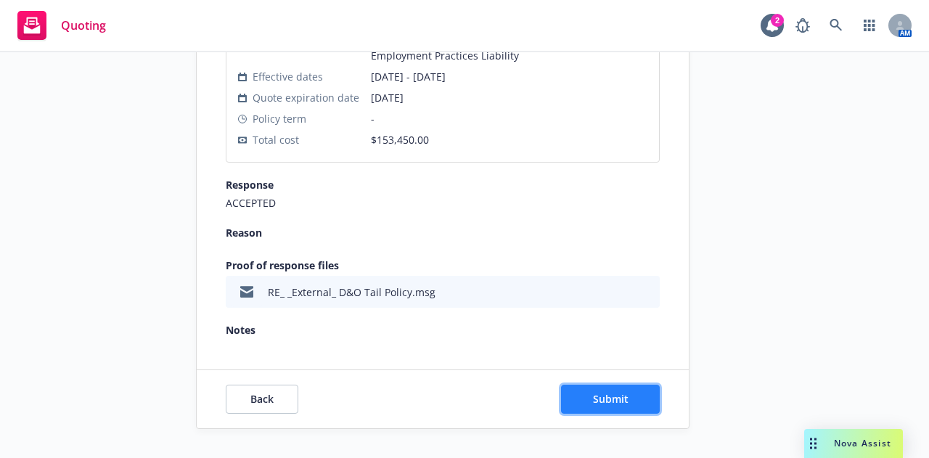
click at [623, 411] on button "Submit" at bounding box center [610, 399] width 99 height 29
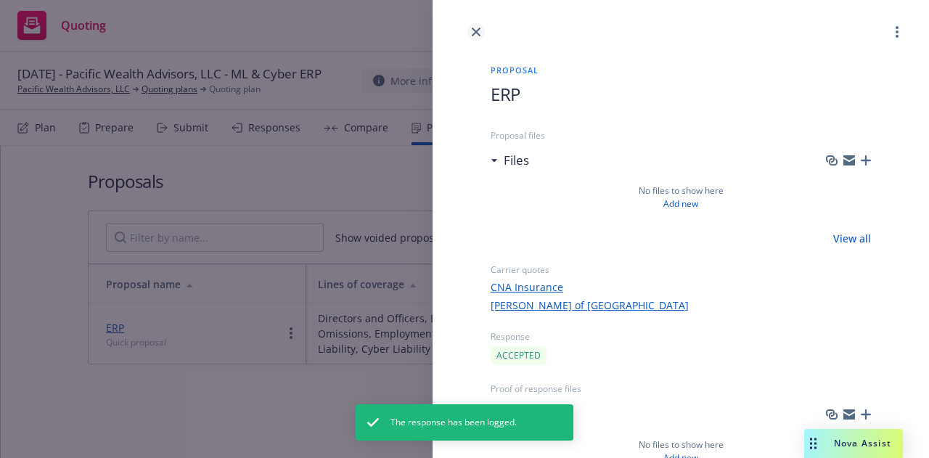
click at [473, 30] on icon "close" at bounding box center [476, 32] width 9 height 9
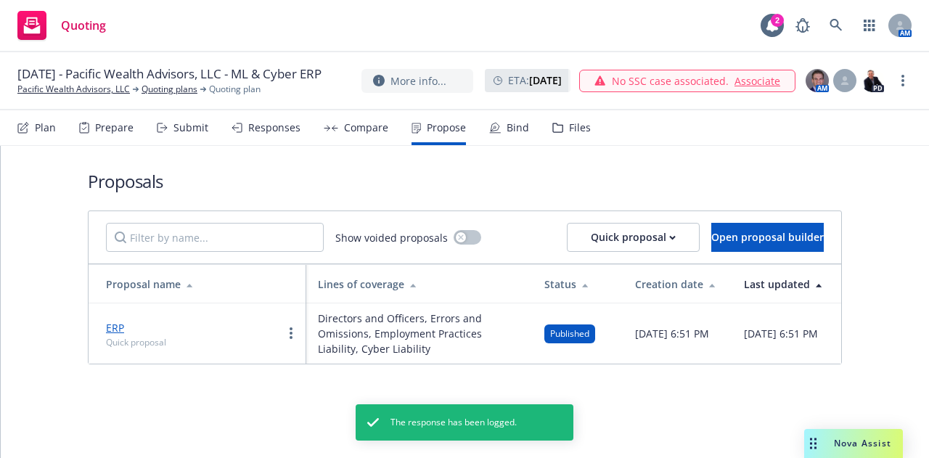
click at [506, 123] on div "Bind" at bounding box center [517, 128] width 22 height 12
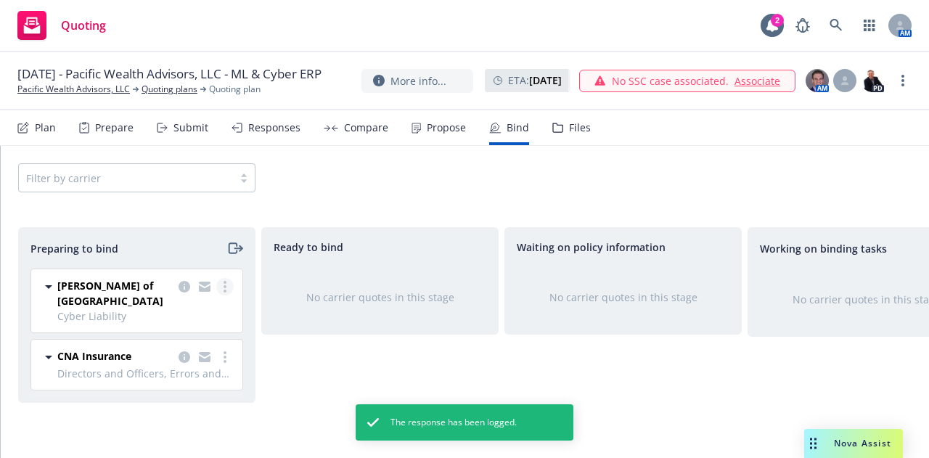
click at [225, 287] on circle "more" at bounding box center [224, 286] width 3 height 3
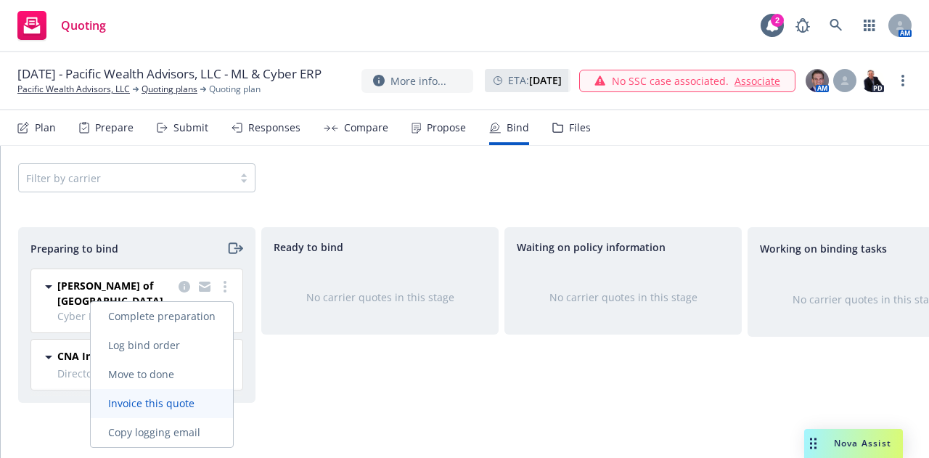
click at [199, 404] on span "Invoice this quote" at bounding box center [151, 403] width 121 height 14
